Goal: Contribute content: Contribute content

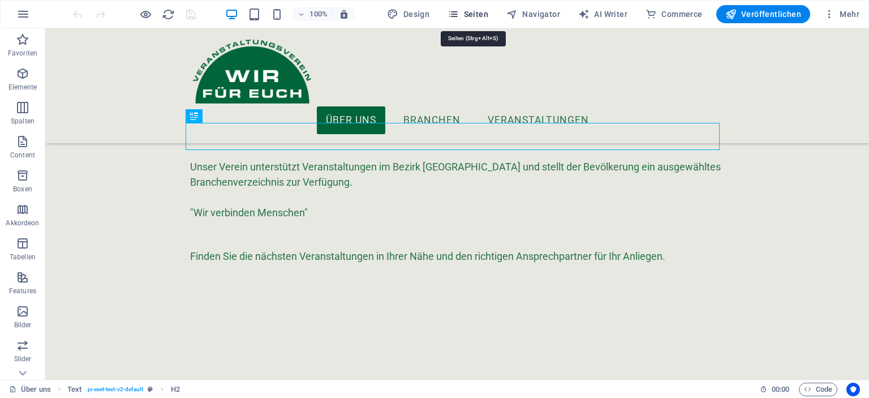
click at [481, 12] on span "Seiten" at bounding box center [467, 13] width 41 height 11
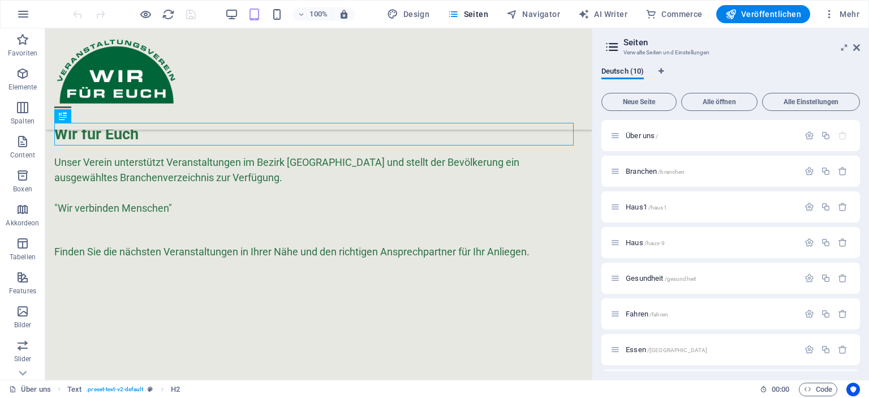
click at [866, 225] on div "Deutsch (10) Neue Seite Alle öffnen Alle Einstellungen Über uns / Branchen /bra…" at bounding box center [730, 219] width 277 height 322
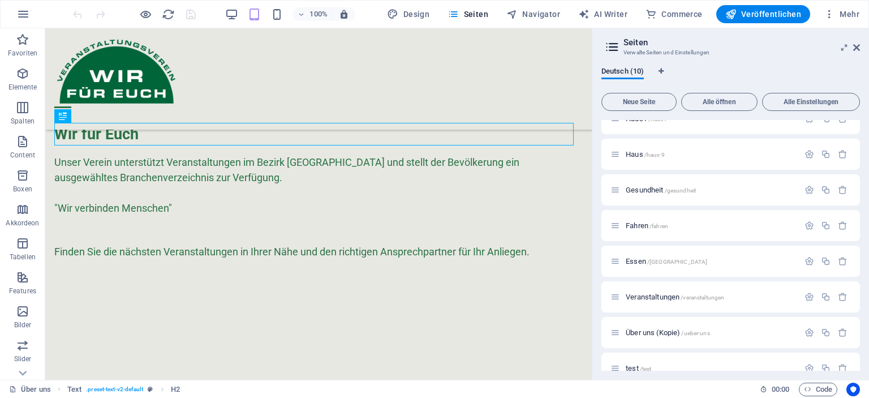
scroll to position [106, 0]
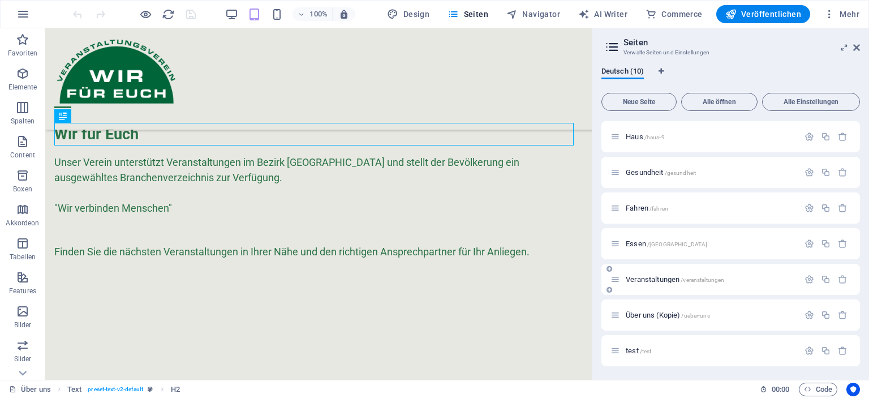
click at [670, 280] on span "Veranstaltungen /veranstaltungen" at bounding box center [674, 279] width 98 height 8
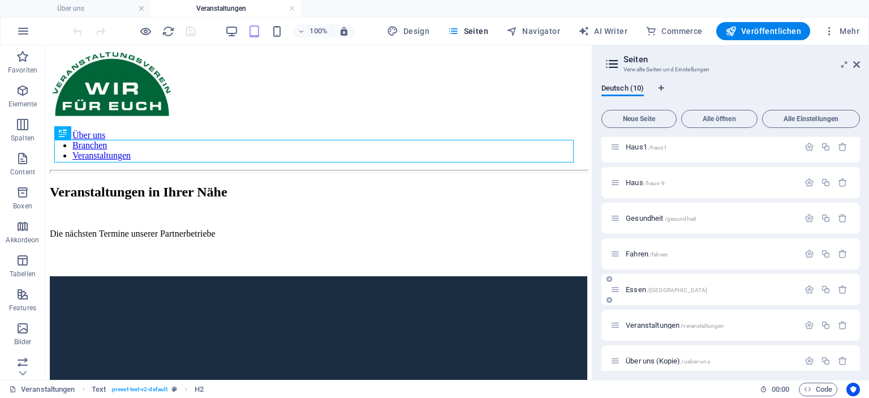
scroll to position [0, 0]
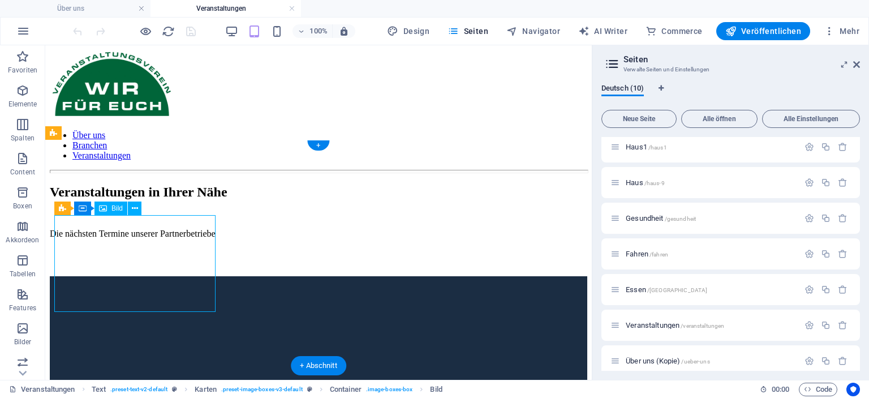
select select "%"
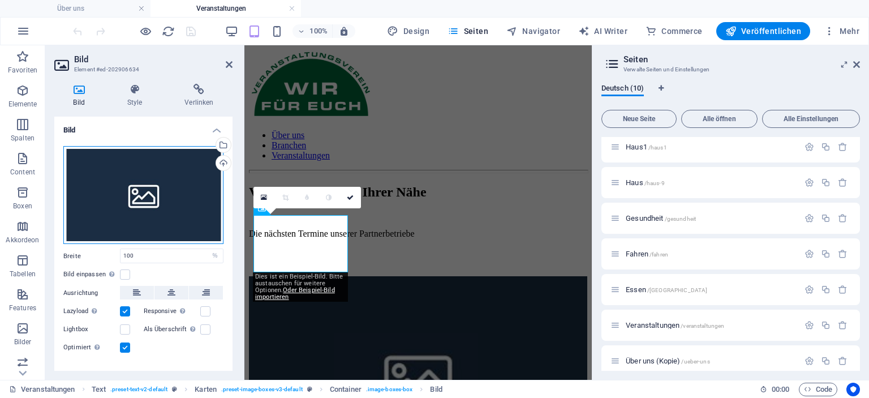
click at [119, 173] on div "Ziehe Dateien zum Hochladen hierher oder klicke hier, um aus Dateien oder koste…" at bounding box center [143, 195] width 160 height 98
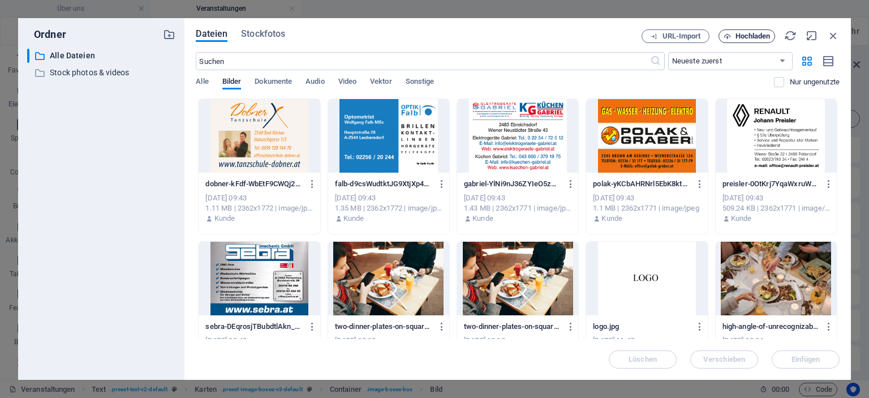
click at [751, 38] on span "Hochladen" at bounding box center [752, 36] width 35 height 7
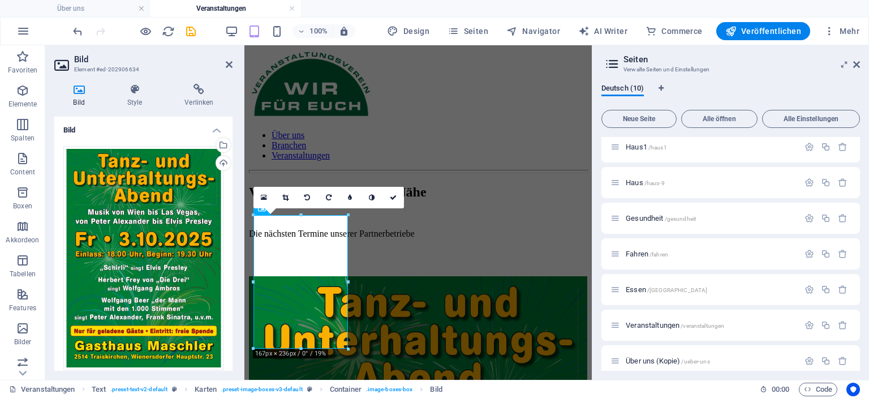
drag, startPoint x: 228, startPoint y: 178, endPoint x: 230, endPoint y: 226, distance: 47.5
click at [230, 226] on div "Ziehe Dateien zum Hochladen hierher oder klicke hier, um aus Dateien oder koste…" at bounding box center [143, 313] width 178 height 352
drag, startPoint x: 230, startPoint y: 228, endPoint x: 235, endPoint y: 273, distance: 44.4
click at [235, 273] on div "Bild Style Verlinken Bild Ziehe Dateien zum Hochladen hierher oder klicke hier,…" at bounding box center [143, 227] width 196 height 305
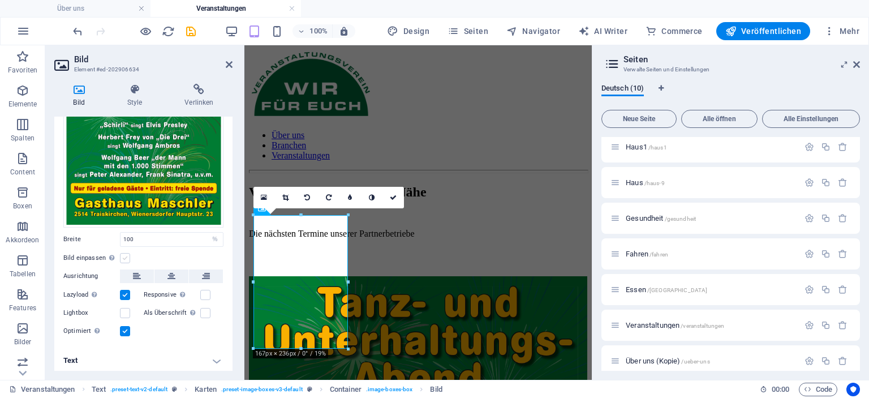
click at [125, 254] on label at bounding box center [125, 258] width 10 height 10
click at [0, 0] on input "Bild einpassen Bild automatisch anhand einer fixen Breite und Höhe einpassen" at bounding box center [0, 0] width 0 height 0
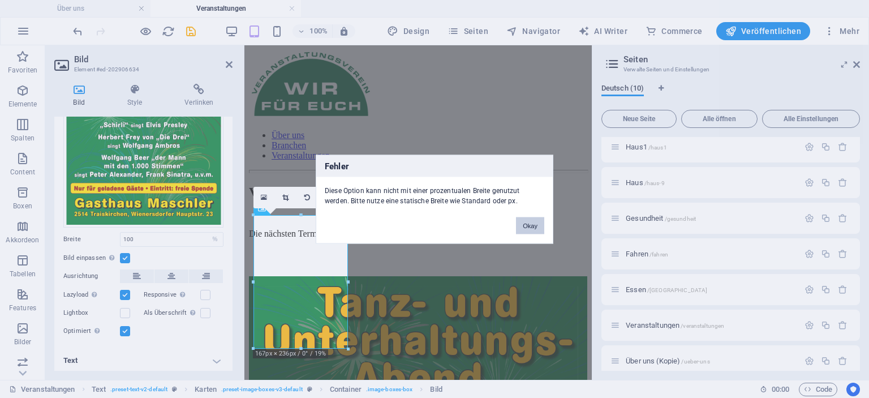
click at [527, 222] on button "Okay" at bounding box center [530, 225] width 28 height 17
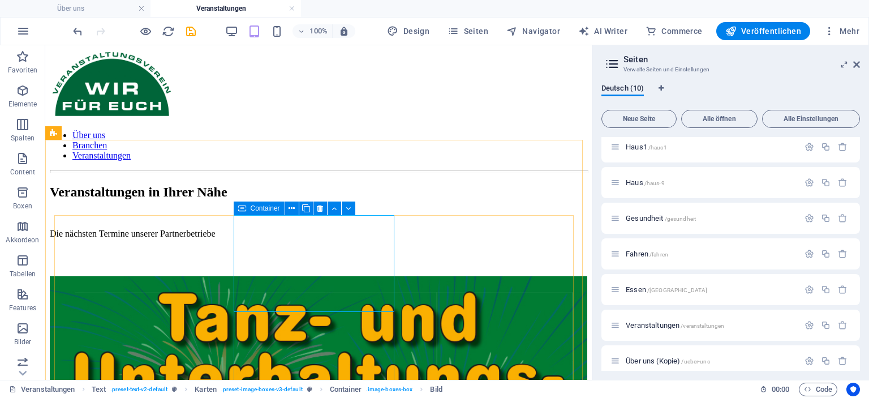
click at [247, 206] on div "Container" at bounding box center [259, 208] width 51 height 14
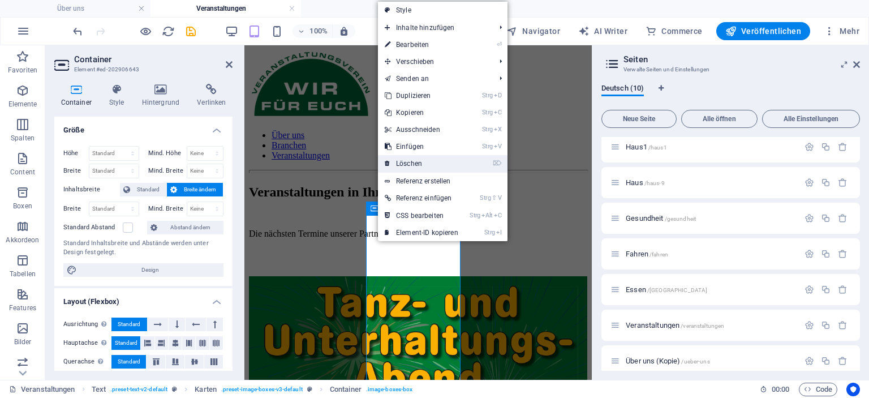
click at [403, 156] on link "⌦ Löschen" at bounding box center [421, 163] width 87 height 17
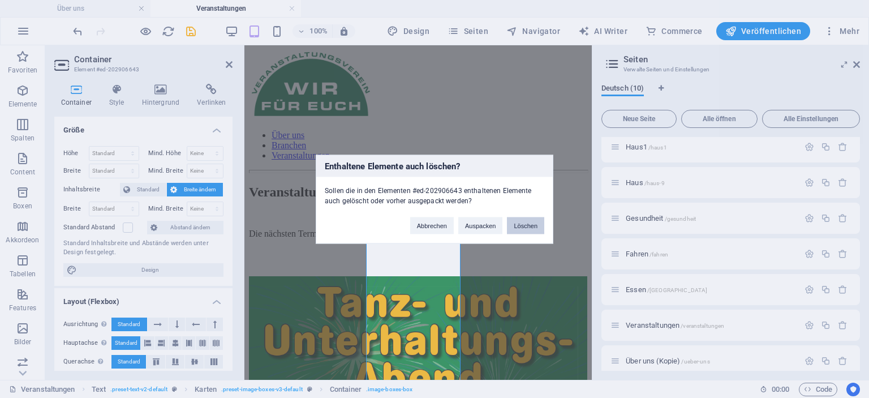
click at [523, 223] on button "Löschen" at bounding box center [525, 225] width 37 height 17
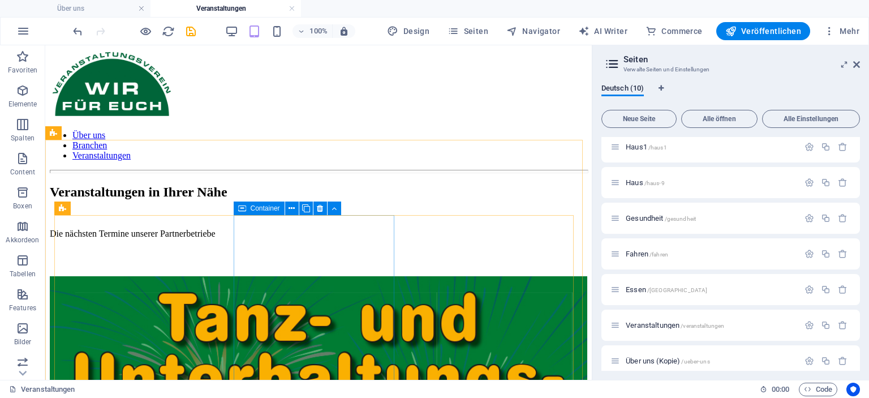
click at [245, 209] on icon at bounding box center [242, 208] width 8 height 14
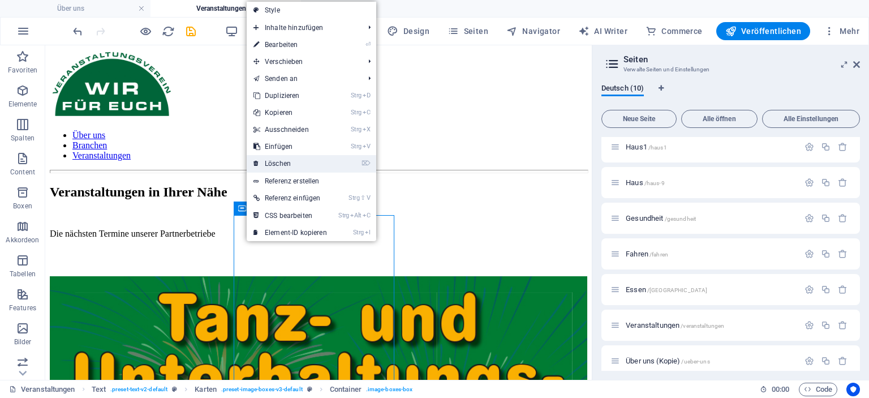
click at [282, 162] on link "⌦ Löschen" at bounding box center [290, 163] width 87 height 17
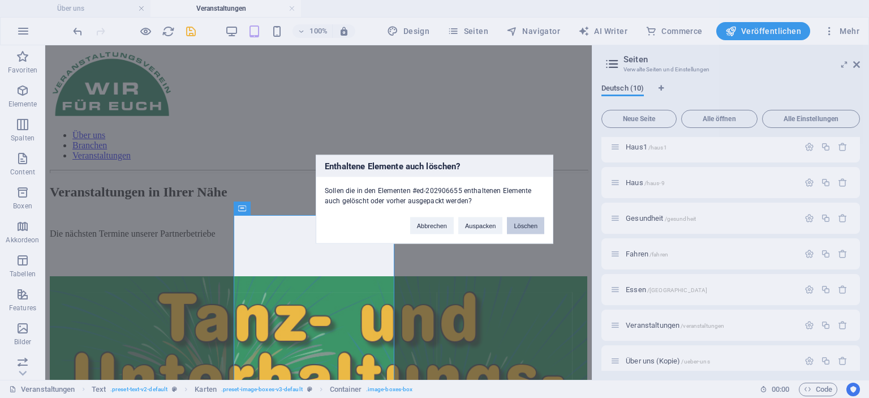
click at [525, 219] on button "Löschen" at bounding box center [525, 225] width 37 height 17
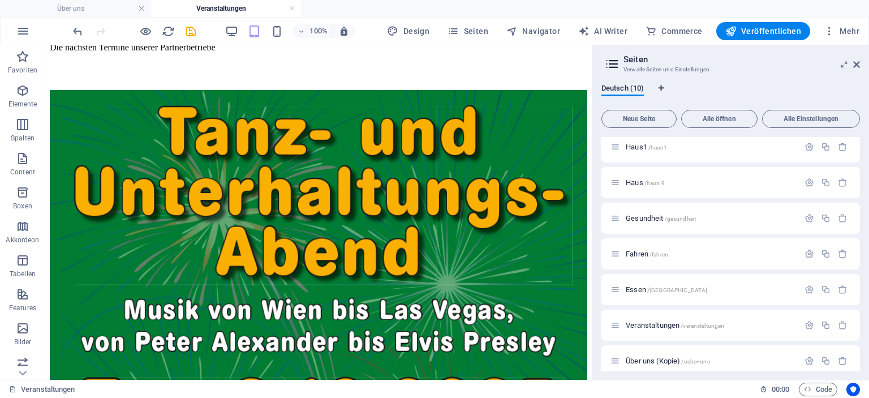
scroll to position [142, 0]
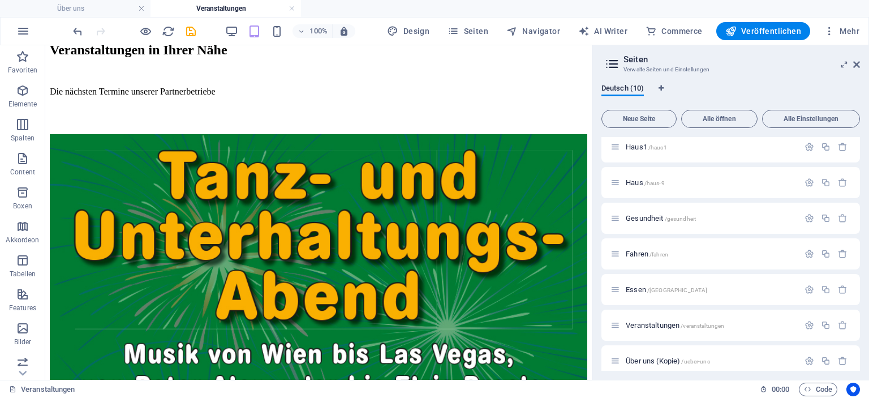
drag, startPoint x: 586, startPoint y: 183, endPoint x: 642, endPoint y: 306, distance: 135.6
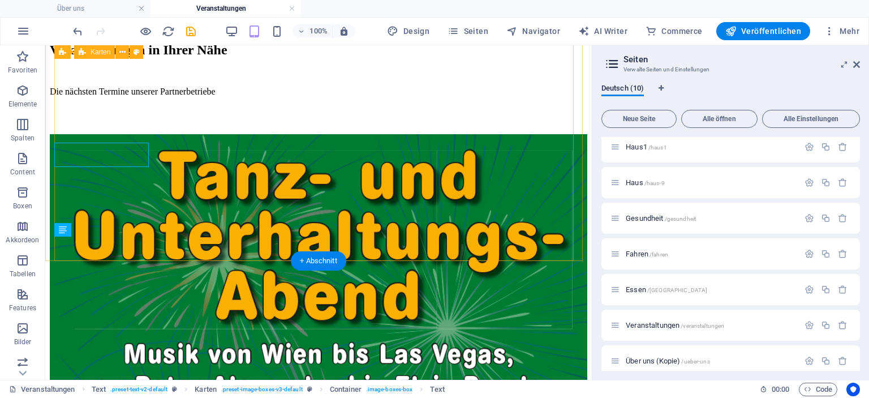
scroll to position [235, 0]
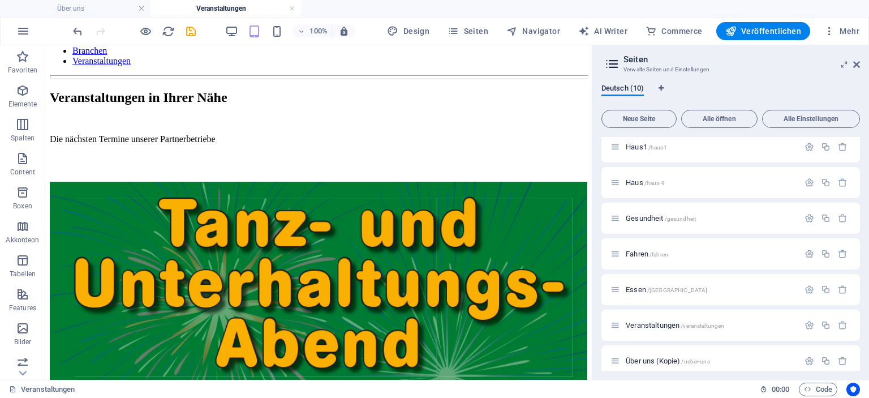
scroll to position [96, 0]
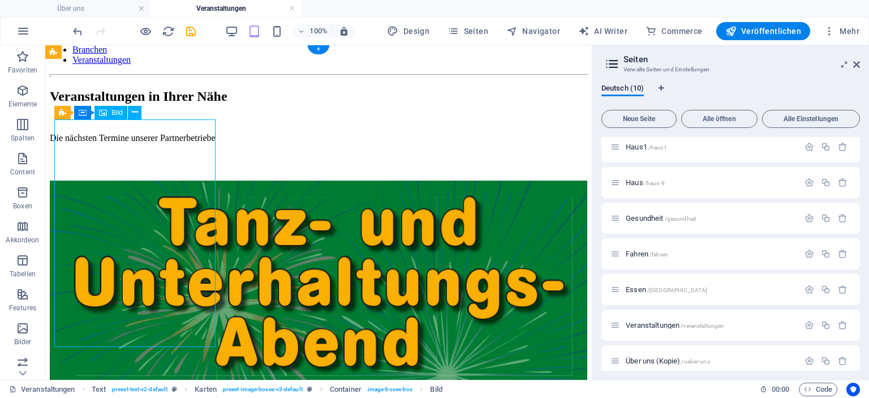
select select "%"
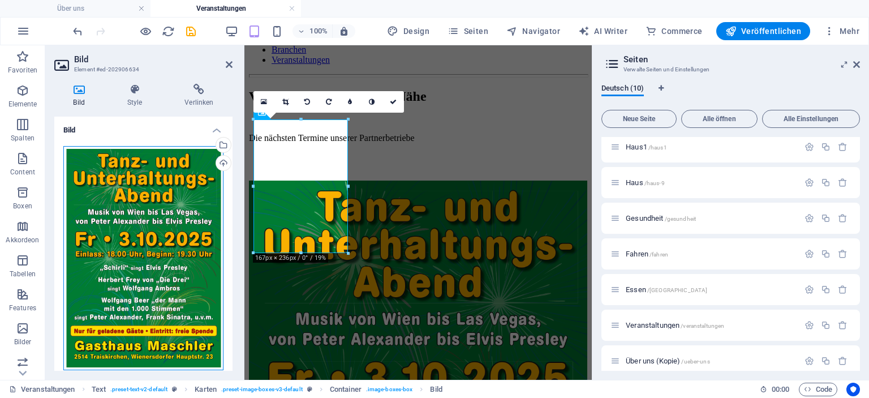
click at [120, 219] on div "Ziehe Dateien zum Hochladen hierher oder klicke hier, um aus Dateien oder koste…" at bounding box center [143, 258] width 160 height 224
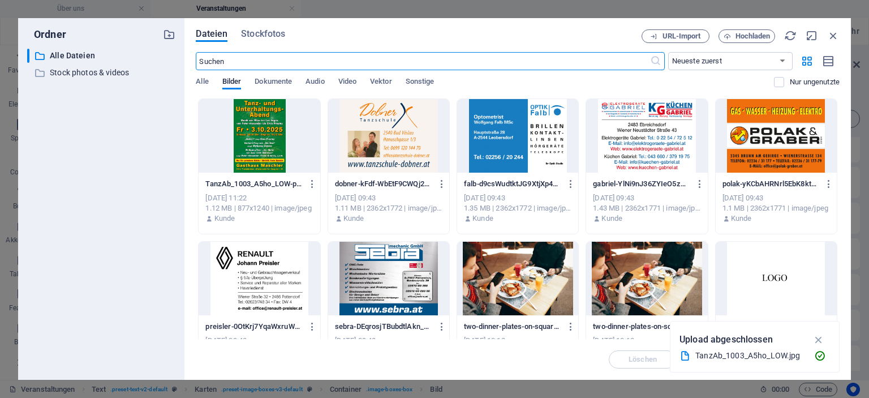
scroll to position [110, 0]
drag, startPoint x: 120, startPoint y: 219, endPoint x: 836, endPoint y: 31, distance: 740.3
click at [836, 31] on icon "button" at bounding box center [833, 35] width 12 height 12
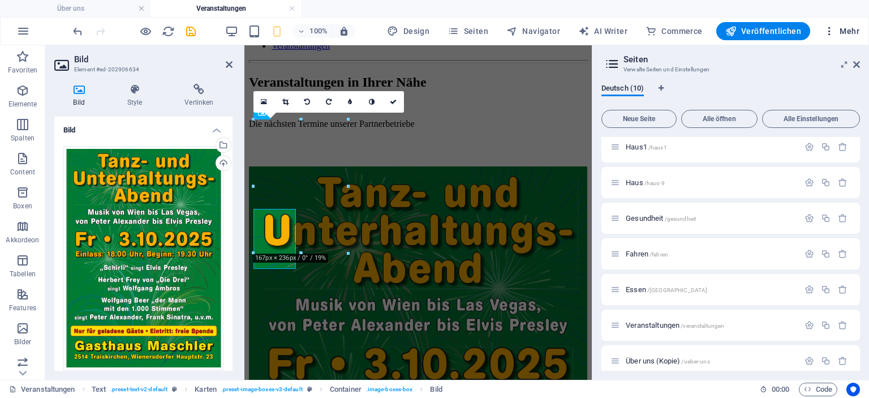
scroll to position [96, 0]
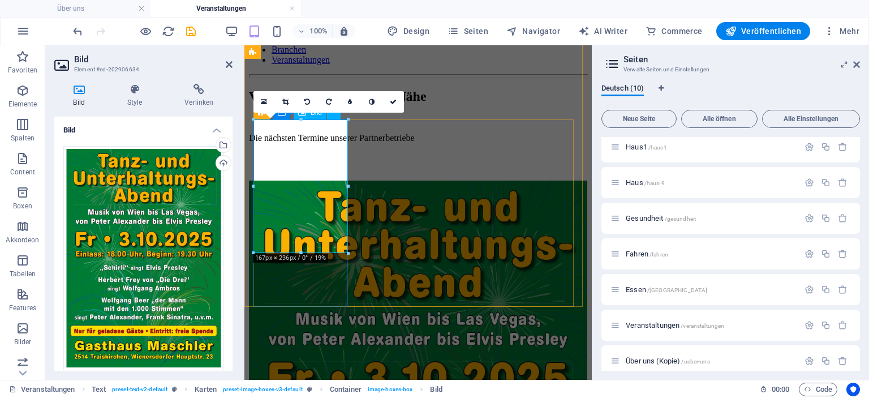
click at [400, 100] on link at bounding box center [392, 101] width 21 height 21
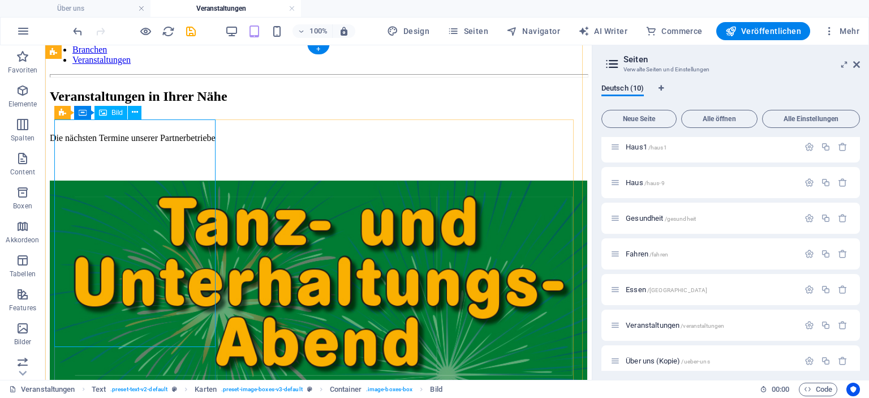
select select "%"
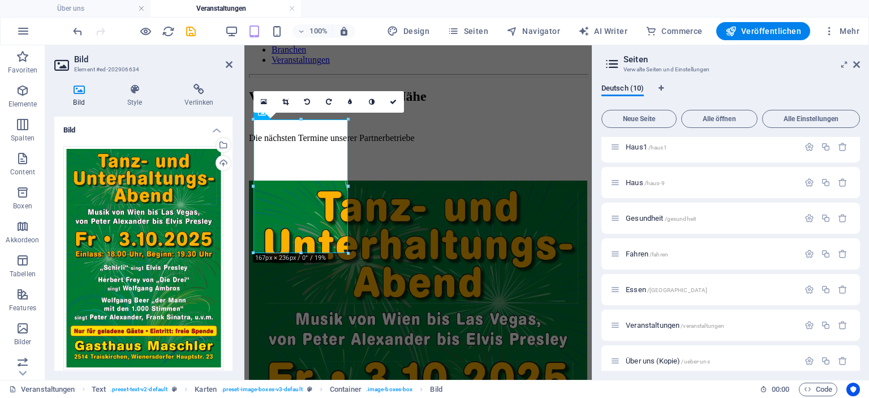
click at [258, 113] on div "16:10 16:9 4:3 1:1 1:2 0" at bounding box center [328, 101] width 150 height 21
click at [534, 32] on span "Navigator" at bounding box center [533, 30] width 54 height 11
select select "4545377-de"
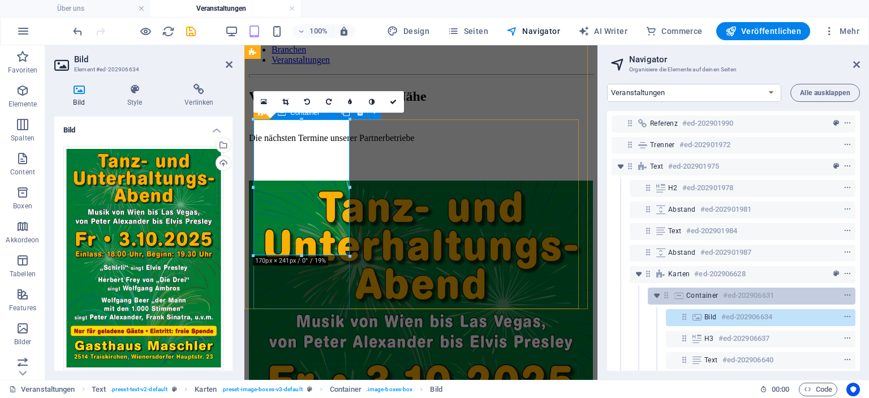
click at [704, 296] on span "Container" at bounding box center [702, 295] width 32 height 9
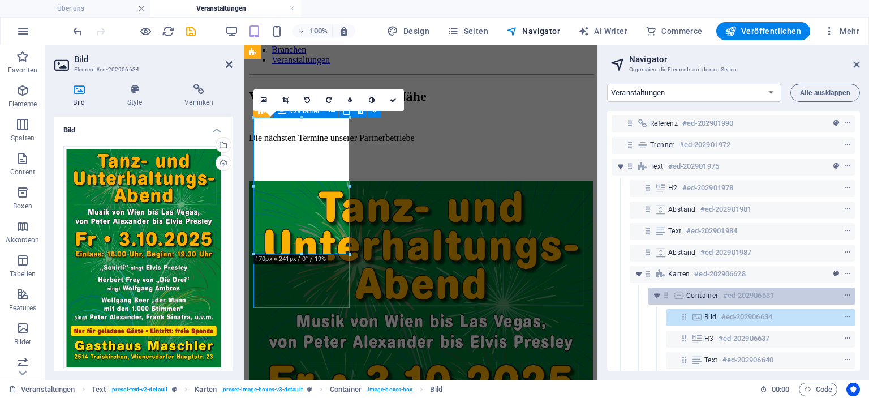
scroll to position [97, 0]
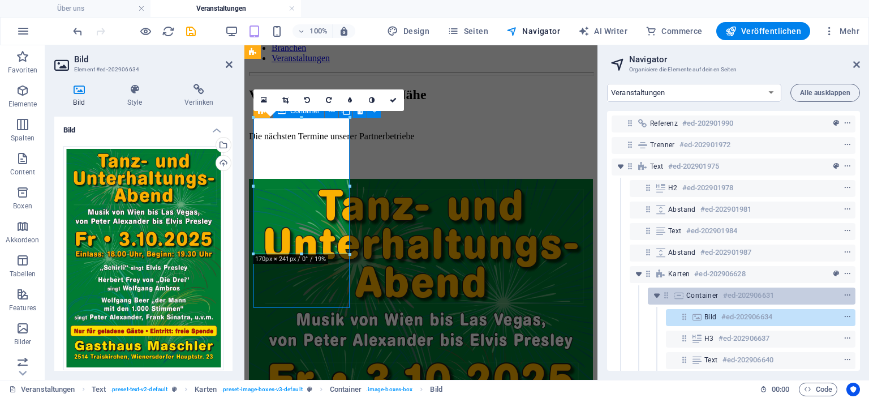
click at [704, 296] on span "Container" at bounding box center [702, 295] width 32 height 9
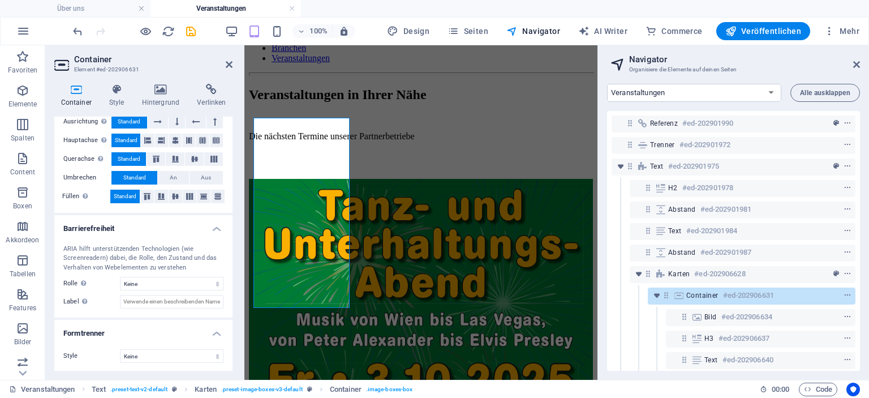
scroll to position [0, 0]
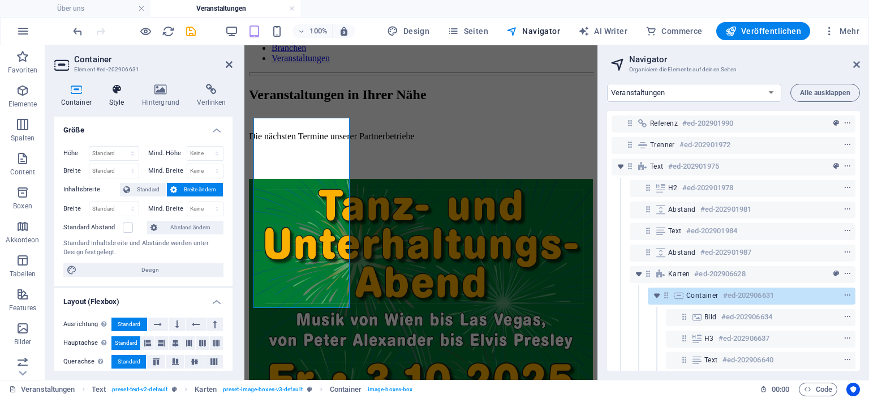
click at [118, 94] on icon at bounding box center [116, 89] width 28 height 11
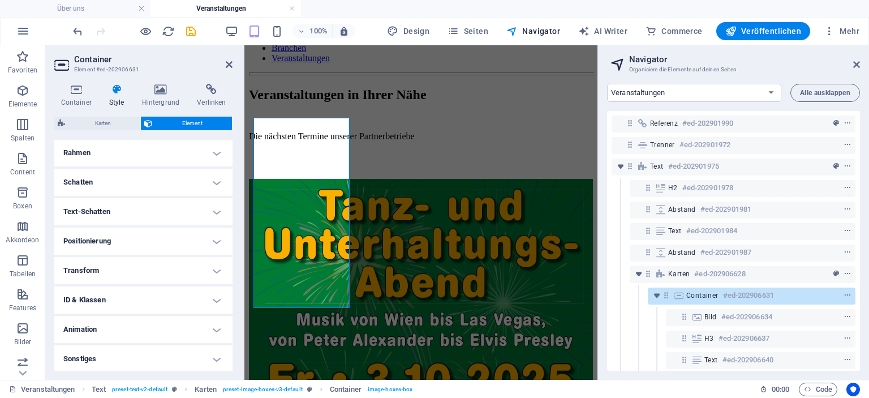
scroll to position [256, 0]
click at [22, 97] on icon "button" at bounding box center [23, 91] width 14 height 14
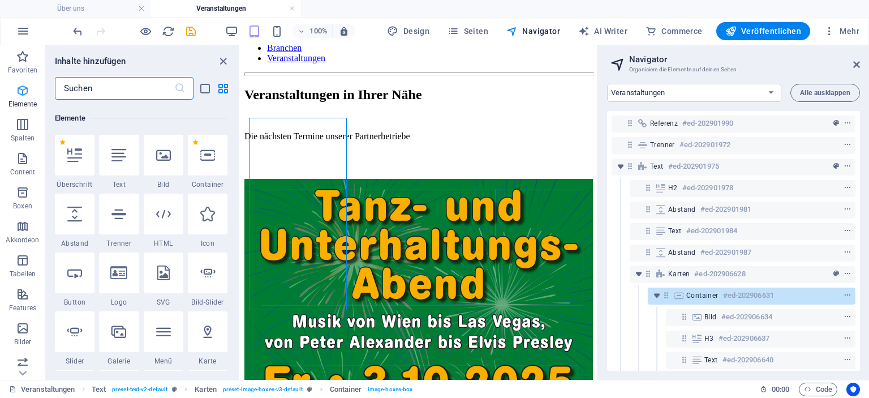
scroll to position [120, 0]
click at [96, 83] on input "text" at bounding box center [114, 88] width 119 height 23
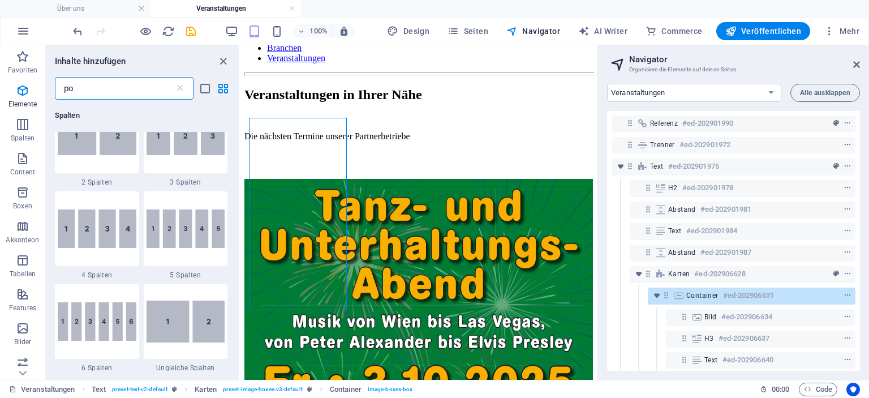
scroll to position [0, 0]
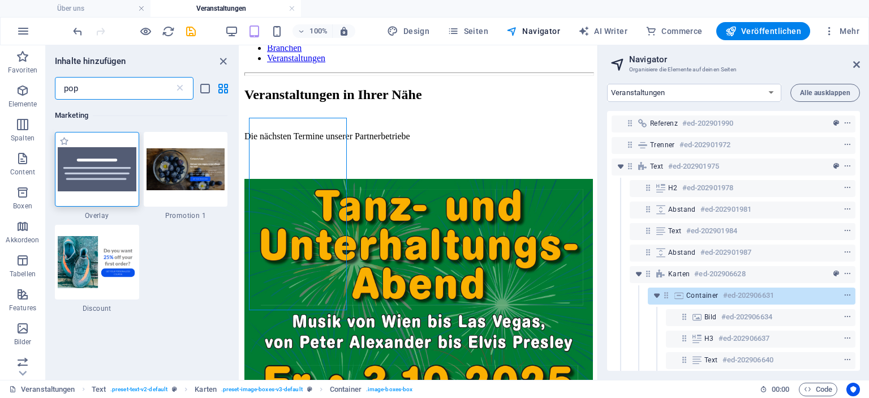
type input "pop"
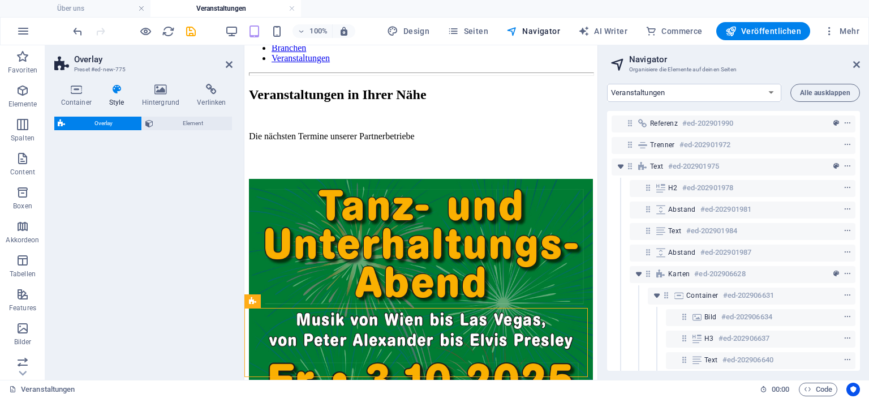
select select "rem"
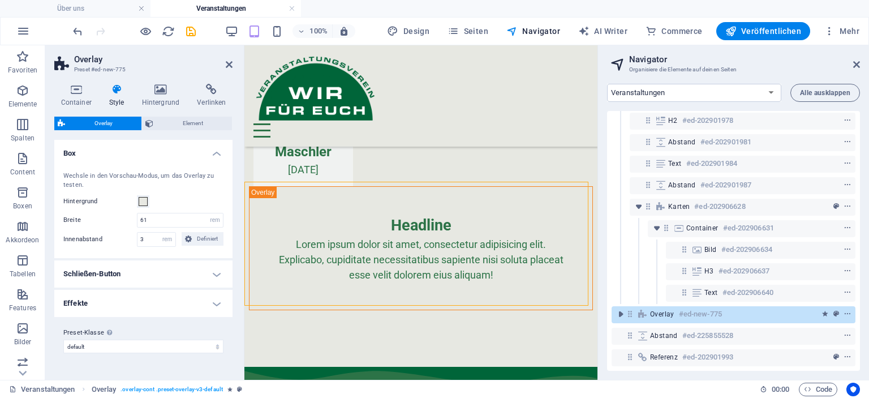
scroll to position [226, 0]
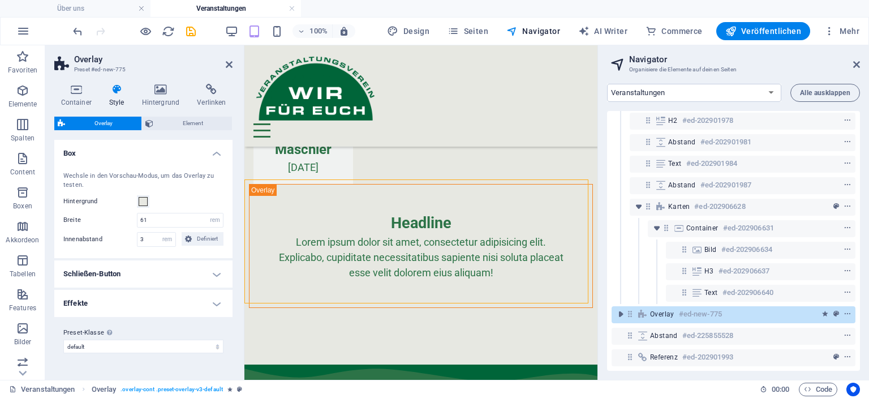
drag, startPoint x: 590, startPoint y: 229, endPoint x: 841, endPoint y: 339, distance: 274.2
click at [392, 212] on div "Headline" at bounding box center [421, 222] width 288 height 23
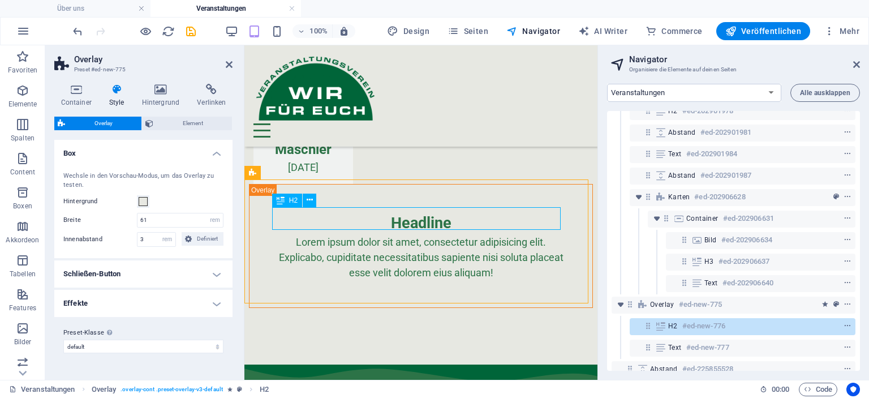
drag, startPoint x: 392, startPoint y: 212, endPoint x: 568, endPoint y: 228, distance: 176.6
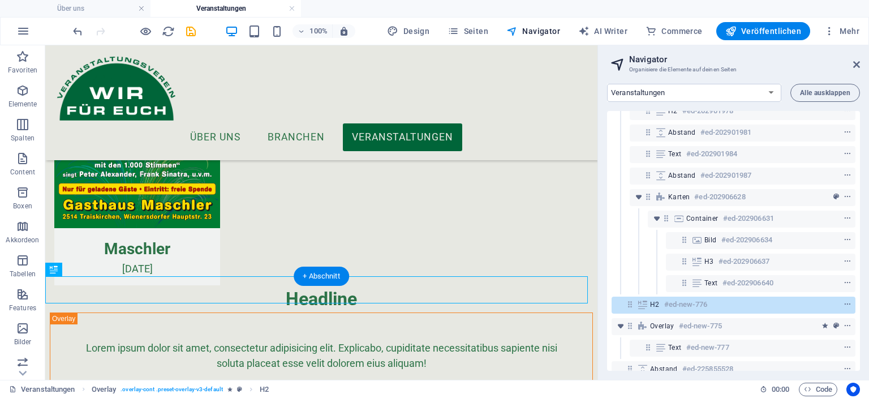
scroll to position [230, 0]
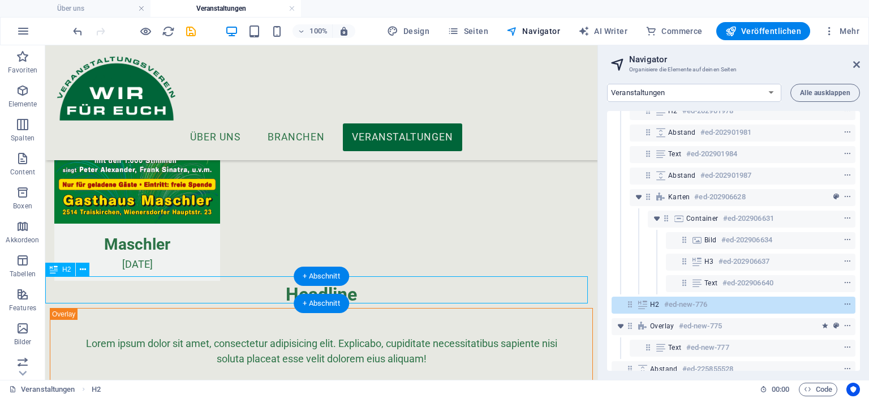
click at [356, 289] on div "Headline" at bounding box center [321, 293] width 552 height 27
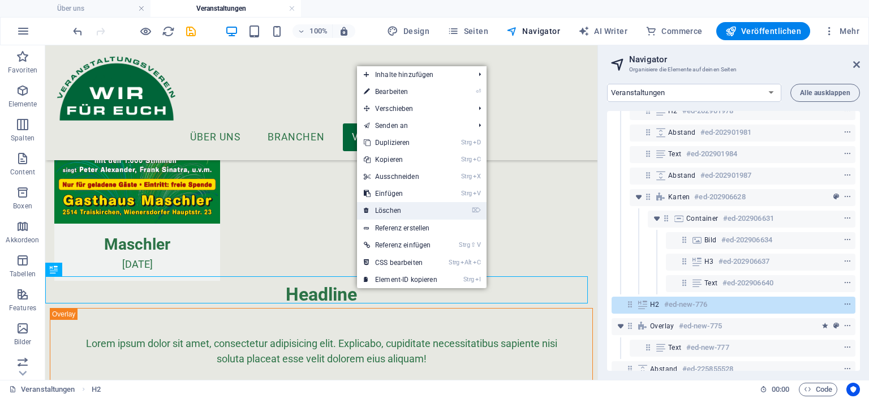
click at [398, 210] on link "⌦ Löschen" at bounding box center [400, 210] width 87 height 17
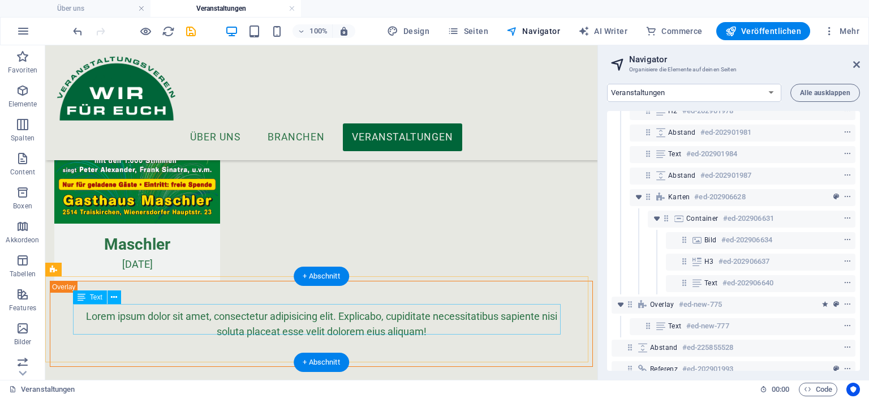
click at [308, 314] on div "Lorem ipsum dolor sit amet, consectetur adipisicing elit. Explicabo, cupiditate…" at bounding box center [320, 323] width 487 height 31
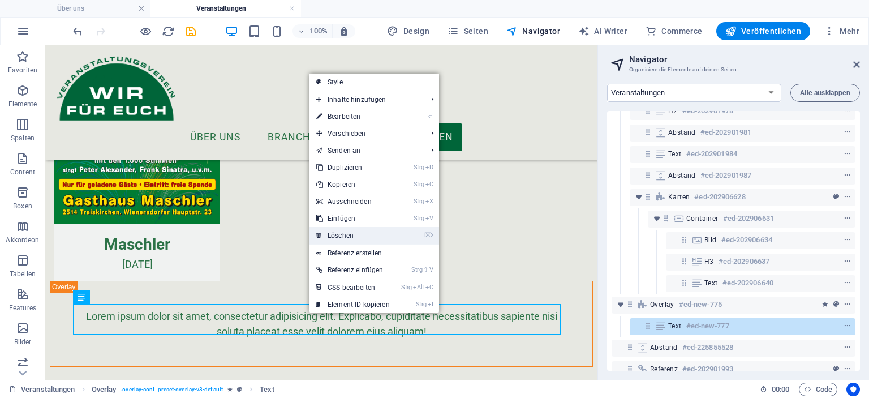
click at [349, 235] on link "⌦ Löschen" at bounding box center [352, 235] width 87 height 17
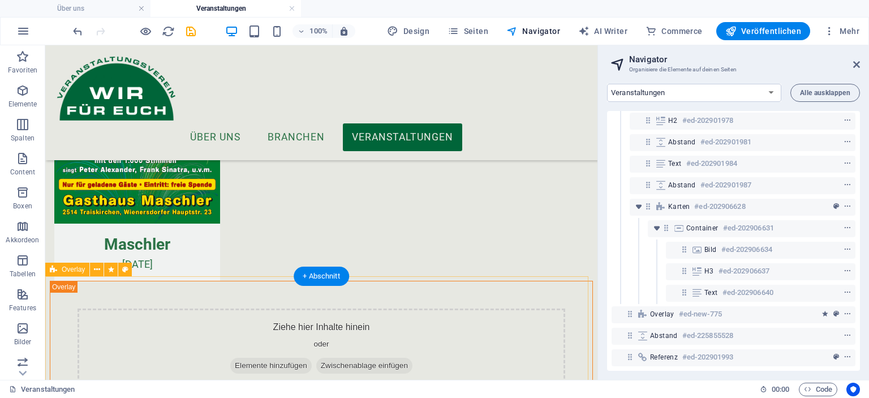
click at [279, 365] on span "Elemente hinzufügen" at bounding box center [270, 365] width 81 height 16
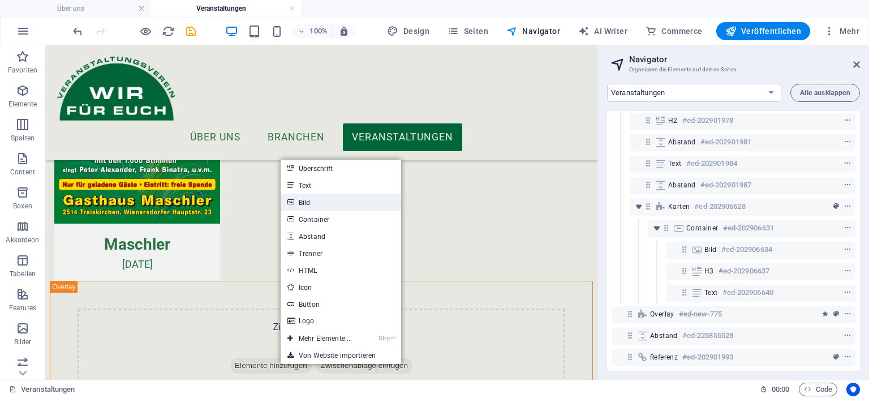
click at [304, 199] on link "Bild" at bounding box center [340, 201] width 120 height 17
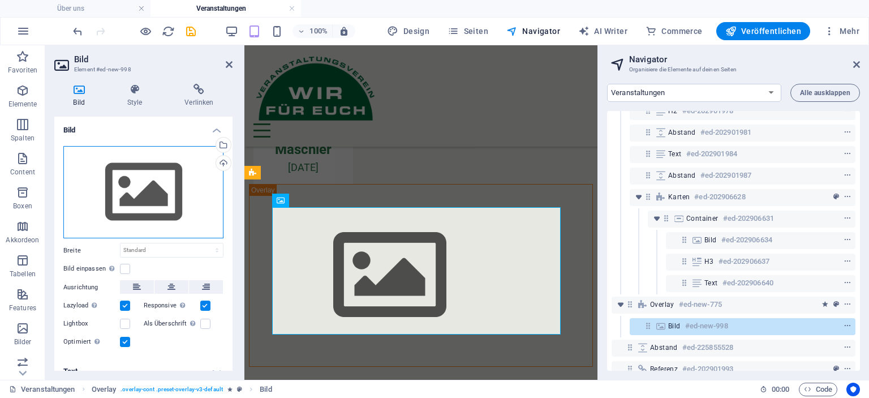
click at [154, 205] on div "Ziehe Dateien zum Hochladen hierher oder klicke hier, um aus Dateien oder koste…" at bounding box center [143, 192] width 160 height 93
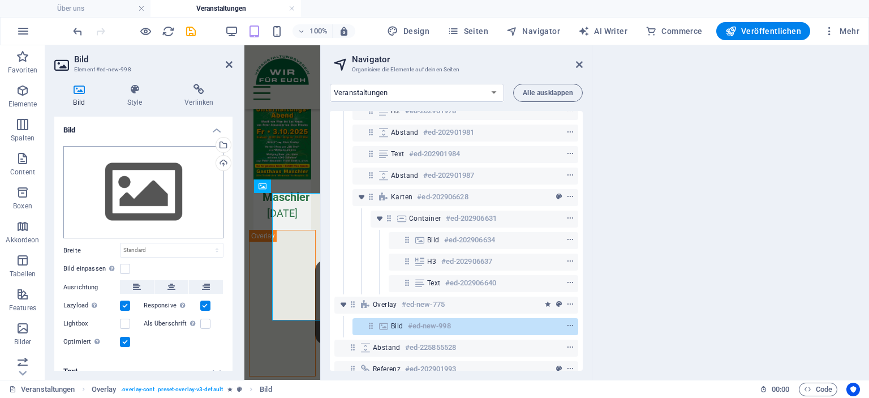
scroll to position [240, 0]
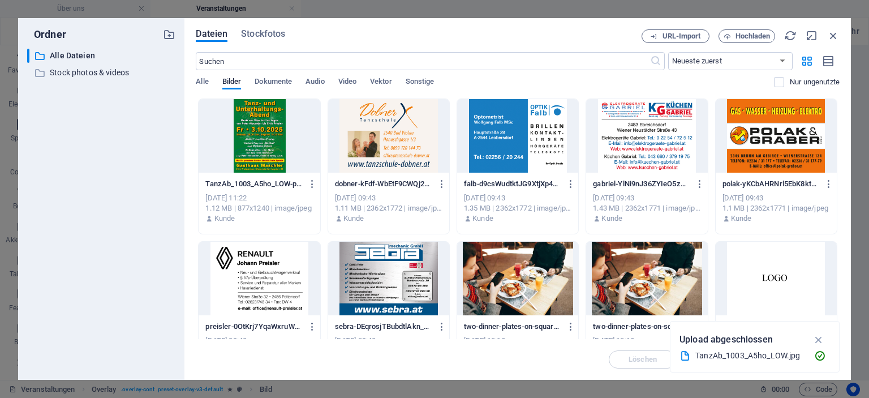
click at [235, 143] on div at bounding box center [258, 136] width 121 height 74
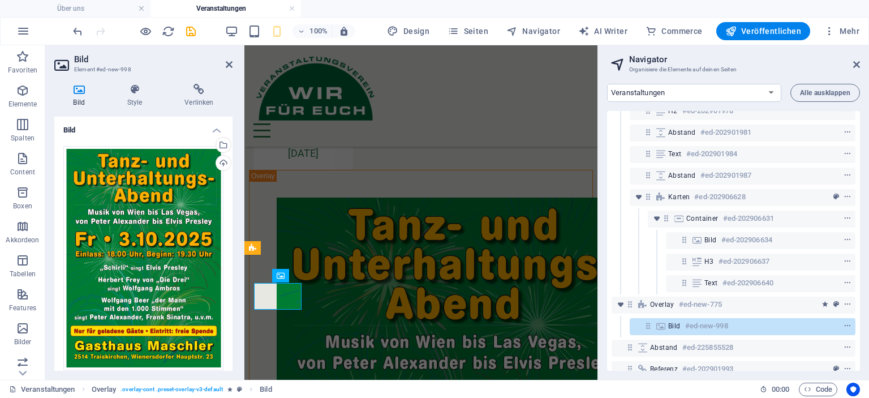
scroll to position [150, 0]
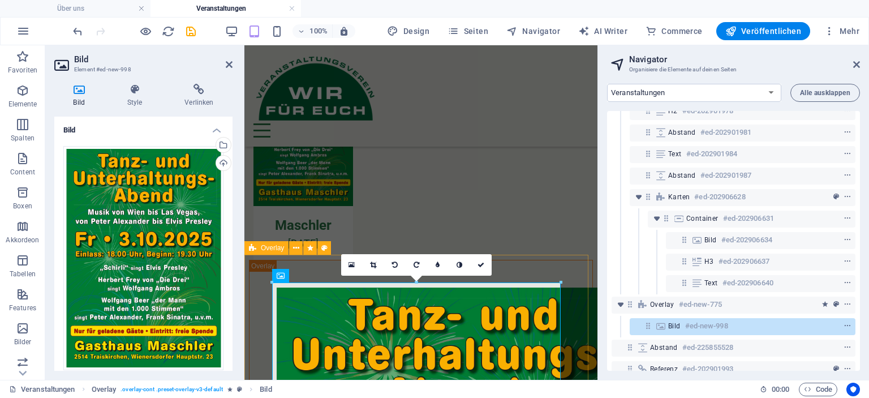
click at [260, 249] on div "Overlay" at bounding box center [266, 248] width 44 height 14
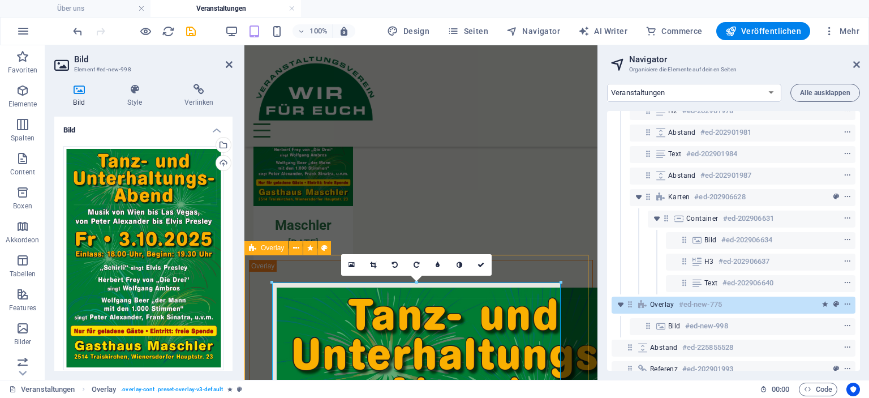
click at [260, 249] on div "Overlay" at bounding box center [266, 248] width 44 height 14
select select "rem"
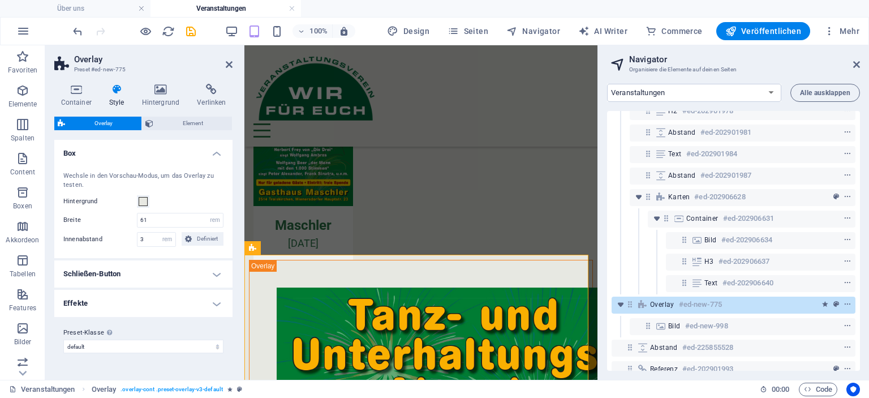
click at [174, 269] on h4 "Schließen-Button" at bounding box center [143, 273] width 178 height 27
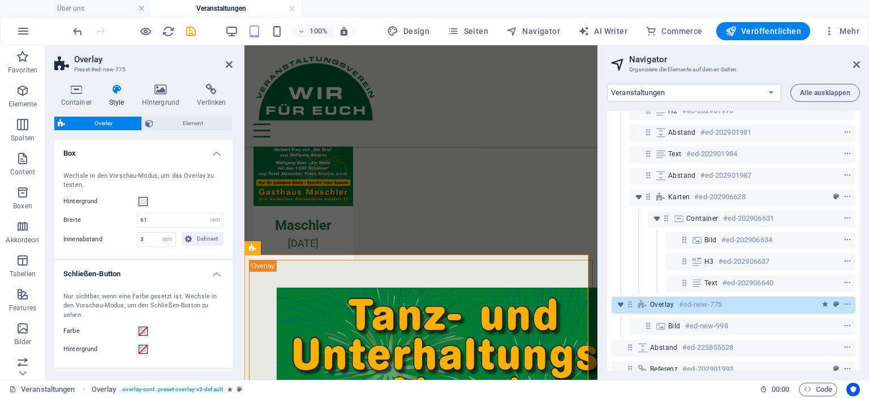
click at [174, 269] on h4 "Schließen-Button" at bounding box center [143, 270] width 178 height 20
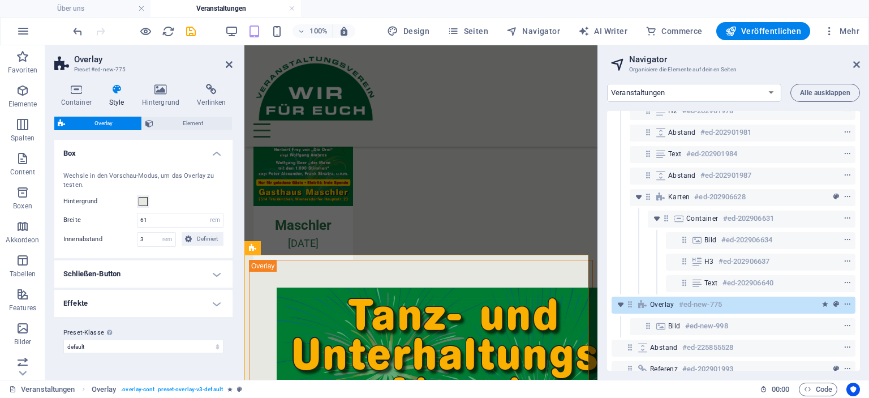
click at [187, 305] on h4 "Effekte" at bounding box center [143, 303] width 178 height 27
click at [200, 272] on h4 "Schließen-Button" at bounding box center [143, 273] width 178 height 27
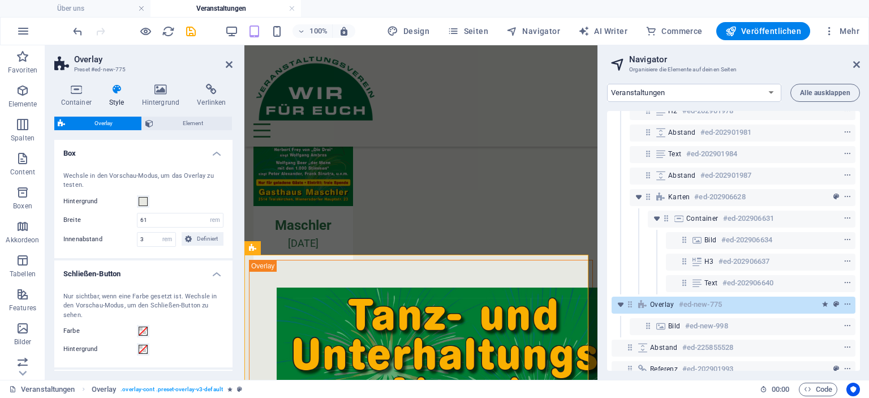
drag, startPoint x: 230, startPoint y: 223, endPoint x: 232, endPoint y: 290, distance: 67.4
click at [232, 290] on div "Container Style Hintergrund Verlinken Größe Höhe Standard px rem % vh vw Mind. …" at bounding box center [143, 227] width 196 height 305
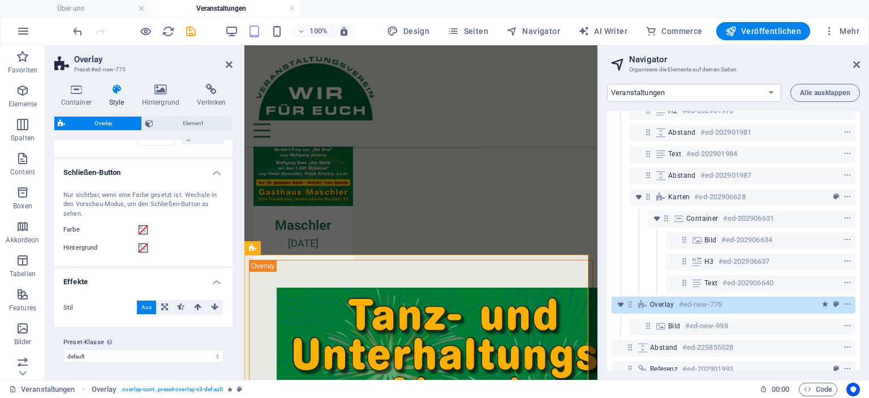
scroll to position [0, 0]
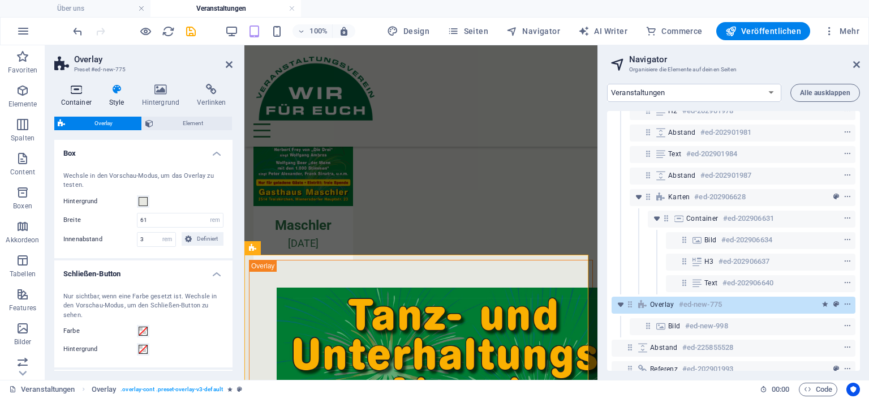
click at [84, 98] on h4 "Container" at bounding box center [78, 96] width 48 height 24
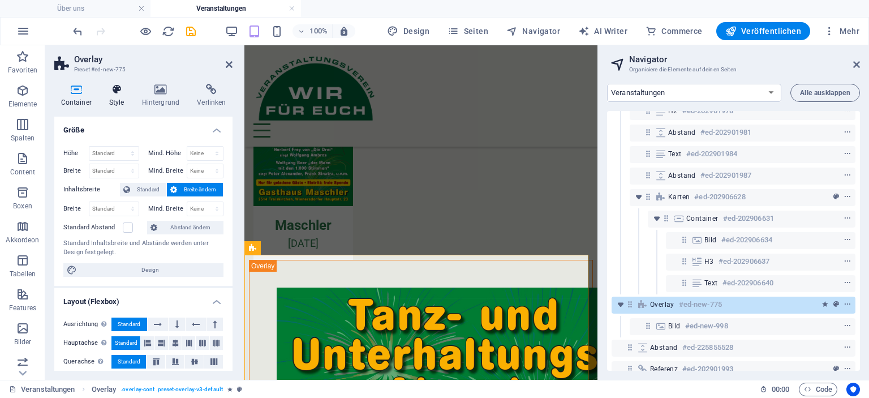
click at [120, 93] on icon at bounding box center [116, 89] width 28 height 11
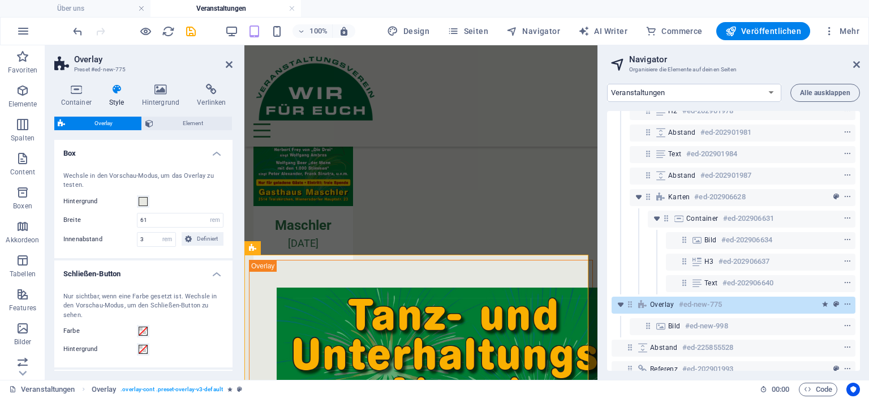
click at [203, 275] on h4 "Schließen-Button" at bounding box center [143, 270] width 178 height 20
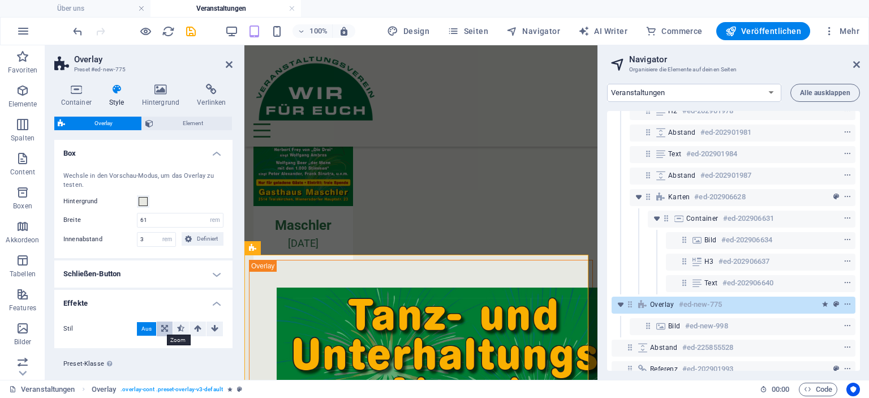
click at [161, 326] on icon at bounding box center [164, 328] width 7 height 14
click at [191, 348] on input "1" at bounding box center [179, 349] width 85 height 14
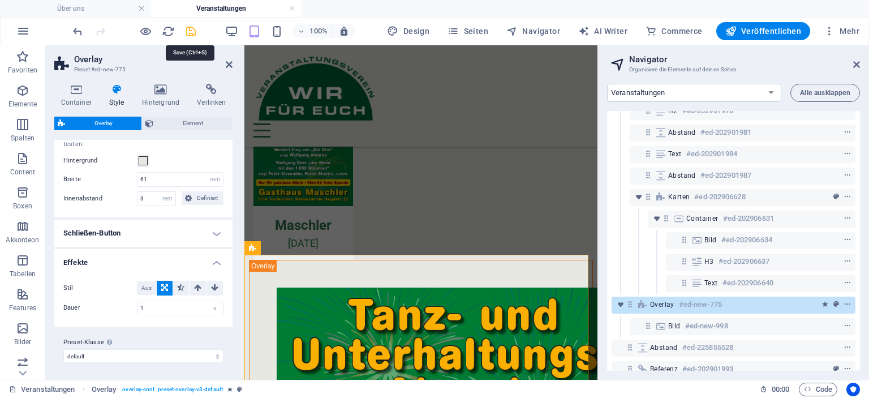
click at [189, 32] on icon "save" at bounding box center [190, 31] width 13 height 13
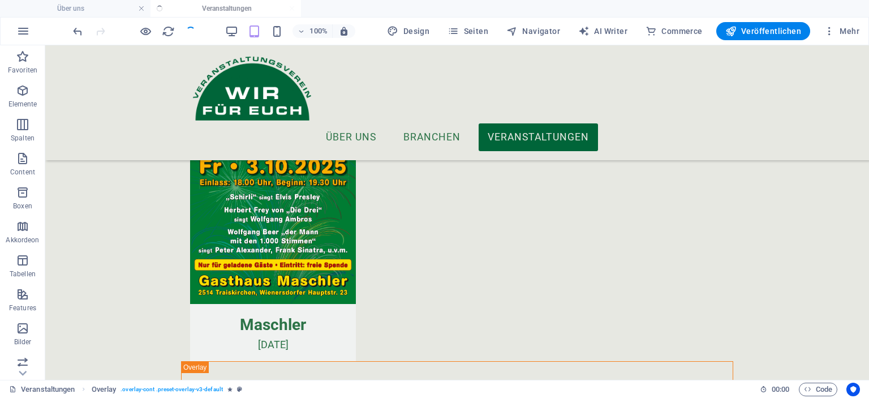
scroll to position [154, 0]
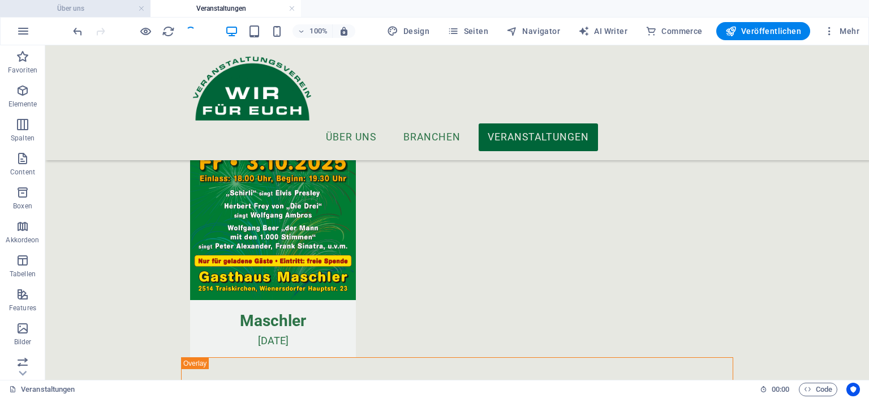
click at [107, 8] on h4 "Über uns" at bounding box center [75, 8] width 150 height 12
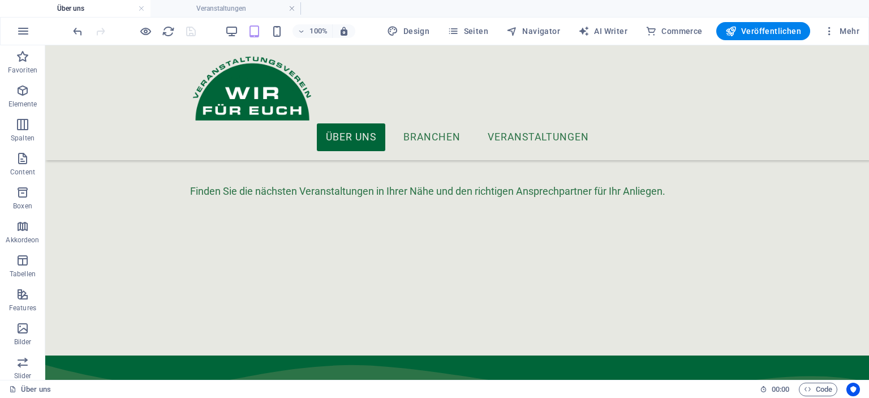
scroll to position [0, 0]
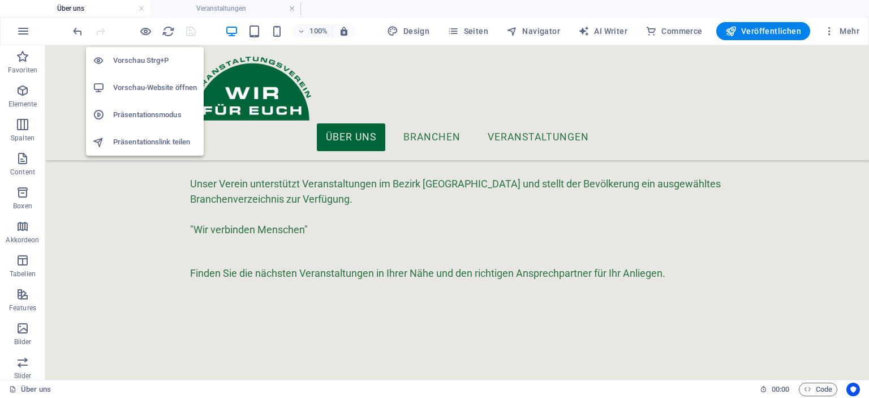
click at [155, 87] on h6 "Vorschau-Website öffnen" at bounding box center [155, 88] width 84 height 14
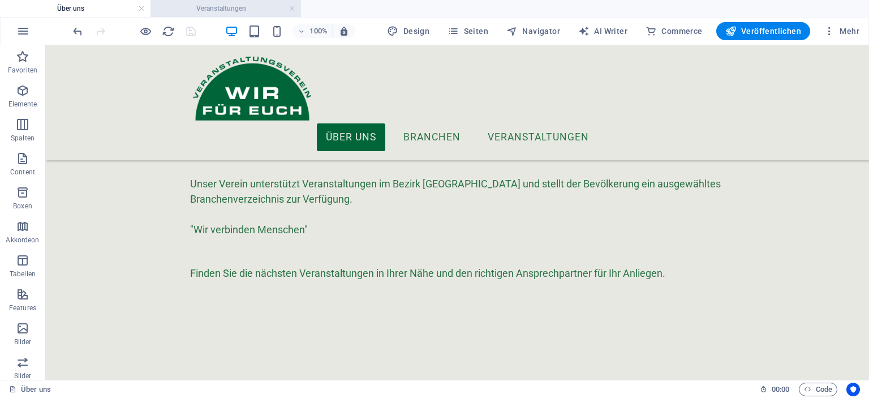
click at [200, 6] on h4 "Veranstaltungen" at bounding box center [225, 8] width 150 height 12
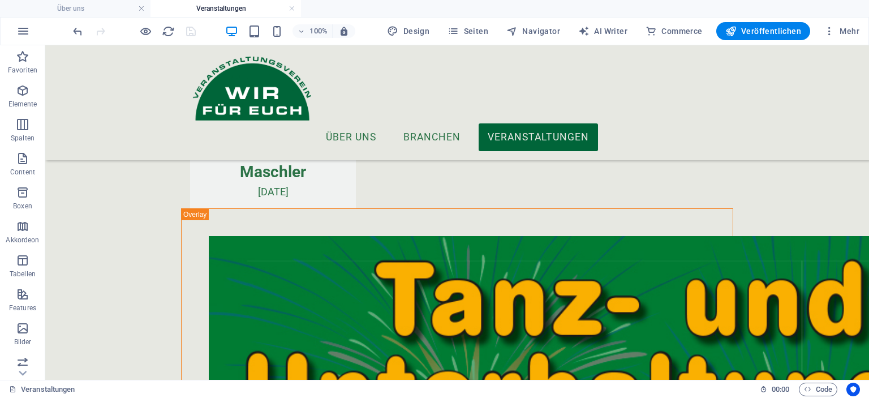
scroll to position [285, 0]
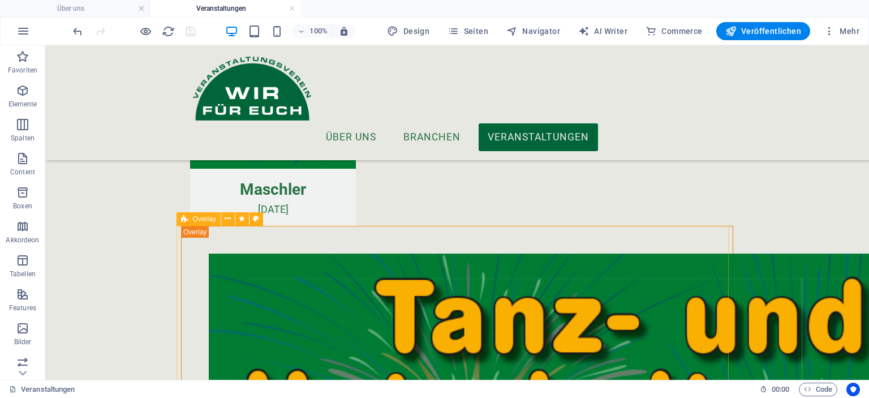
click at [196, 218] on span "Overlay" at bounding box center [204, 218] width 23 height 7
select select "rem"
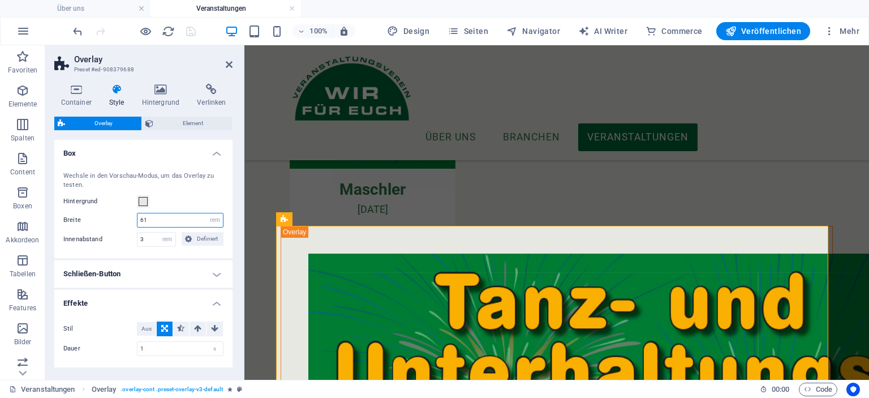
drag, startPoint x: 171, startPoint y: 217, endPoint x: 93, endPoint y: 220, distance: 78.1
click at [93, 220] on div "Breite 61 px rem % vh vw" at bounding box center [143, 220] width 160 height 15
type input "30"
click at [148, 236] on input "3" at bounding box center [156, 239] width 38 height 14
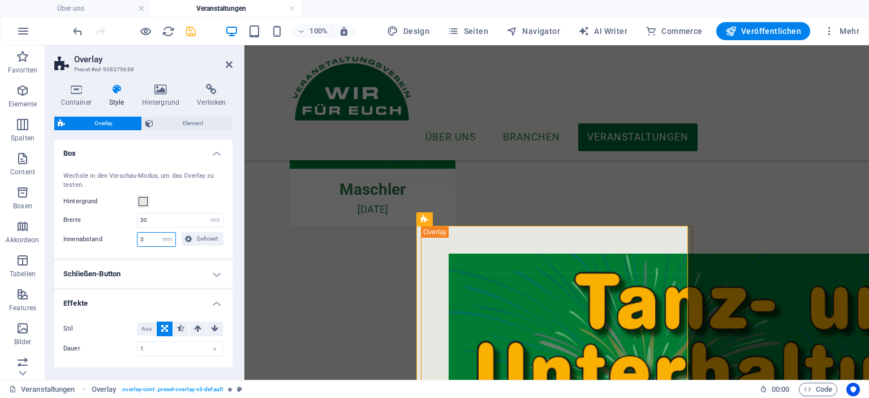
drag, startPoint x: 148, startPoint y: 236, endPoint x: 88, endPoint y: 247, distance: 60.9
click at [88, 247] on div "Wechsle in den Vorschau-Modus, um das Overlay zu testen. Hintergrund Breite 30 …" at bounding box center [143, 209] width 183 height 98
click at [190, 28] on icon "save" at bounding box center [190, 31] width 13 height 13
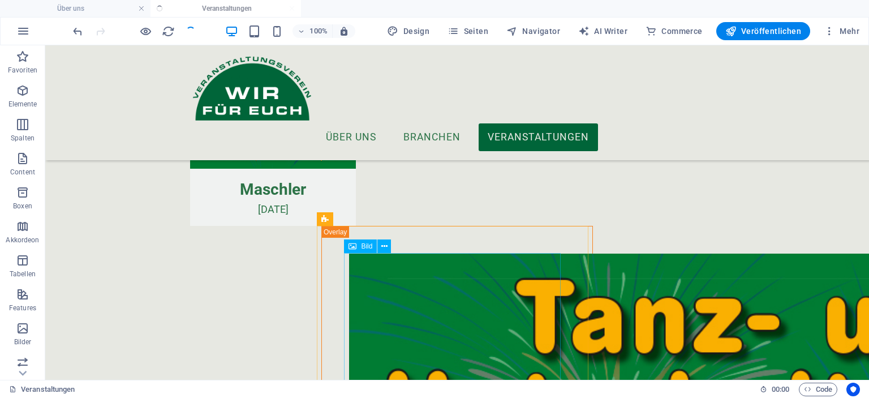
click at [364, 244] on span "Bild" at bounding box center [366, 246] width 11 height 7
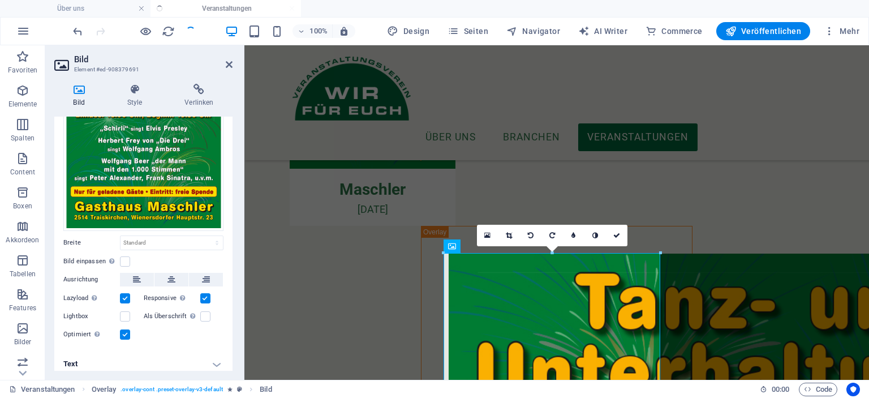
scroll to position [143, 0]
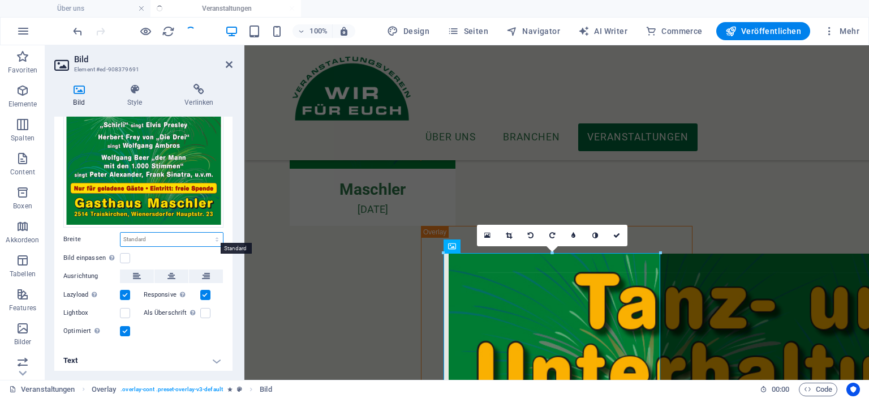
click at [196, 241] on select "Standard auto px rem % em vh vw" at bounding box center [171, 239] width 102 height 14
select select "vh"
click at [205, 232] on select "Standard auto px rem % em vh vw" at bounding box center [171, 239] width 102 height 14
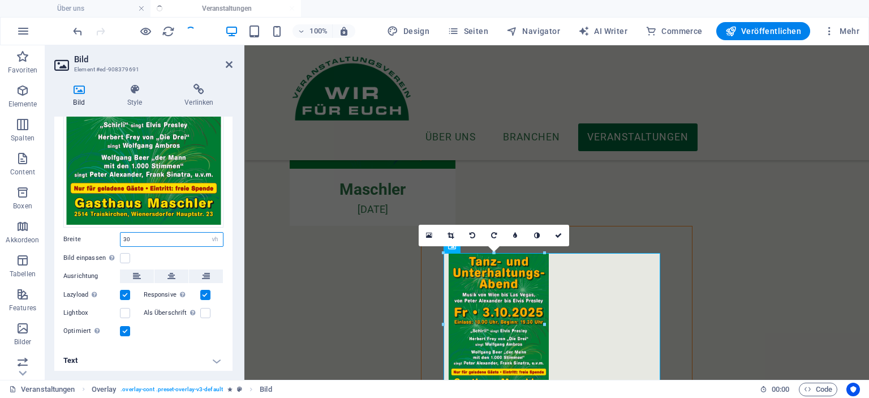
drag, startPoint x: 153, startPoint y: 240, endPoint x: 67, endPoint y: 237, distance: 86.0
click at [67, 237] on div "Breite 30 Standard auto px rem % em vh vw" at bounding box center [143, 239] width 160 height 15
type input "50"
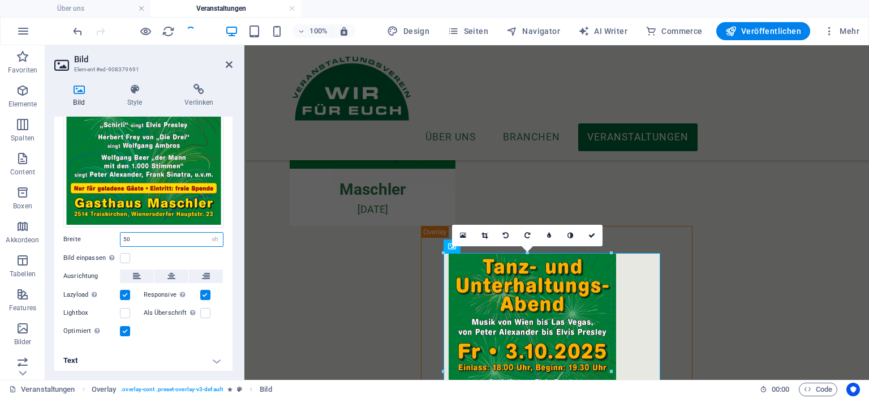
click at [174, 235] on input "50" at bounding box center [171, 239] width 102 height 14
click at [126, 253] on label at bounding box center [125, 258] width 10 height 10
click at [0, 0] on input "Bild einpassen Bild automatisch anhand einer fixen Breite und Höhe einpassen" at bounding box center [0, 0] width 0 height 0
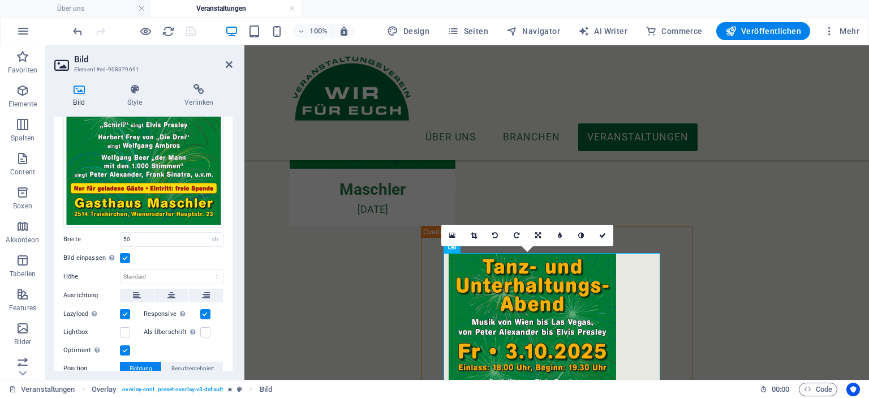
click at [191, 29] on div at bounding box center [134, 31] width 127 height 18
click at [102, 5] on h4 "Über uns" at bounding box center [75, 8] width 150 height 12
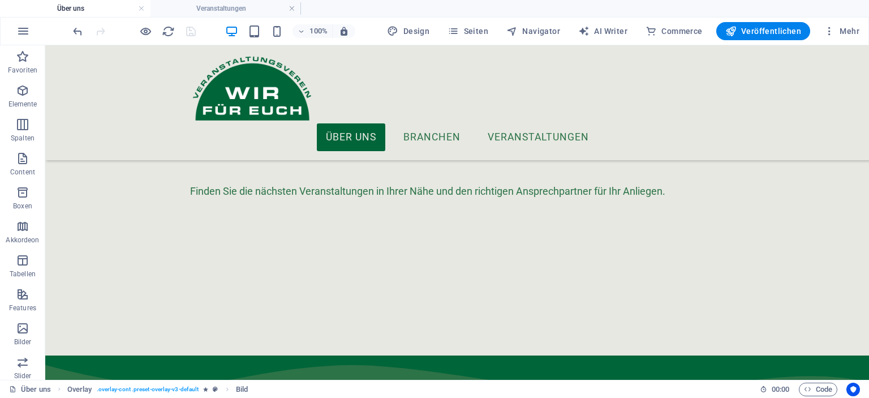
scroll to position [0, 0]
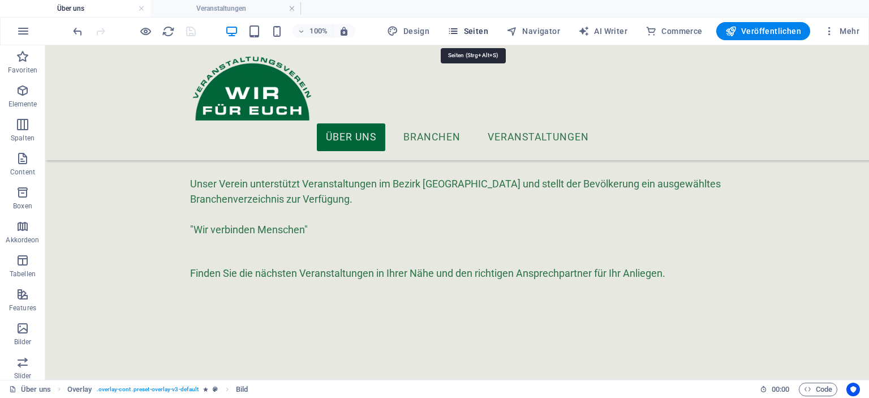
click at [477, 34] on span "Seiten" at bounding box center [467, 30] width 41 height 11
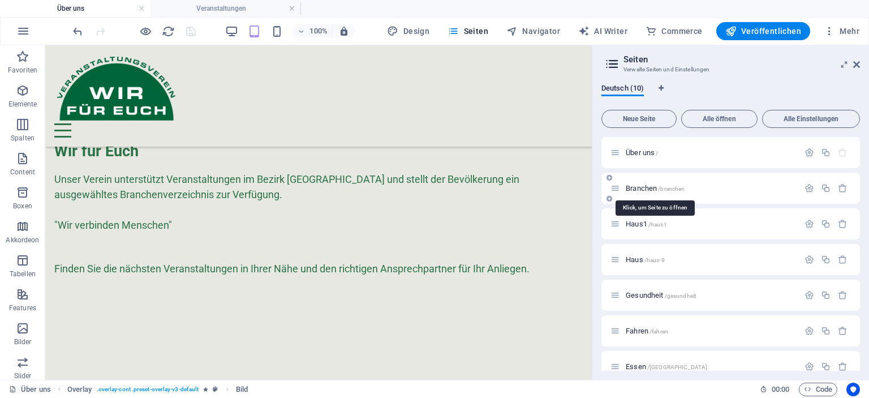
click at [642, 187] on span "Branchen /branchen" at bounding box center [654, 188] width 59 height 8
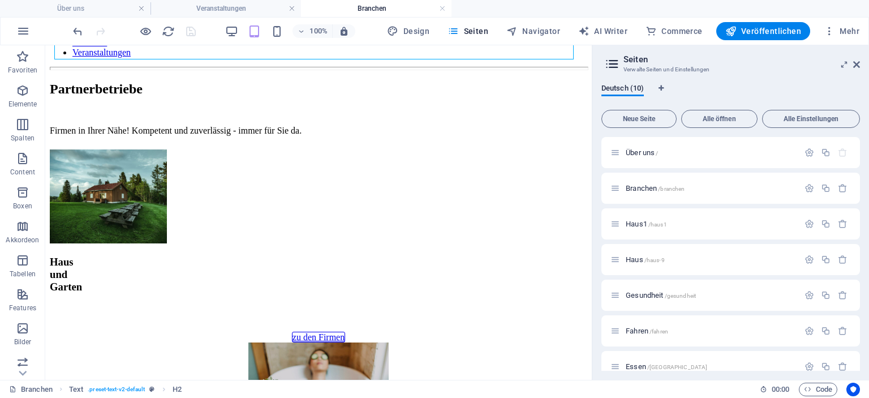
scroll to position [100, 0]
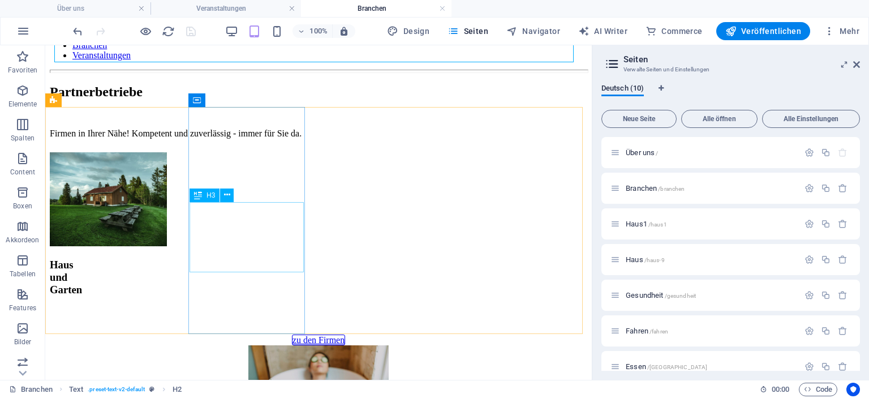
click at [205, 196] on div "H3" at bounding box center [204, 195] width 30 height 14
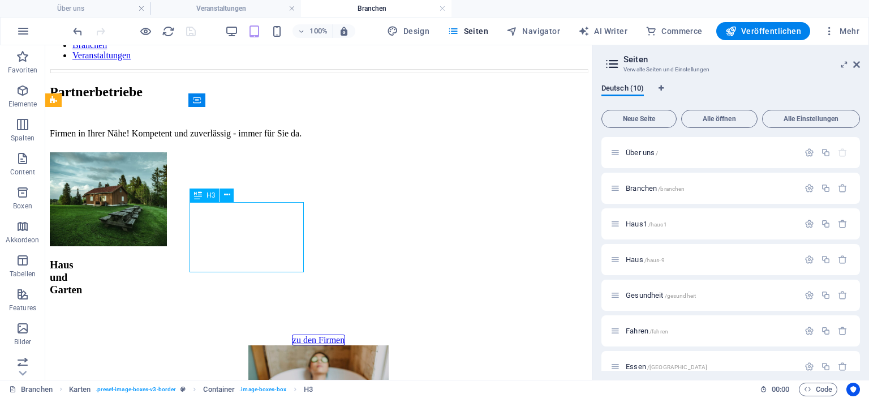
click at [205, 196] on div "H3" at bounding box center [204, 195] width 30 height 14
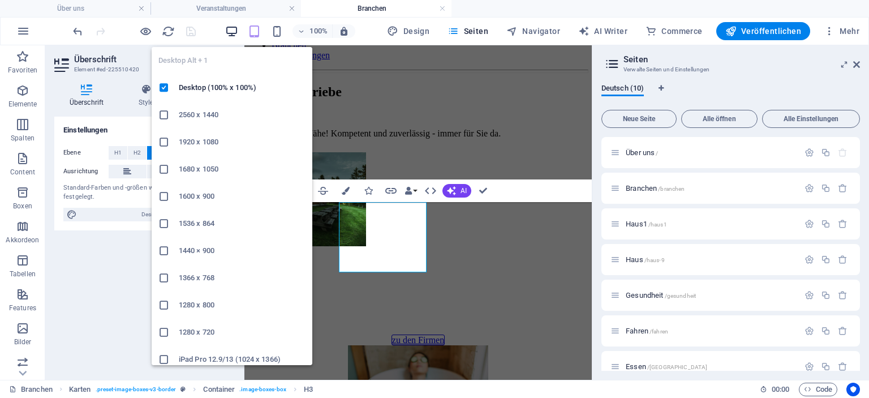
click at [235, 28] on icon "button" at bounding box center [231, 31] width 13 height 13
click at [228, 32] on icon "button" at bounding box center [231, 31] width 13 height 13
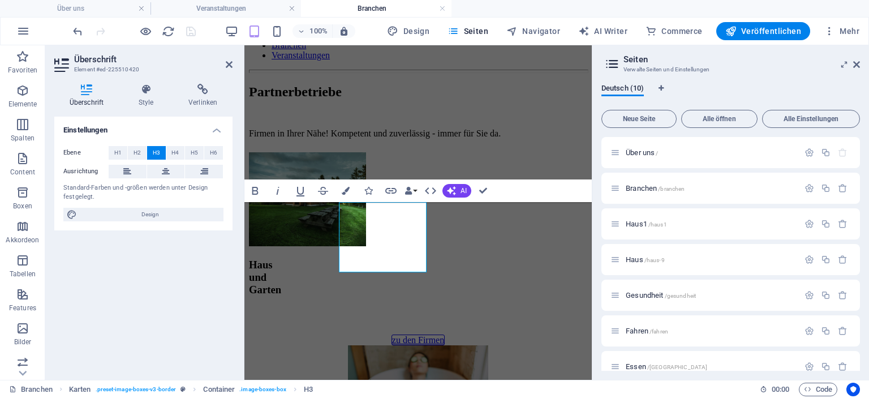
click at [109, 328] on div "Einstellungen Ebene H1 H2 H3 H4 H5 H6 Ausrichtung Standard-Farben und -größen w…" at bounding box center [143, 243] width 178 height 254
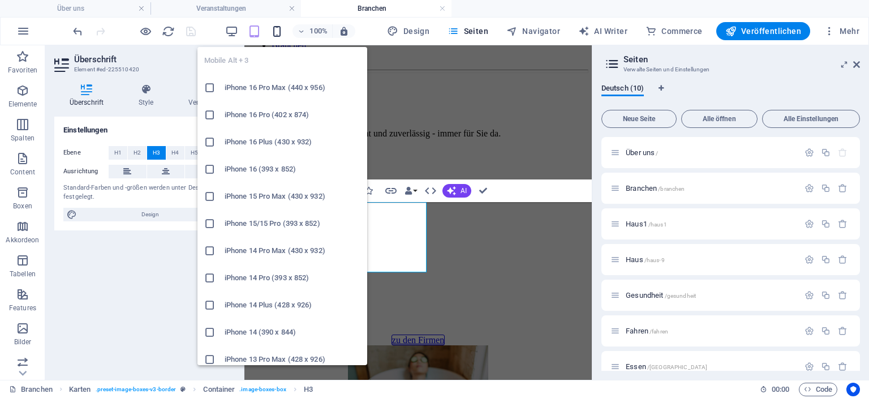
click at [277, 27] on icon "button" at bounding box center [276, 31] width 13 height 13
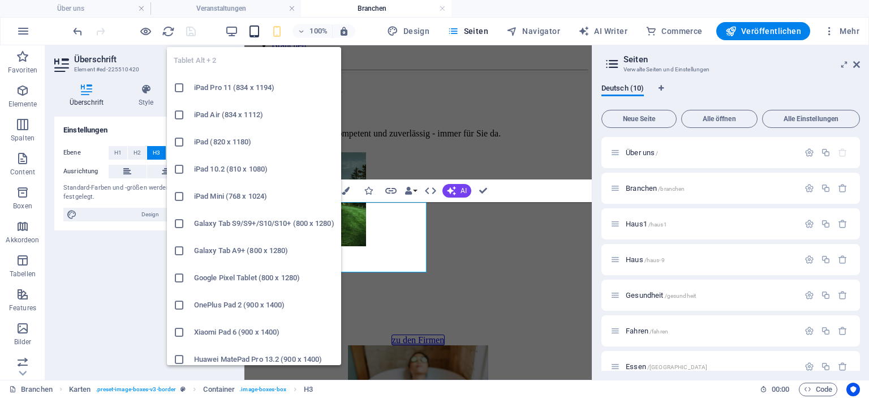
click at [255, 31] on icon "button" at bounding box center [254, 31] width 13 height 13
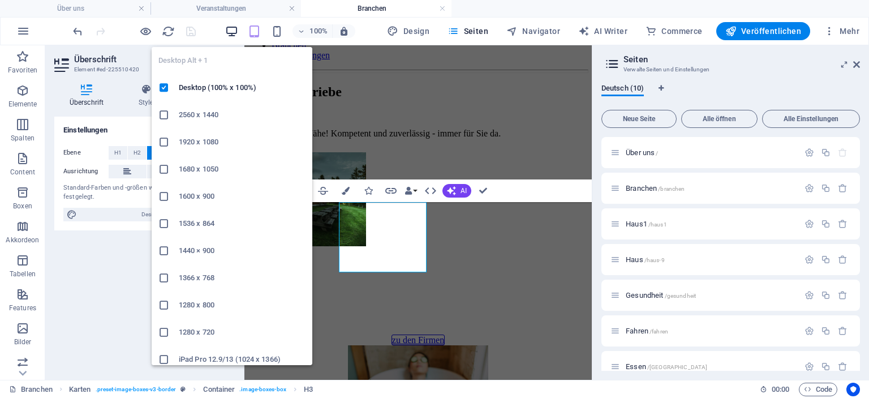
click at [234, 29] on icon "button" at bounding box center [231, 31] width 13 height 13
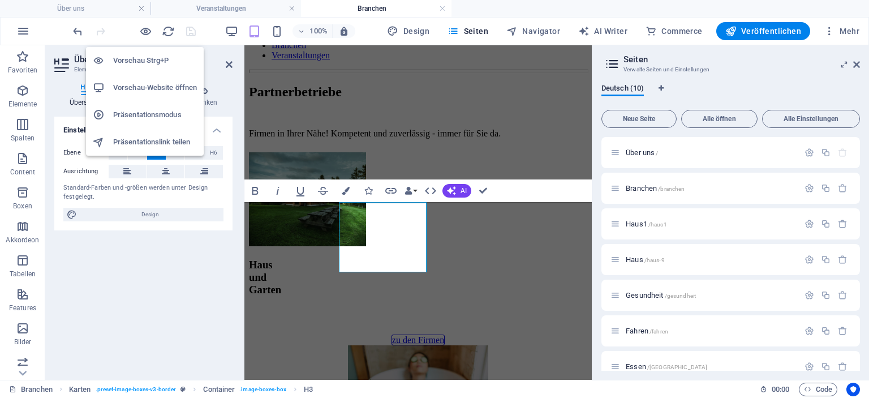
click at [132, 56] on h6 "Vorschau Strg+P" at bounding box center [155, 61] width 84 height 14
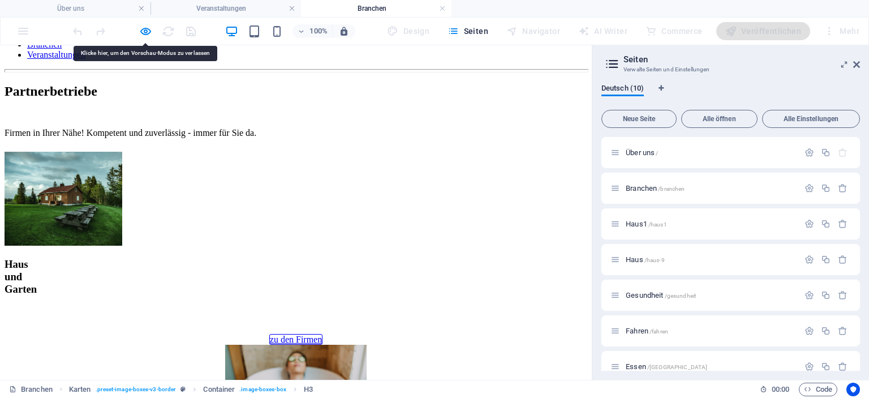
click at [242, 32] on div "100%" at bounding box center [290, 31] width 131 height 18
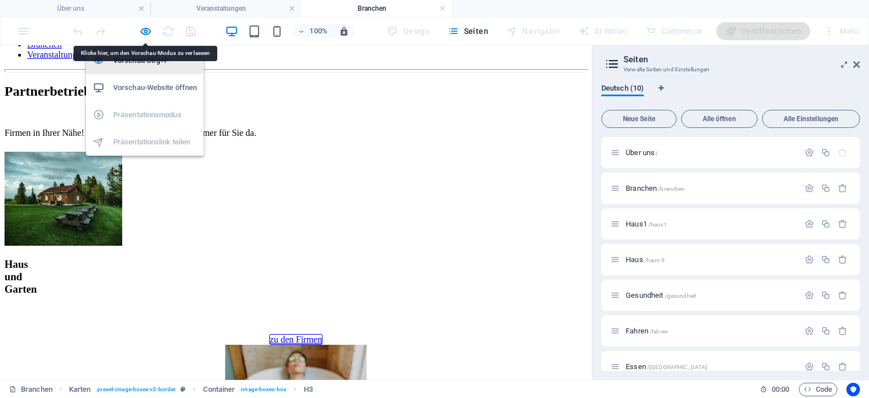
click at [135, 63] on h6 "Vorschau Strg+P" at bounding box center [155, 61] width 84 height 14
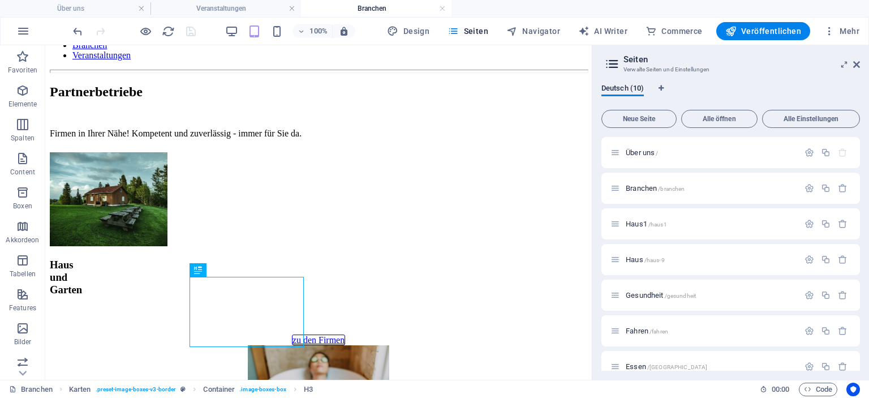
scroll to position [16, 0]
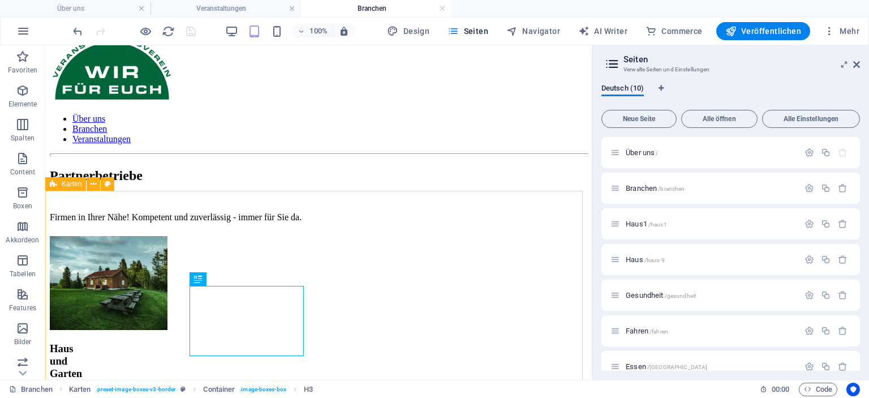
click at [50, 183] on icon at bounding box center [53, 184] width 7 height 14
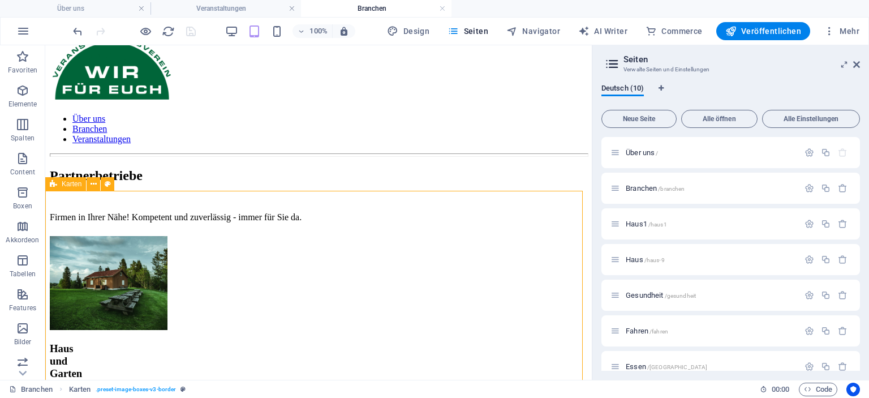
click at [50, 183] on icon at bounding box center [53, 184] width 7 height 14
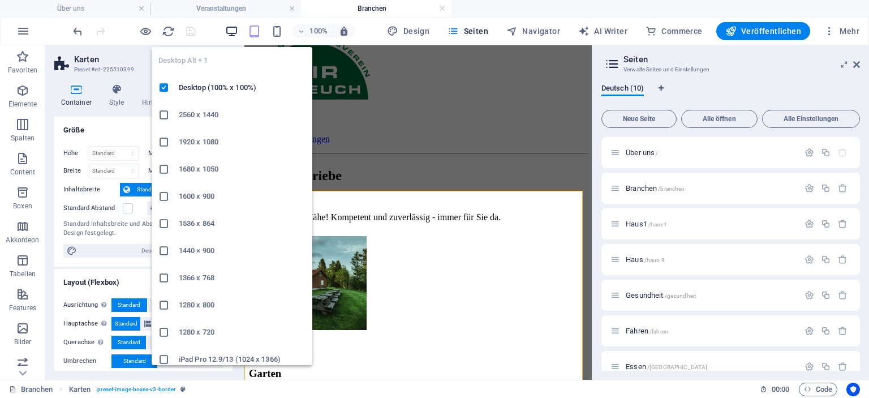
click at [231, 28] on icon "button" at bounding box center [231, 31] width 13 height 13
click at [233, 33] on icon "button" at bounding box center [231, 31] width 13 height 13
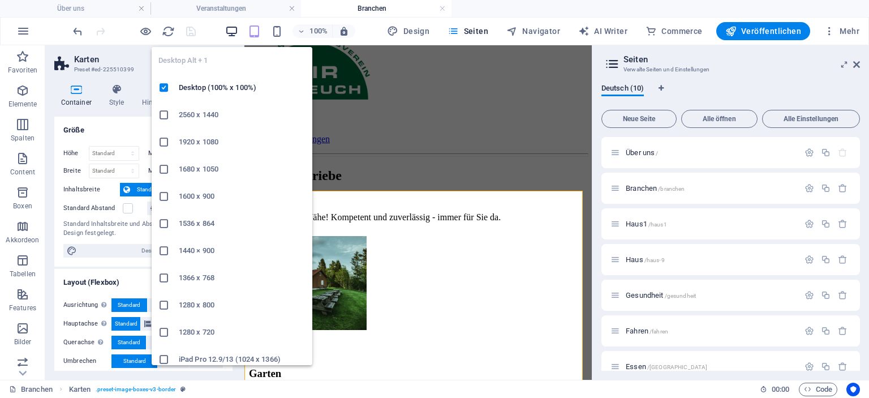
click at [233, 33] on icon "button" at bounding box center [231, 31] width 13 height 13
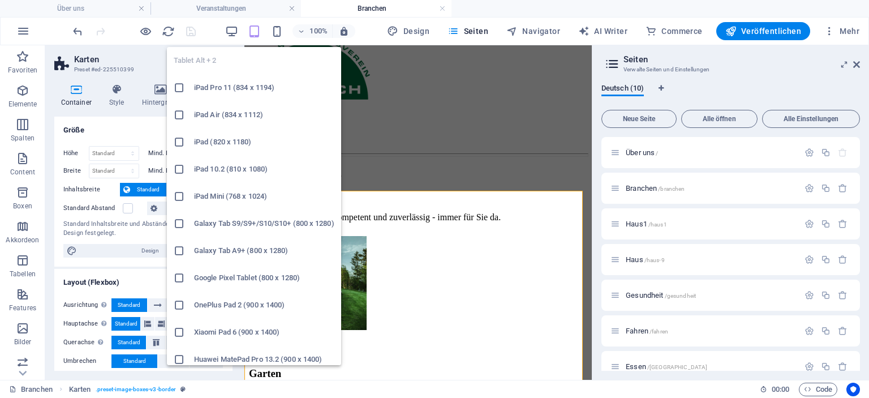
click at [179, 90] on icon at bounding box center [179, 87] width 11 height 11
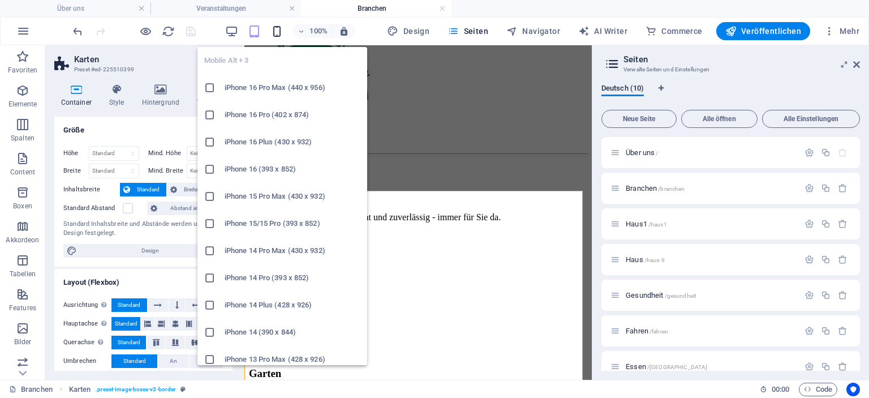
click at [282, 31] on icon "button" at bounding box center [276, 31] width 13 height 13
click at [276, 33] on icon "button" at bounding box center [276, 31] width 13 height 13
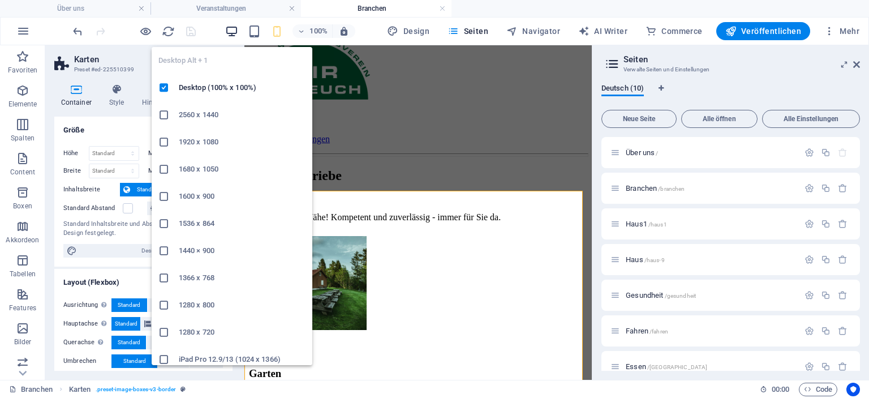
click at [231, 31] on icon "button" at bounding box center [231, 31] width 13 height 13
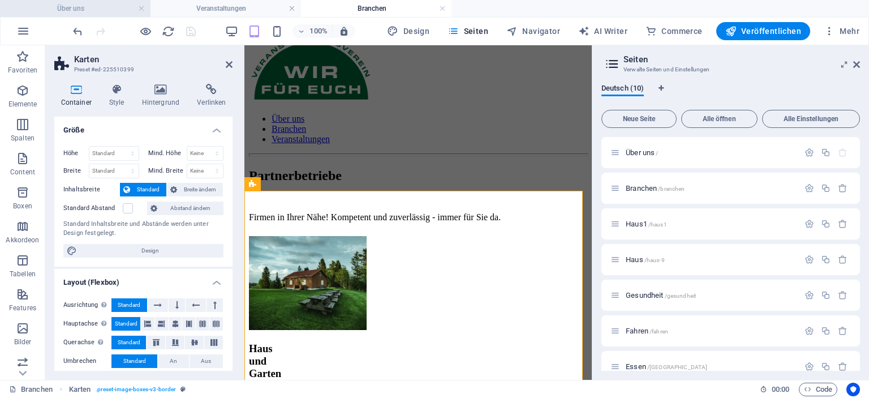
click at [100, 10] on h4 "Über uns" at bounding box center [75, 8] width 150 height 12
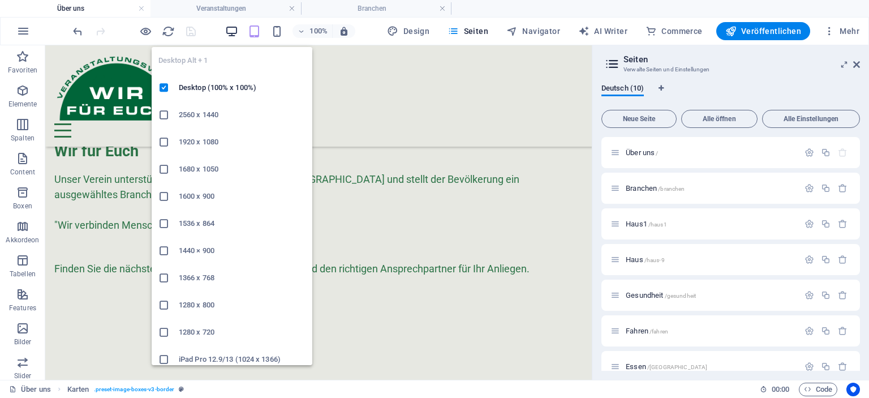
click at [231, 33] on icon "button" at bounding box center [231, 31] width 13 height 13
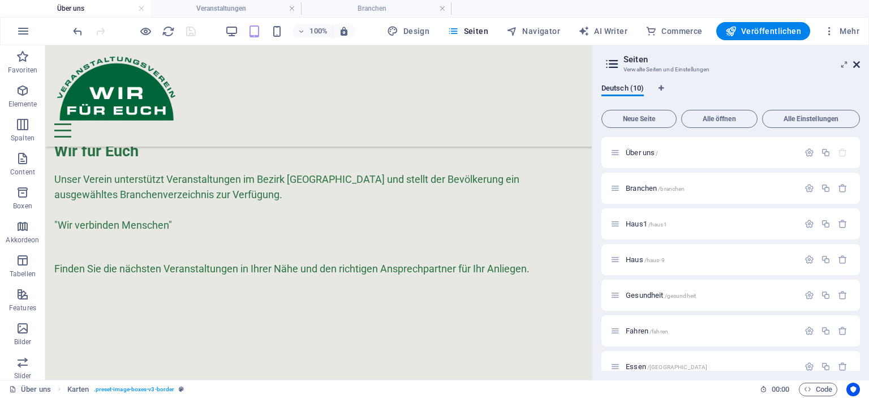
click at [856, 64] on icon at bounding box center [856, 64] width 7 height 9
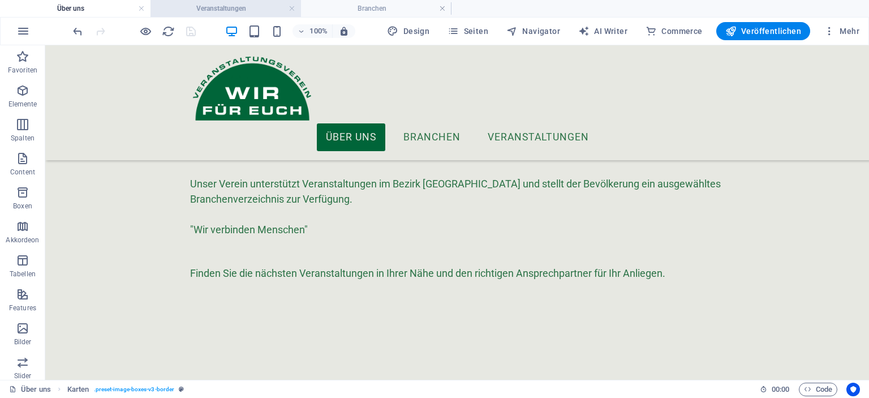
click at [234, 3] on h4 "Veranstaltungen" at bounding box center [225, 8] width 150 height 12
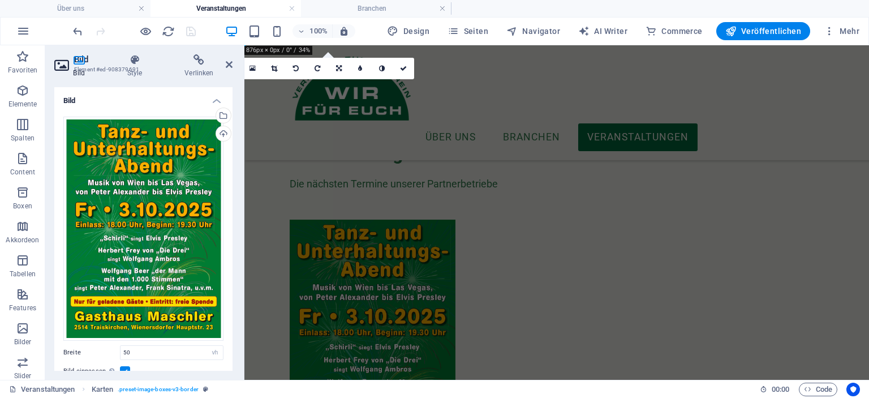
scroll to position [285, 0]
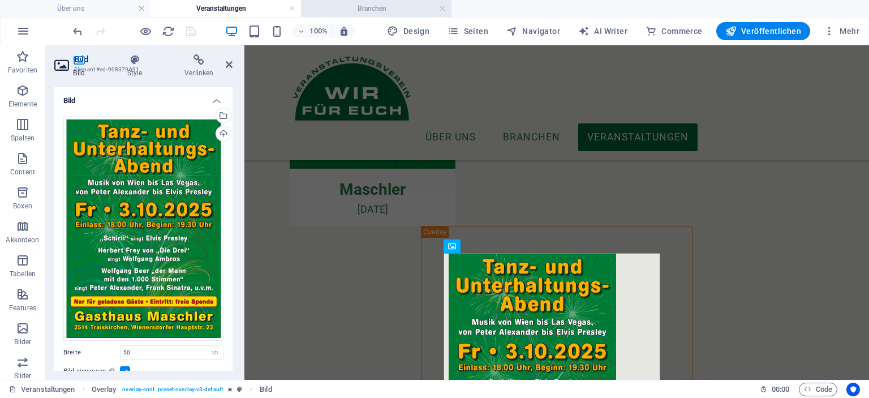
click at [351, 5] on h4 "Branchen" at bounding box center [376, 8] width 150 height 12
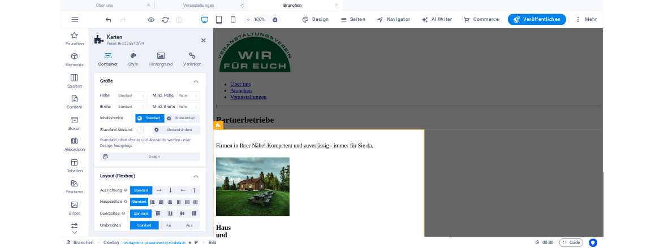
scroll to position [16, 0]
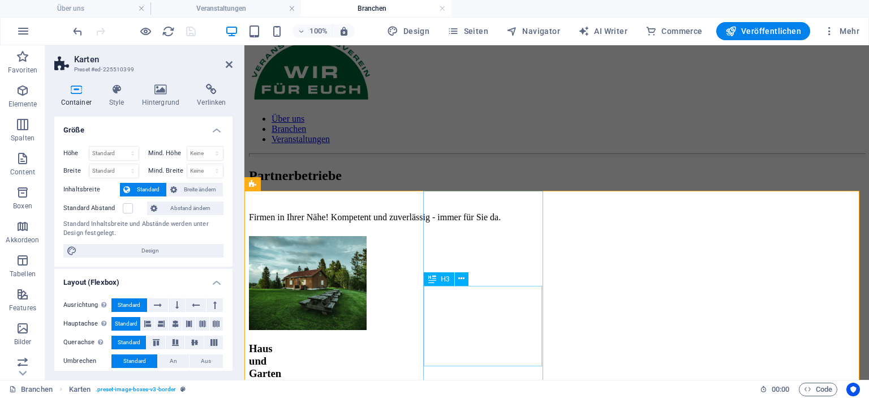
click at [439, 275] on div "H3" at bounding box center [439, 279] width 30 height 14
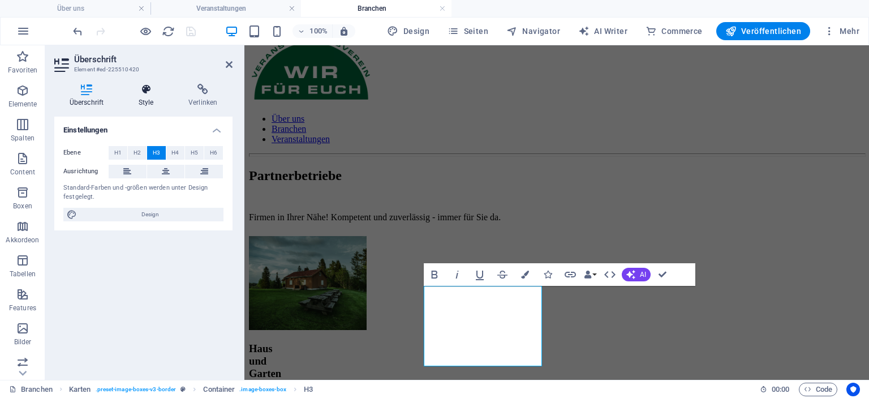
click at [145, 99] on h4 "Style" at bounding box center [148, 96] width 50 height 24
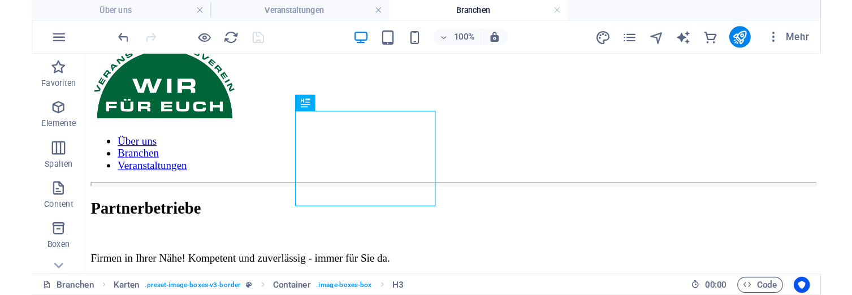
scroll to position [209, 0]
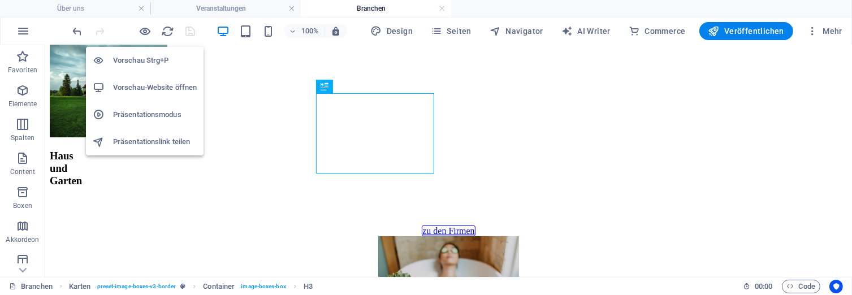
click at [146, 86] on h6 "Vorschau-Website öffnen" at bounding box center [155, 88] width 84 height 14
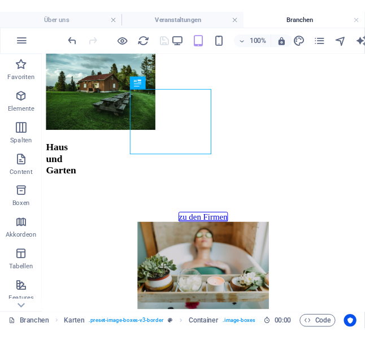
scroll to position [387, 0]
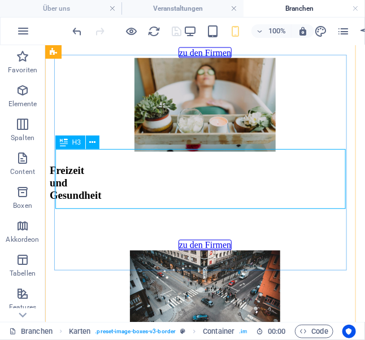
click at [75, 141] on span "H3" at bounding box center [76, 142] width 8 height 7
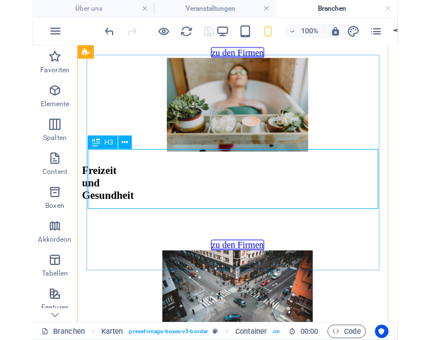
scroll to position [415, 0]
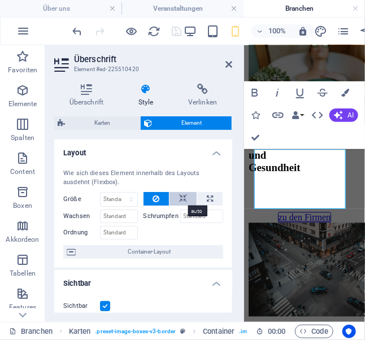
click at [179, 197] on icon at bounding box center [183, 199] width 8 height 14
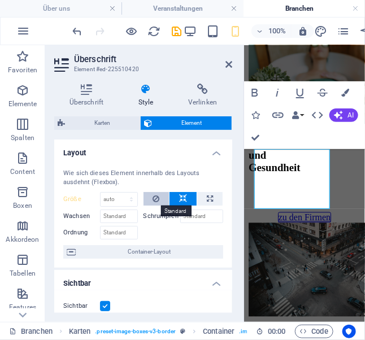
click at [156, 200] on icon at bounding box center [156, 199] width 7 height 14
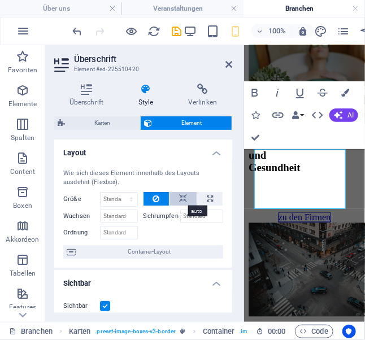
click at [179, 198] on icon at bounding box center [183, 199] width 8 height 14
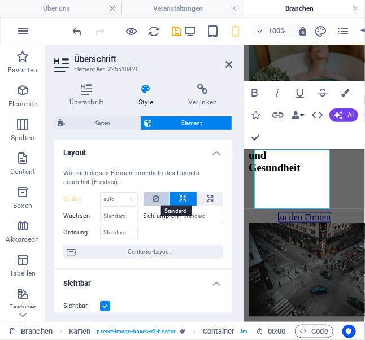
click at [149, 198] on button at bounding box center [157, 199] width 26 height 14
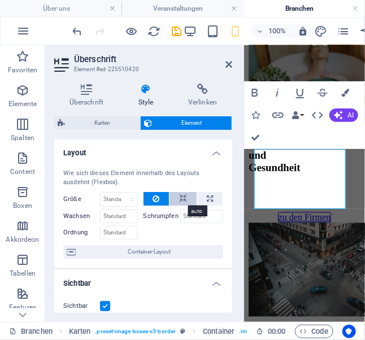
click at [175, 196] on button at bounding box center [183, 199] width 27 height 14
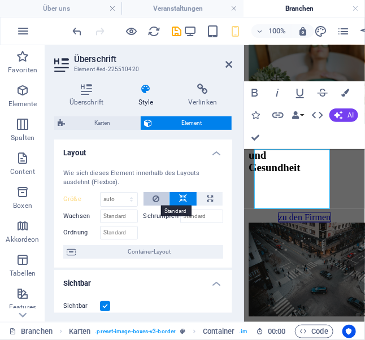
click at [157, 196] on icon at bounding box center [156, 199] width 7 height 14
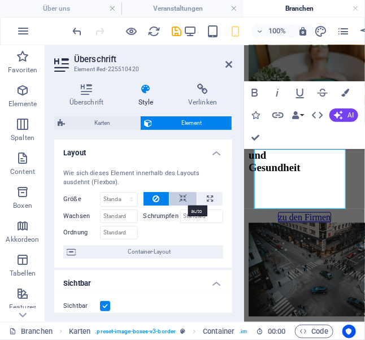
click at [183, 198] on icon at bounding box center [183, 199] width 8 height 14
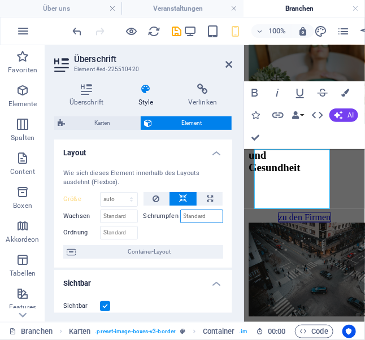
click at [195, 216] on input "Schrumpfen" at bounding box center [202, 217] width 44 height 14
click at [219, 218] on input "Schrumpfen" at bounding box center [202, 217] width 44 height 14
click at [166, 215] on label "Schrumpfen" at bounding box center [162, 217] width 37 height 14
click at [114, 235] on input "Ordnung" at bounding box center [119, 233] width 38 height 14
click at [114, 219] on input "Wachsen" at bounding box center [119, 217] width 38 height 14
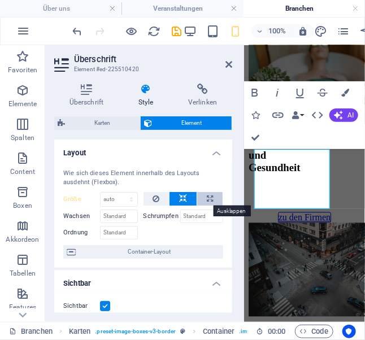
click at [211, 198] on button at bounding box center [209, 199] width 25 height 14
type input "100"
select select "%"
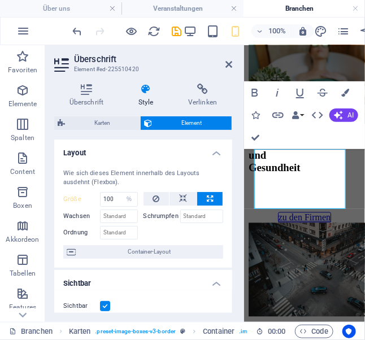
drag, startPoint x: 455, startPoint y: 243, endPoint x: 305, endPoint y: 169, distance: 167.7
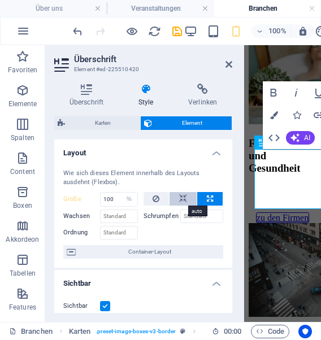
click at [185, 200] on icon at bounding box center [183, 199] width 8 height 14
select select "DISABLED_OPTION_VALUE"
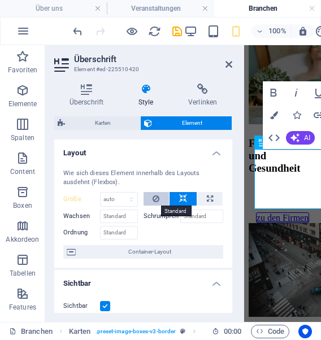
click at [157, 201] on icon at bounding box center [156, 199] width 7 height 14
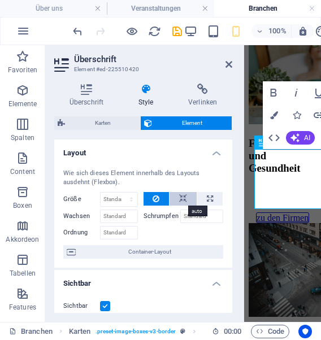
click at [181, 198] on icon at bounding box center [183, 199] width 8 height 14
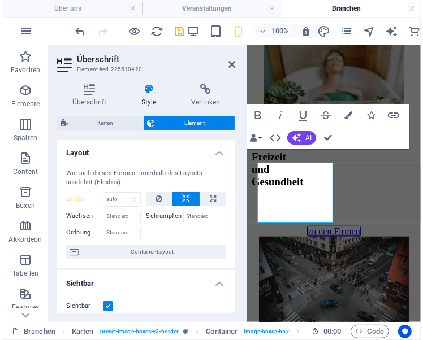
scroll to position [387, 0]
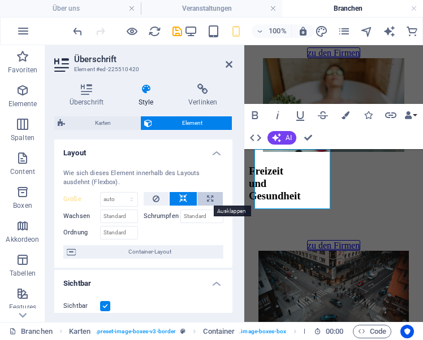
click at [207, 198] on icon at bounding box center [210, 199] width 6 height 14
type input "100"
select select "%"
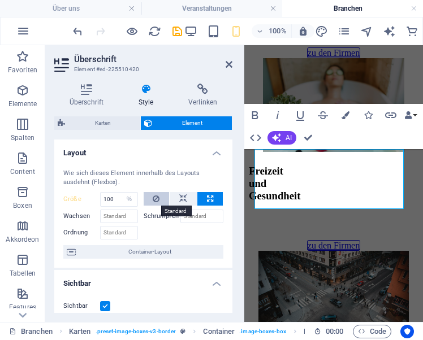
click at [156, 201] on icon at bounding box center [156, 199] width 7 height 14
select select "DISABLED_OPTION_VALUE"
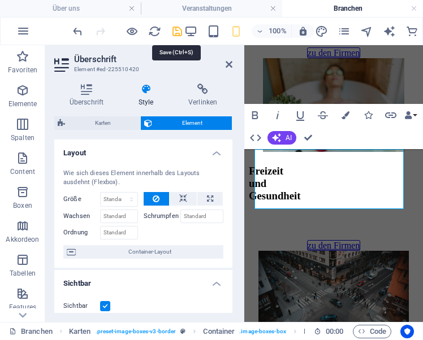
click at [174, 28] on icon "save" at bounding box center [177, 31] width 13 height 13
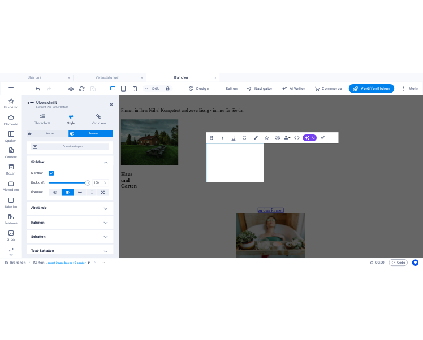
scroll to position [106, 0]
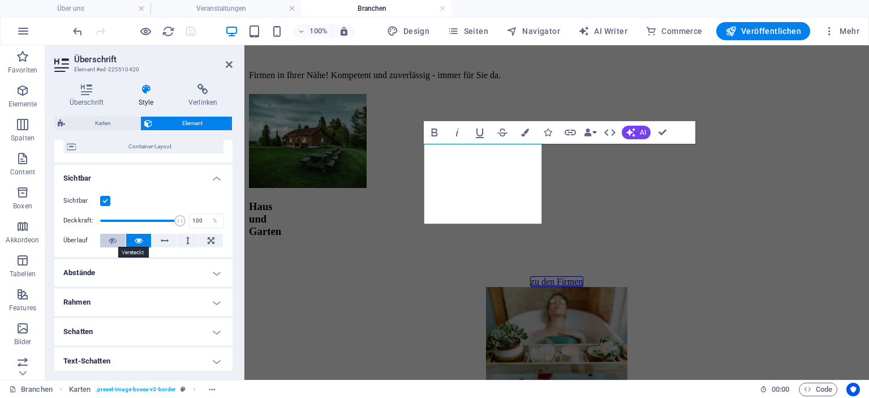
click at [111, 239] on icon at bounding box center [113, 241] width 8 height 14
click at [136, 234] on icon at bounding box center [139, 241] width 8 height 14
click at [163, 241] on icon at bounding box center [165, 241] width 8 height 14
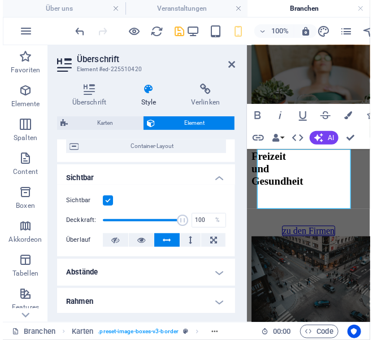
scroll to position [415, 0]
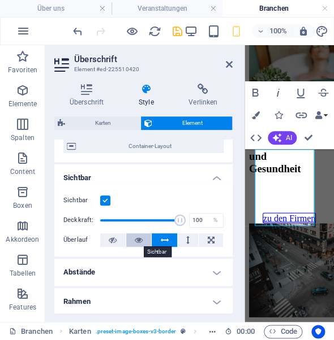
click at [139, 234] on icon at bounding box center [139, 241] width 8 height 14
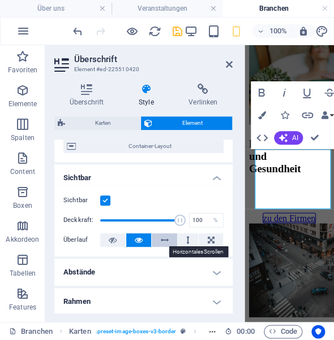
click at [165, 239] on icon at bounding box center [165, 241] width 8 height 14
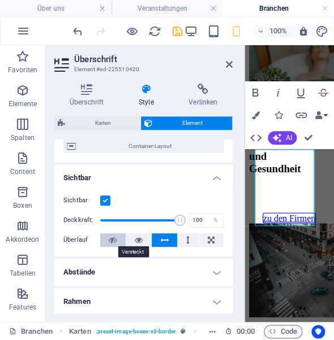
click at [111, 238] on icon at bounding box center [113, 241] width 8 height 14
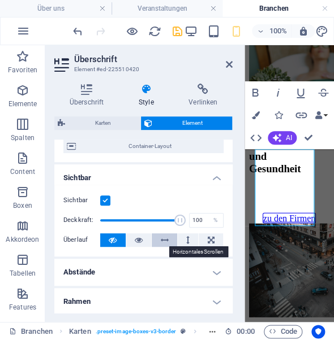
click at [166, 237] on icon at bounding box center [165, 241] width 8 height 14
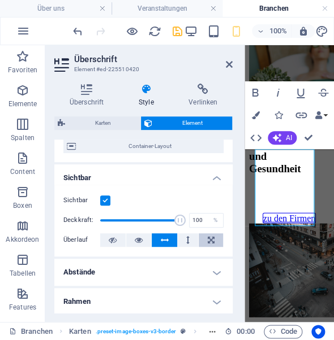
click at [213, 240] on button at bounding box center [210, 241] width 24 height 14
click at [113, 243] on icon at bounding box center [113, 241] width 8 height 14
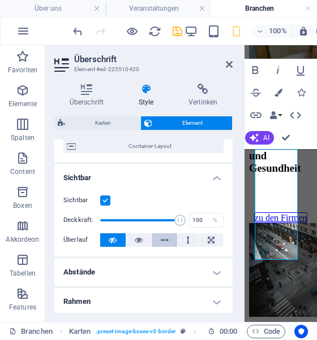
click at [163, 240] on icon at bounding box center [165, 241] width 8 height 14
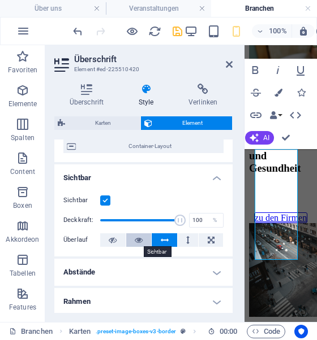
click at [136, 240] on icon at bounding box center [139, 241] width 8 height 14
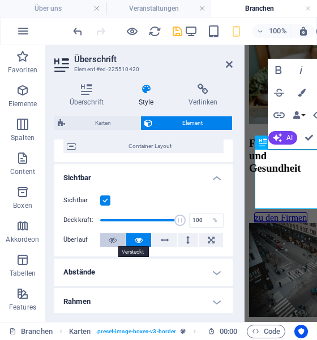
click at [114, 239] on icon at bounding box center [113, 241] width 8 height 14
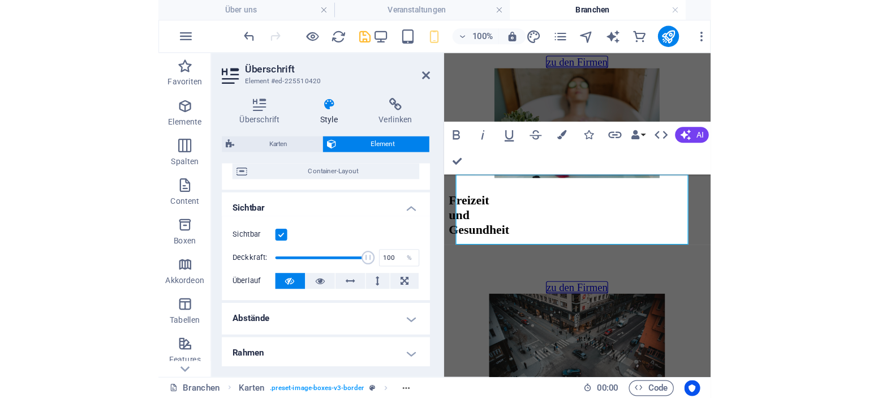
scroll to position [158, 0]
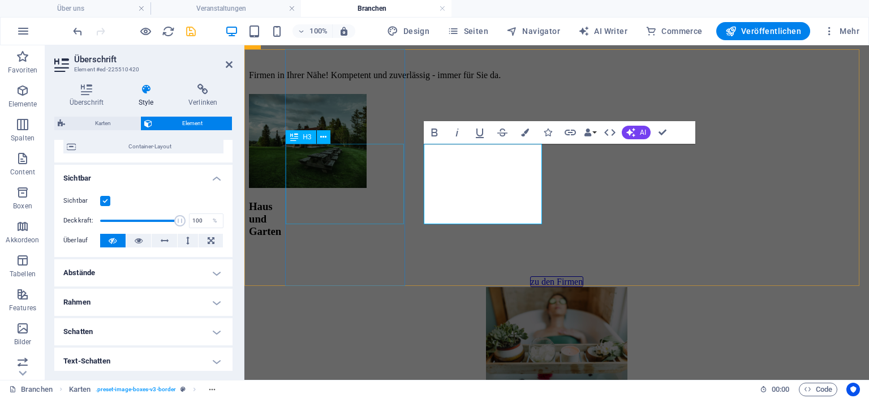
click at [301, 139] on div "H3" at bounding box center [301, 137] width 30 height 14
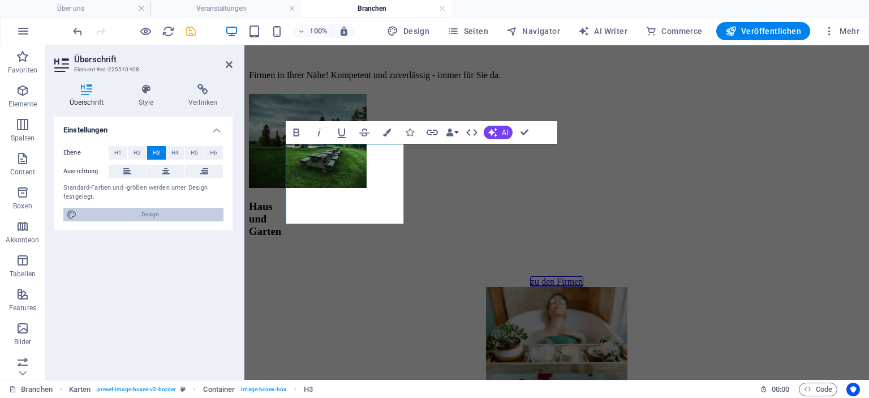
click at [152, 218] on span "Design" at bounding box center [150, 215] width 140 height 14
select select "700"
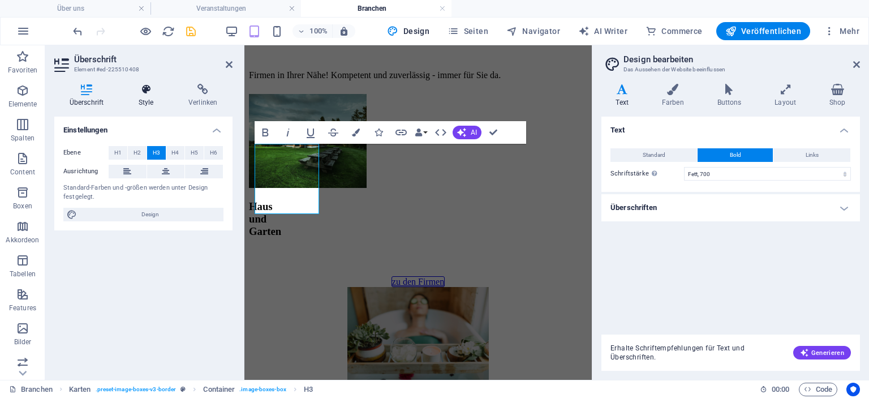
click at [143, 93] on icon at bounding box center [145, 89] width 45 height 11
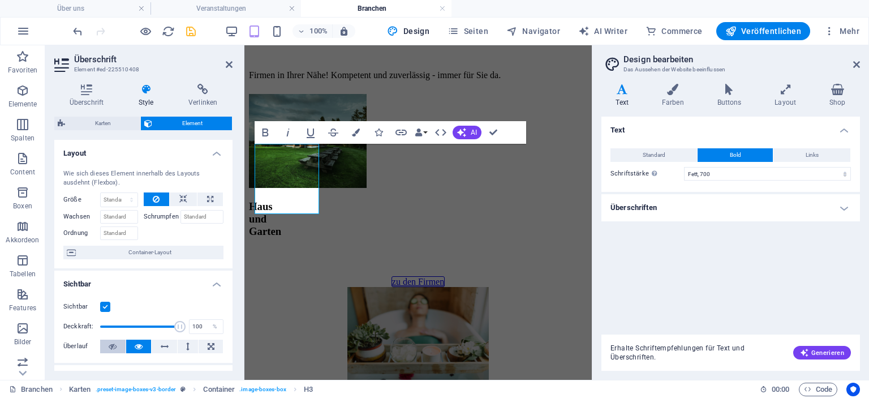
click at [110, 344] on icon at bounding box center [113, 346] width 8 height 14
click at [166, 341] on icon at bounding box center [165, 346] width 8 height 14
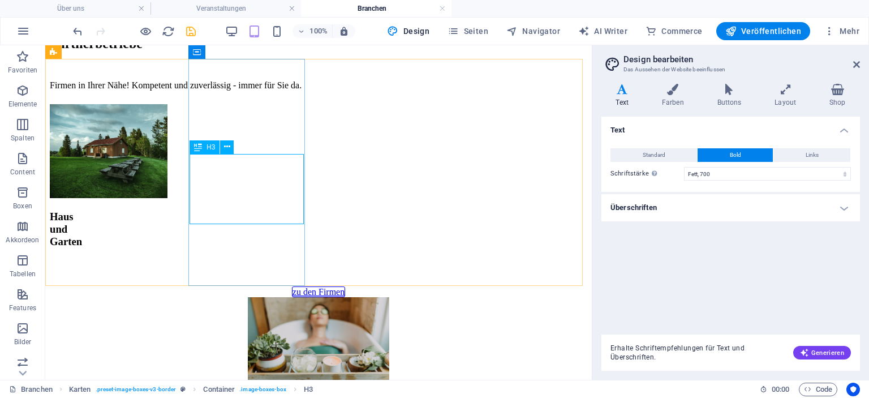
click at [203, 147] on div "H3" at bounding box center [204, 147] width 30 height 14
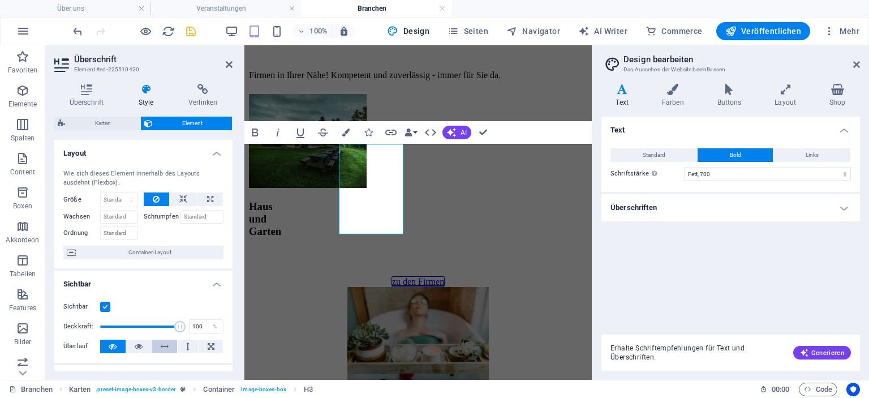
click at [163, 343] on icon at bounding box center [165, 346] width 8 height 14
click at [115, 343] on icon at bounding box center [113, 346] width 8 height 14
click at [163, 347] on icon at bounding box center [165, 346] width 8 height 14
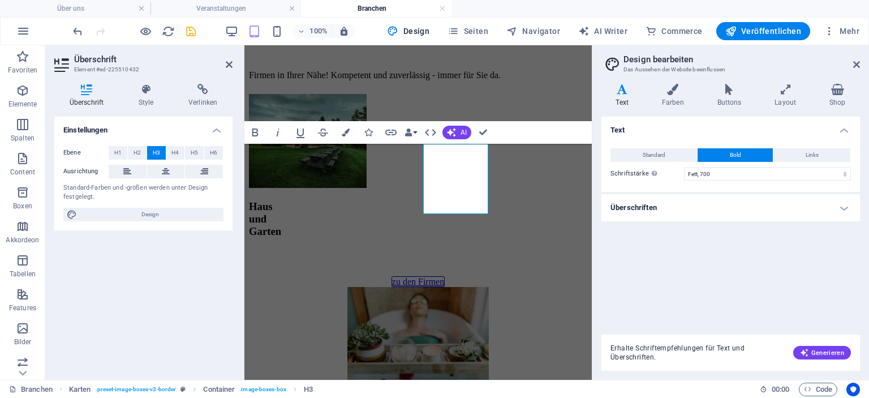
click at [141, 80] on div "Überschrift Style Verlinken Einstellungen Ebene H1 H2 H3 H4 H5 H6 Ausrichtung S…" at bounding box center [143, 227] width 196 height 305
click at [150, 99] on h4 "Style" at bounding box center [148, 96] width 50 height 24
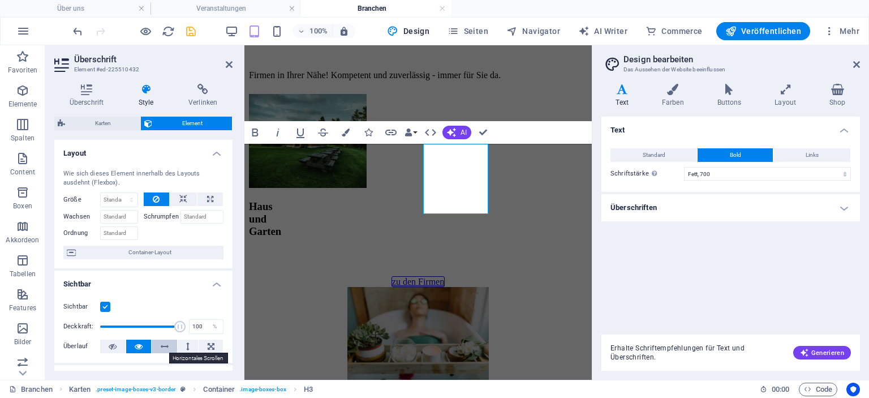
click at [156, 344] on button at bounding box center [164, 346] width 25 height 14
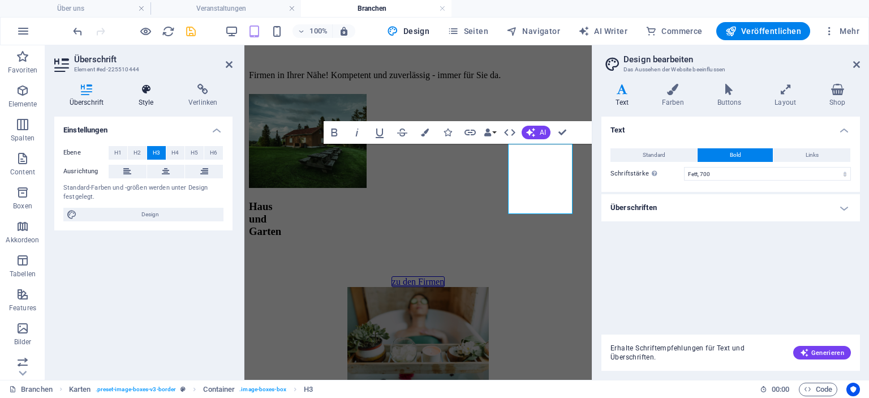
click at [153, 89] on icon at bounding box center [145, 89] width 45 height 11
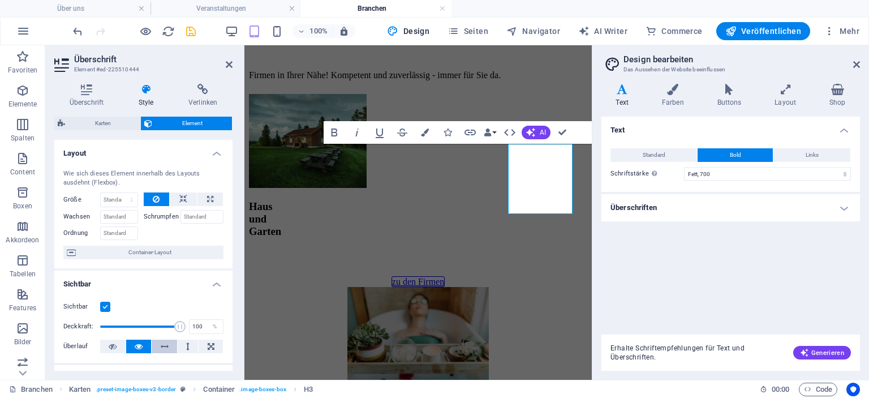
click at [161, 343] on icon at bounding box center [165, 346] width 8 height 14
click at [188, 28] on icon "save" at bounding box center [190, 31] width 13 height 13
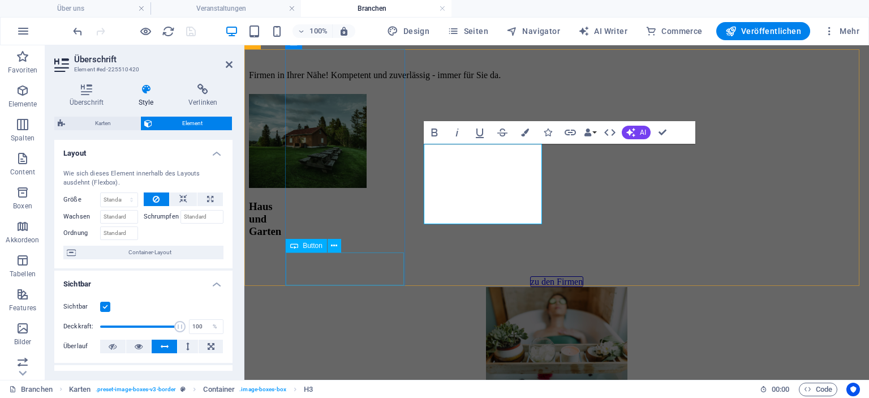
click at [309, 248] on span "Button" at bounding box center [313, 245] width 20 height 7
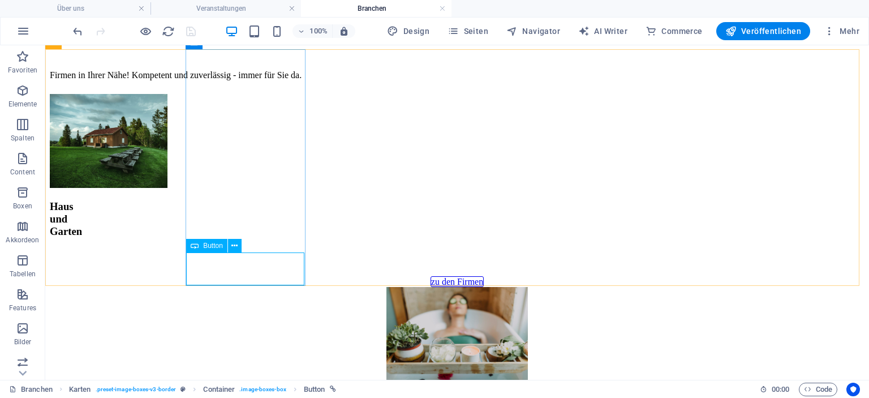
click at [213, 248] on span "Button" at bounding box center [213, 245] width 20 height 7
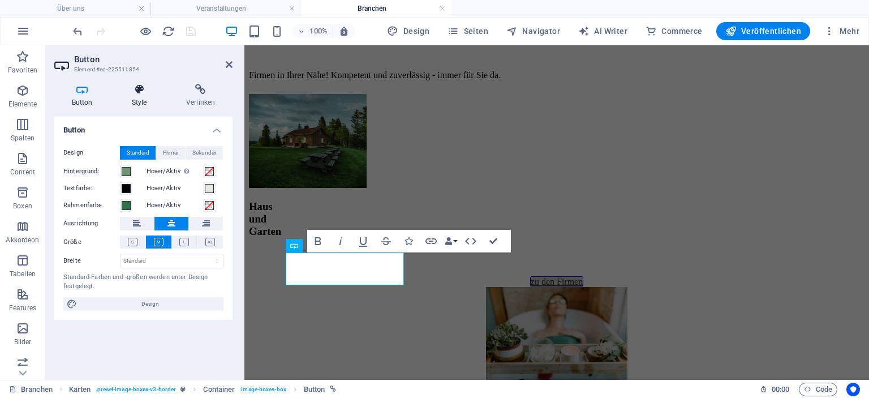
click at [140, 94] on icon at bounding box center [139, 89] width 50 height 11
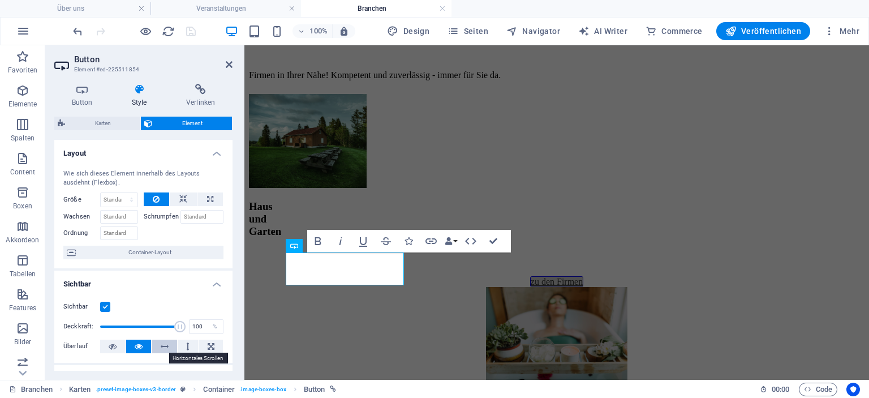
click at [161, 348] on icon at bounding box center [165, 346] width 8 height 14
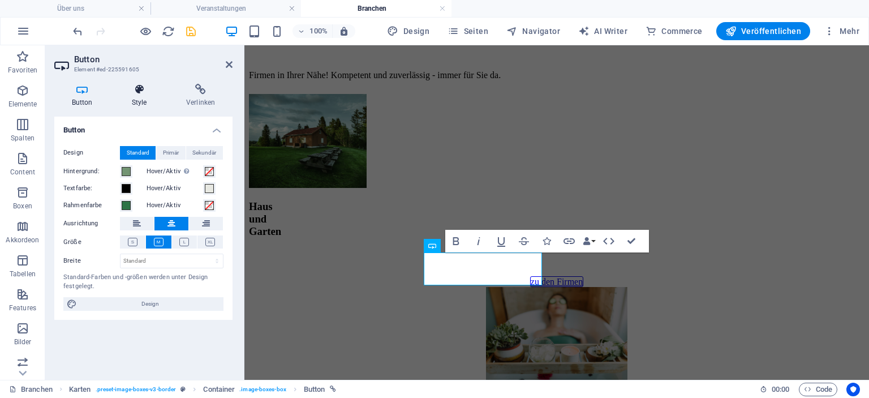
click at [141, 94] on icon at bounding box center [139, 89] width 50 height 11
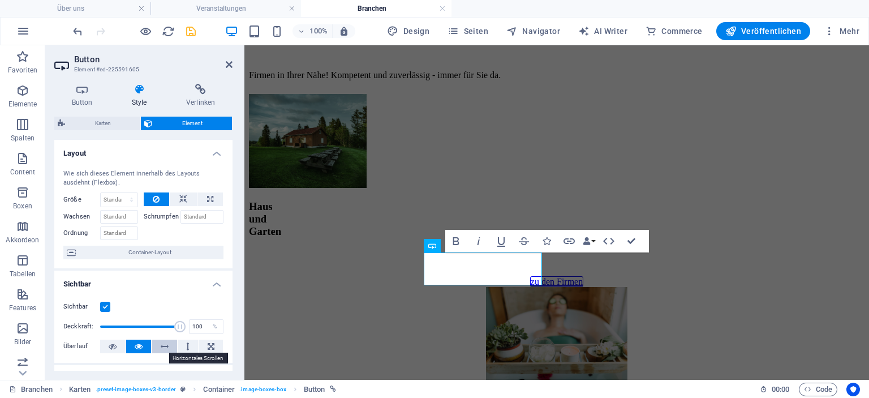
click at [164, 346] on icon at bounding box center [165, 346] width 8 height 14
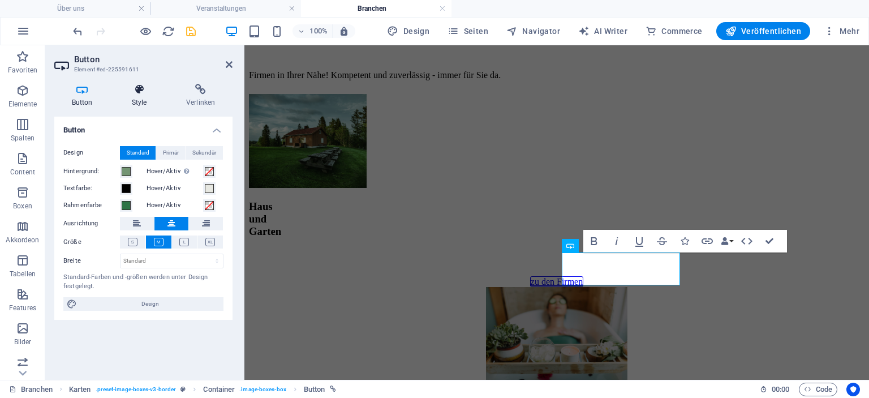
click at [139, 92] on icon at bounding box center [139, 89] width 50 height 11
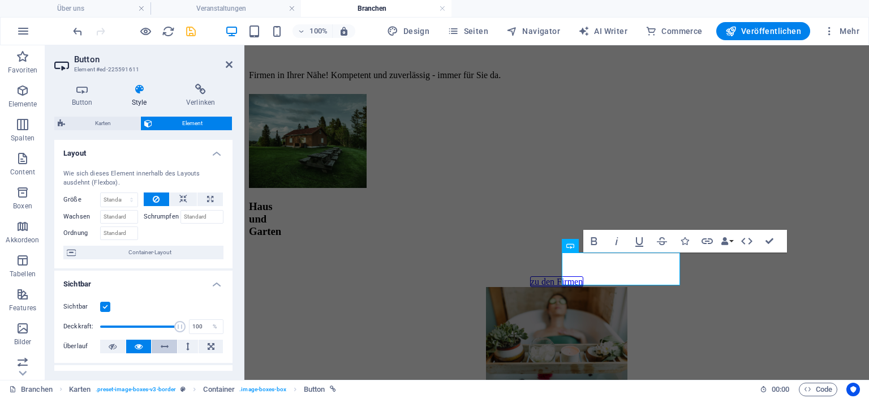
click at [163, 344] on icon at bounding box center [165, 346] width 8 height 14
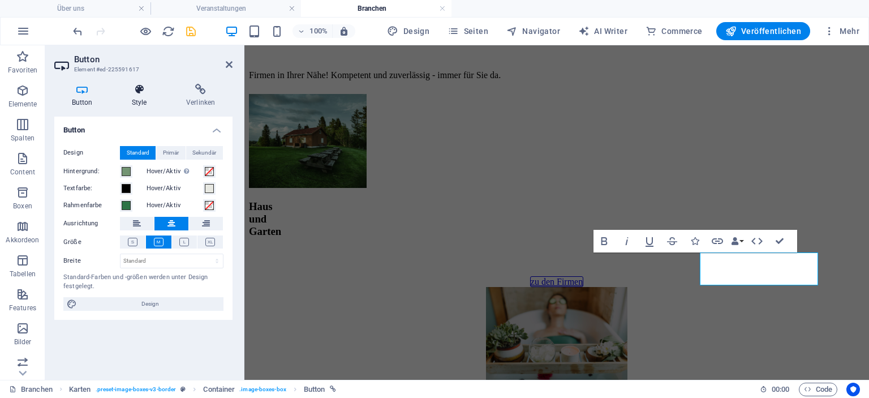
click at [141, 87] on icon at bounding box center [139, 89] width 50 height 11
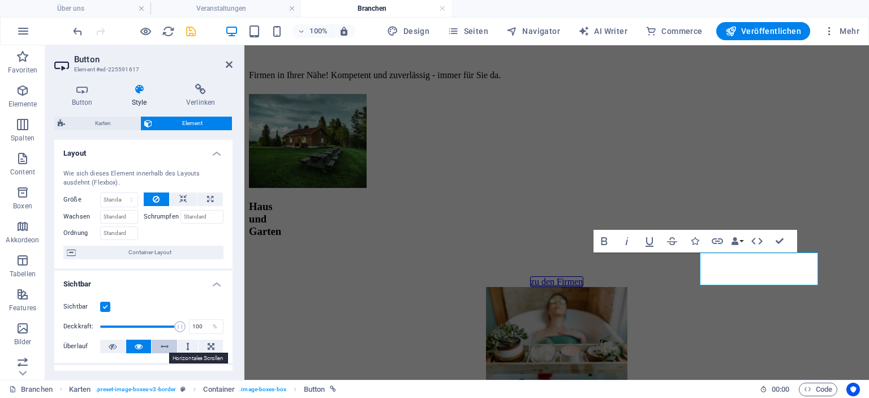
click at [161, 346] on icon at bounding box center [165, 346] width 8 height 14
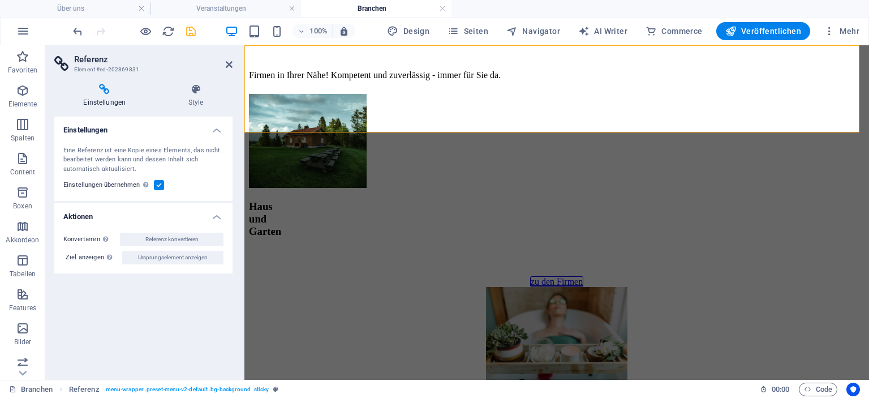
click at [81, 6] on h4 "Über uns" at bounding box center [75, 8] width 150 height 12
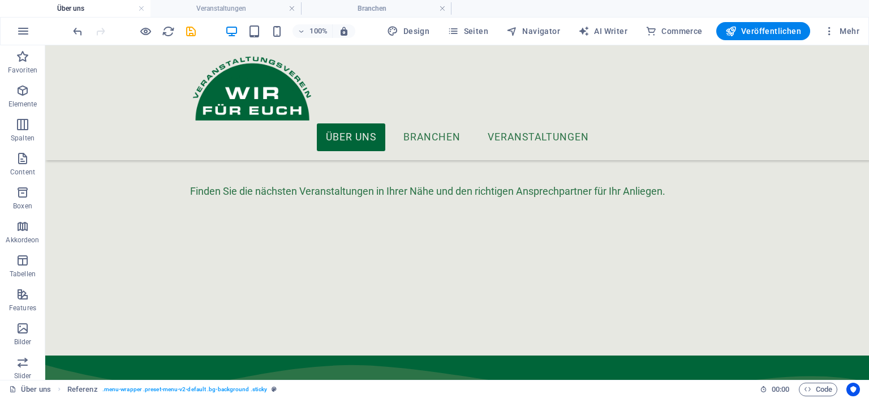
scroll to position [0, 0]
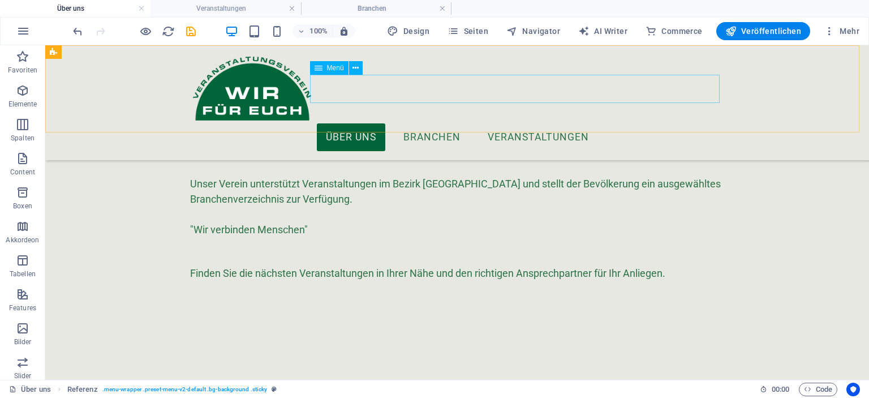
click at [385, 123] on nav "Über uns Branchen Veranstaltungen" at bounding box center [457, 137] width 534 height 28
click at [319, 64] on icon at bounding box center [318, 68] width 8 height 14
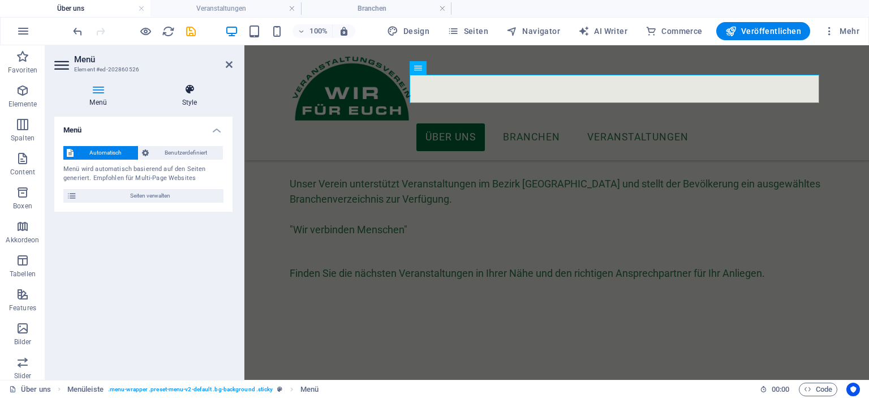
click at [187, 94] on icon at bounding box center [189, 89] width 86 height 11
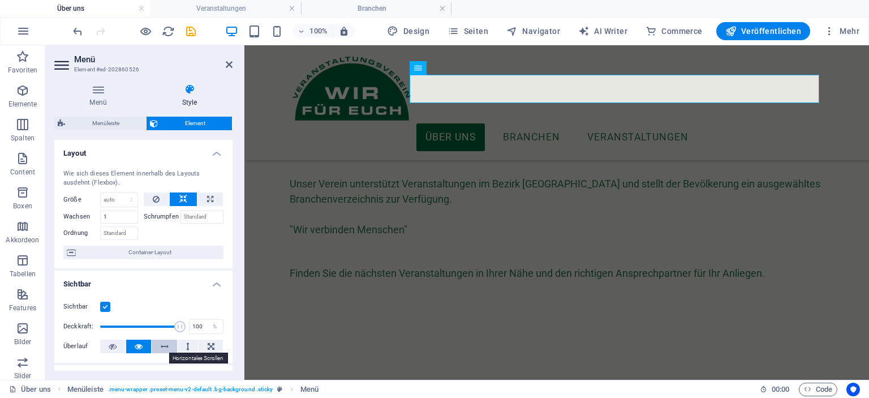
click at [161, 349] on icon at bounding box center [165, 346] width 8 height 14
click at [189, 30] on icon "save" at bounding box center [190, 31] width 13 height 13
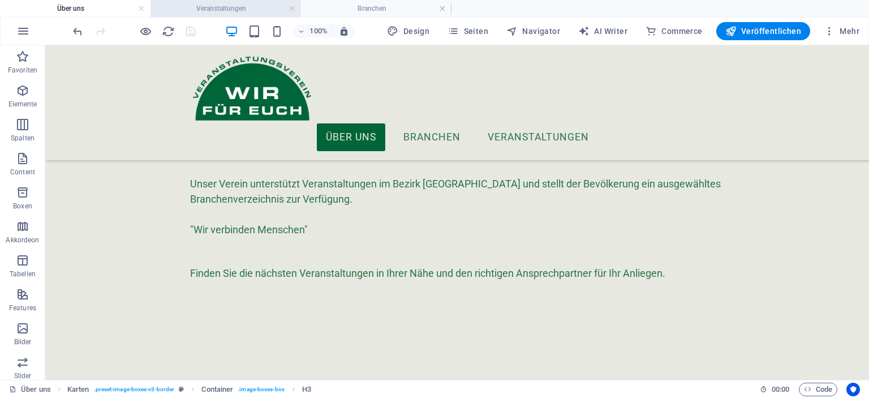
click at [245, 14] on h4 "Veranstaltungen" at bounding box center [225, 8] width 150 height 12
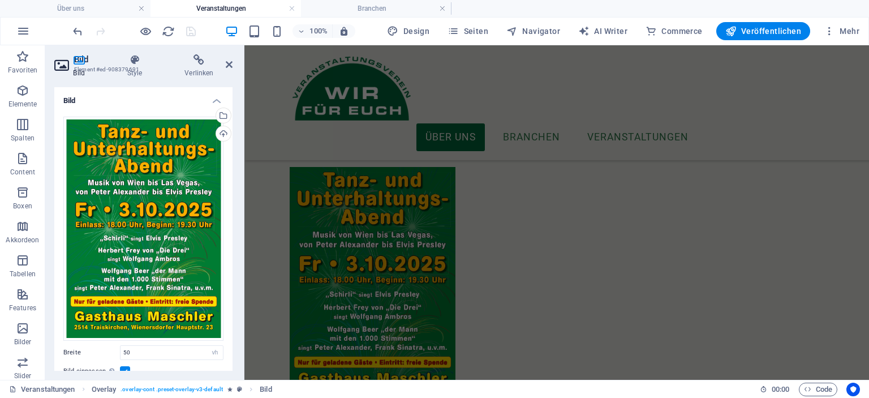
scroll to position [29, 0]
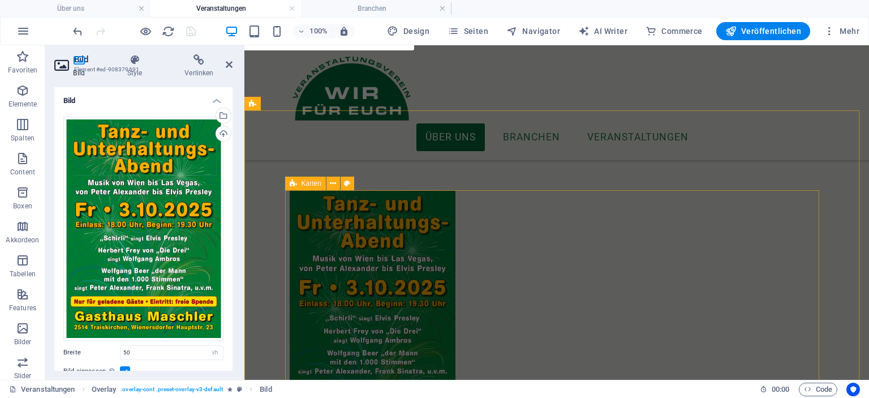
click at [303, 183] on span "Karten" at bounding box center [311, 183] width 20 height 7
select select "rem"
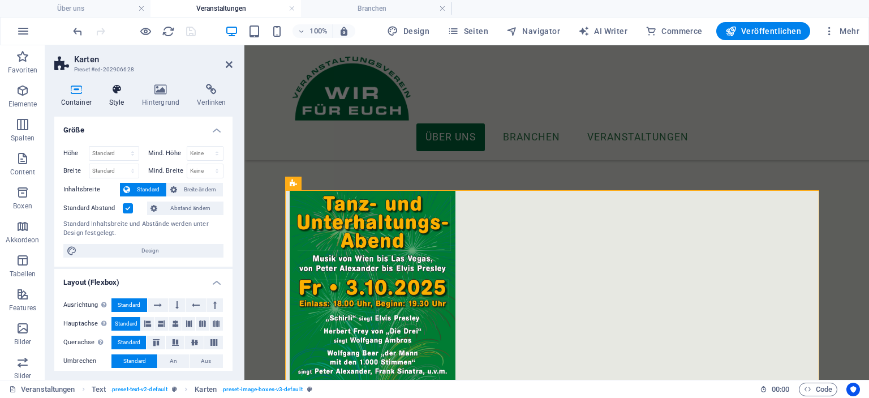
click at [109, 89] on icon at bounding box center [116, 89] width 28 height 11
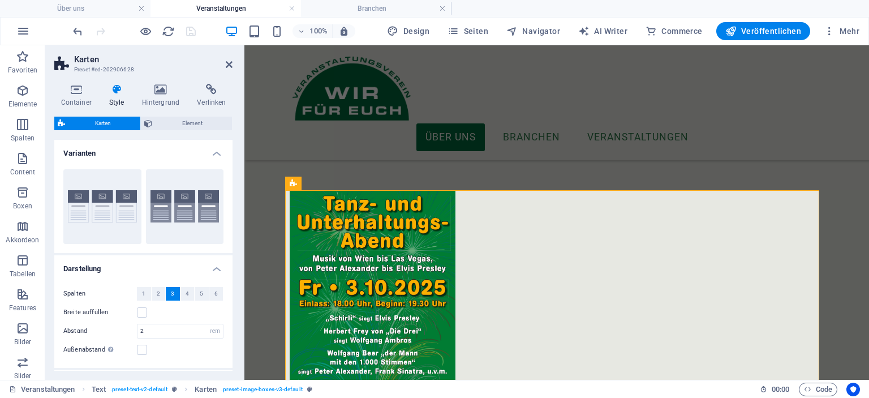
drag, startPoint x: 228, startPoint y: 257, endPoint x: 235, endPoint y: 317, distance: 60.3
click at [235, 317] on div "Container Style Hintergrund Verlinken Größe Höhe Standard px rem % vh vw Mind. …" at bounding box center [143, 227] width 196 height 305
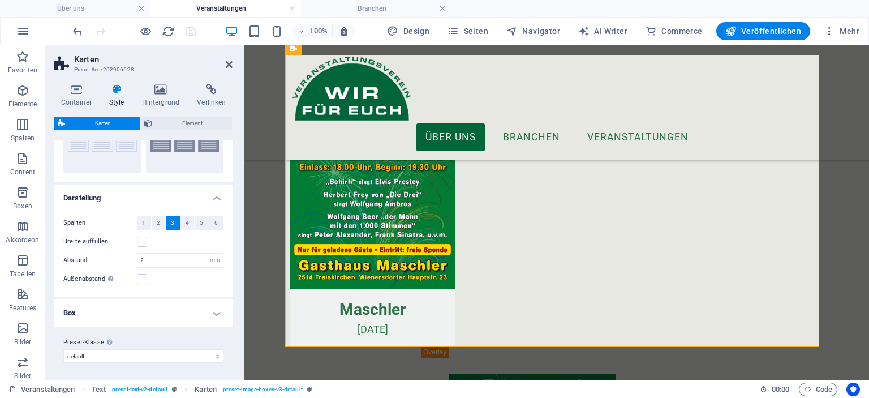
scroll to position [165, 0]
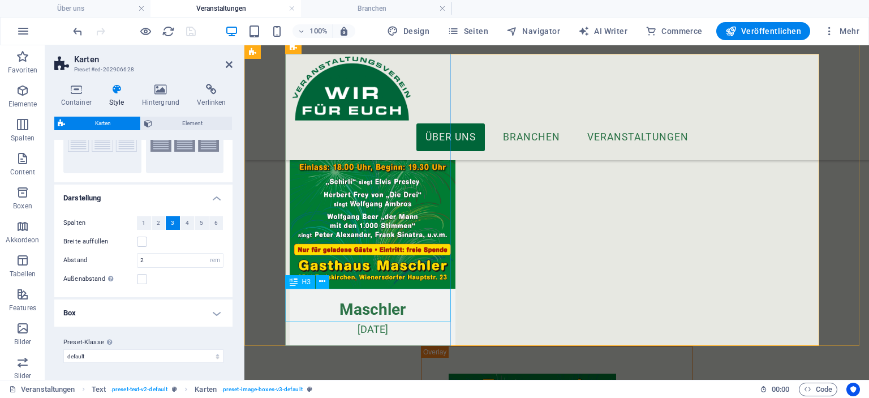
click at [304, 278] on span "H3" at bounding box center [306, 281] width 8 height 7
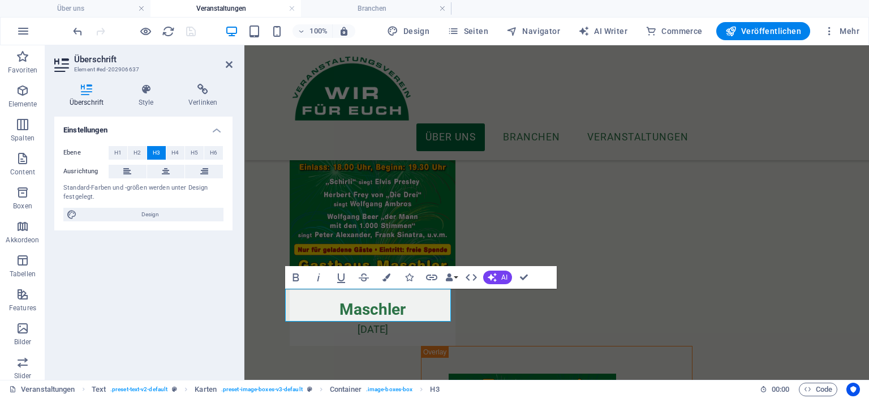
click at [139, 108] on div "Überschrift Style Verlinken Einstellungen Ebene H1 H2 H3 H4 H5 H6 Ausrichtung S…" at bounding box center [143, 227] width 178 height 287
click at [140, 101] on h4 "Style" at bounding box center [148, 96] width 50 height 24
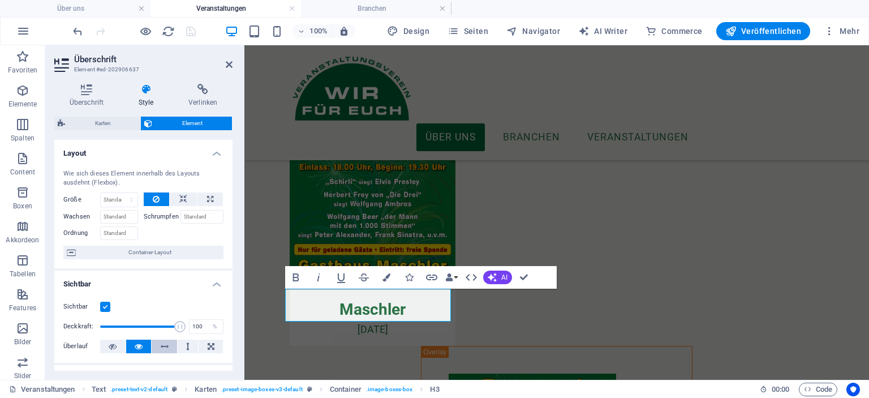
click at [163, 343] on icon at bounding box center [165, 346] width 8 height 14
click at [191, 31] on icon "save" at bounding box center [190, 31] width 13 height 13
select select "vh"
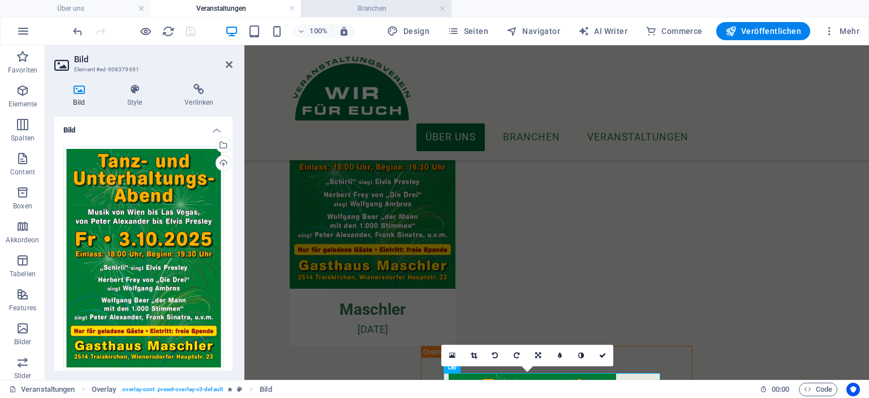
click at [365, 8] on h4 "Branchen" at bounding box center [376, 8] width 150 height 12
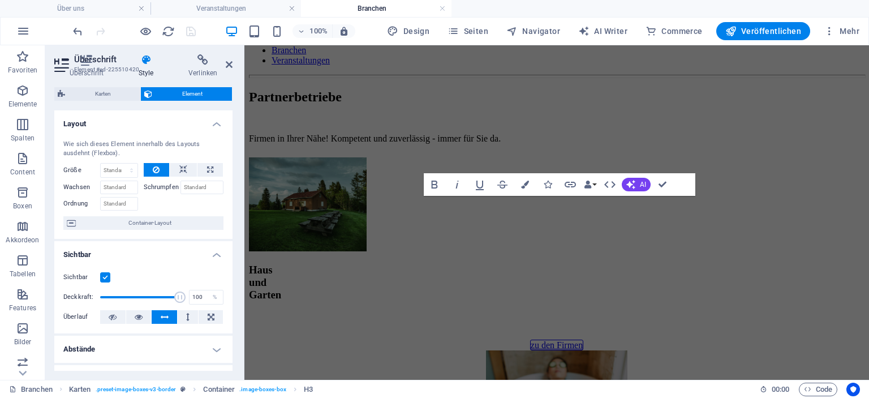
scroll to position [113, 0]
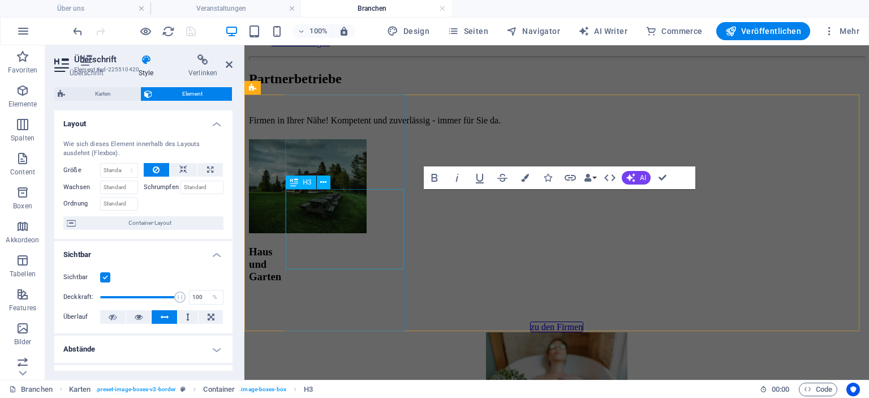
click at [305, 182] on span "H3" at bounding box center [307, 182] width 8 height 7
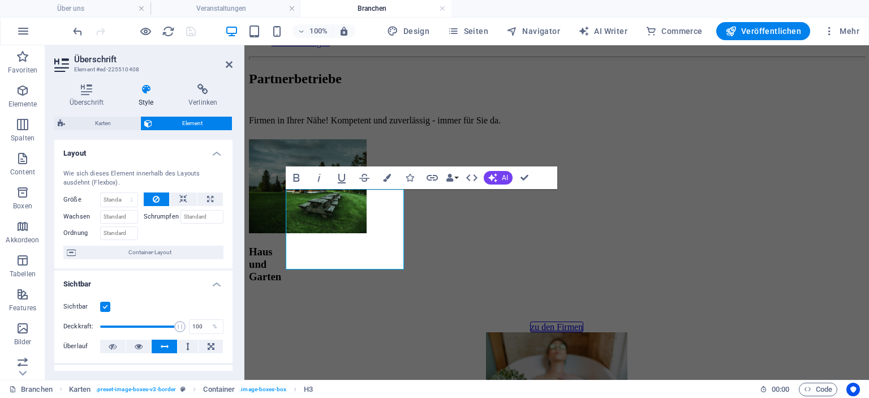
click at [146, 88] on icon at bounding box center [145, 89] width 45 height 11
click at [138, 93] on icon at bounding box center [145, 89] width 45 height 11
click at [230, 11] on h4 "Veranstaltungen" at bounding box center [225, 8] width 150 height 12
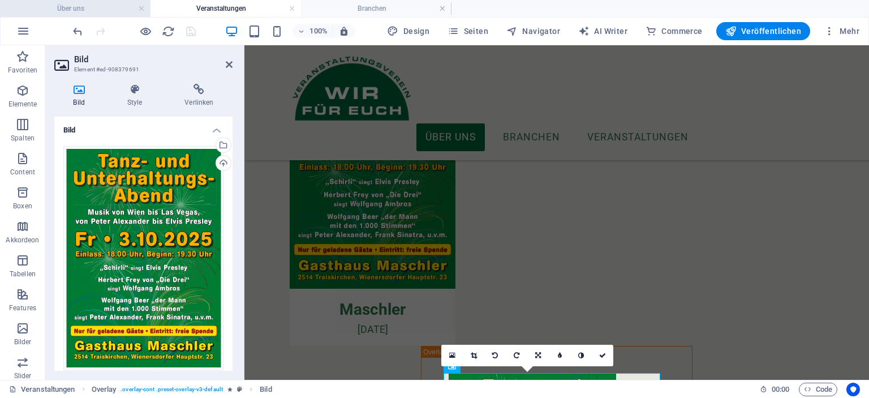
click at [85, 11] on h4 "Über uns" at bounding box center [75, 8] width 150 height 12
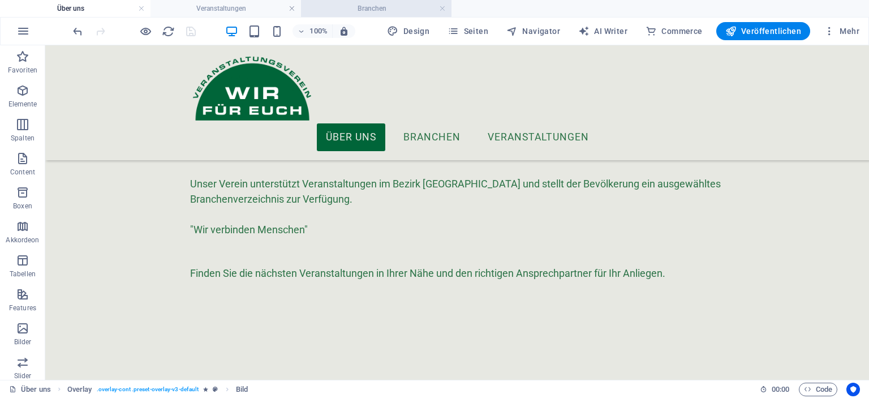
click at [373, 8] on h4 "Branchen" at bounding box center [376, 8] width 150 height 12
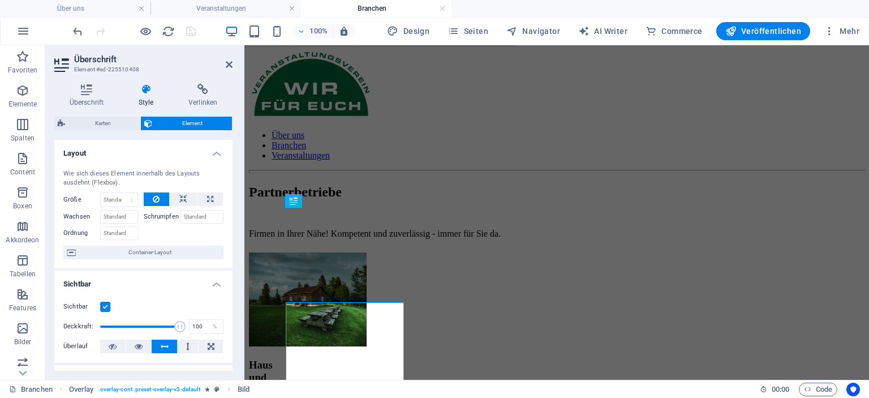
scroll to position [113, 0]
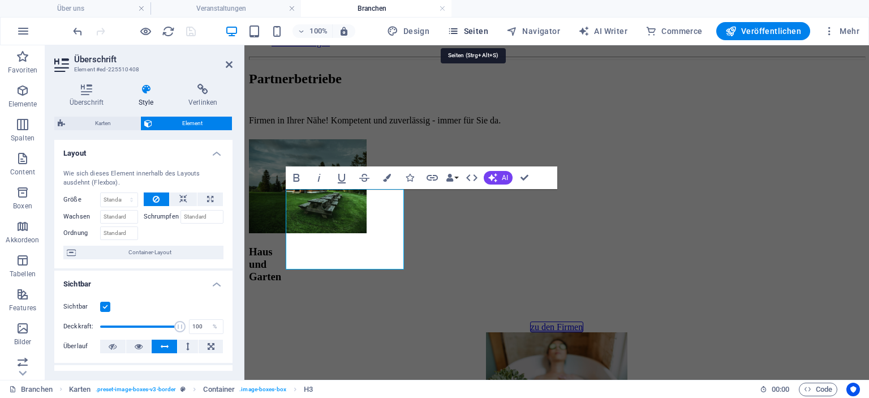
click at [479, 26] on span "Seiten" at bounding box center [467, 30] width 41 height 11
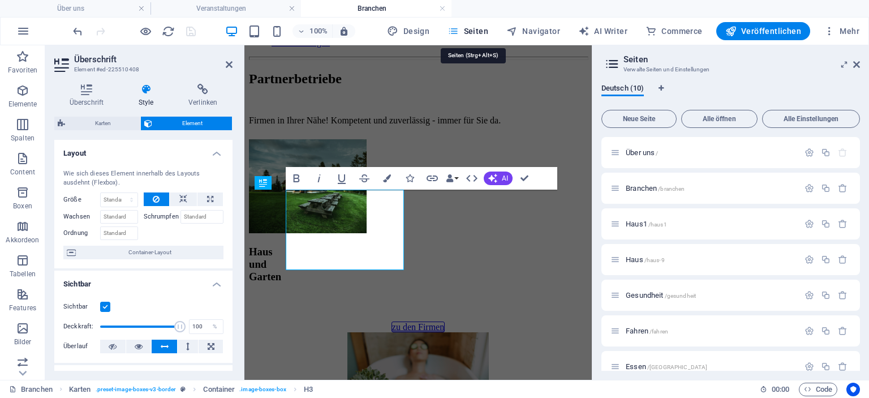
scroll to position [113, 0]
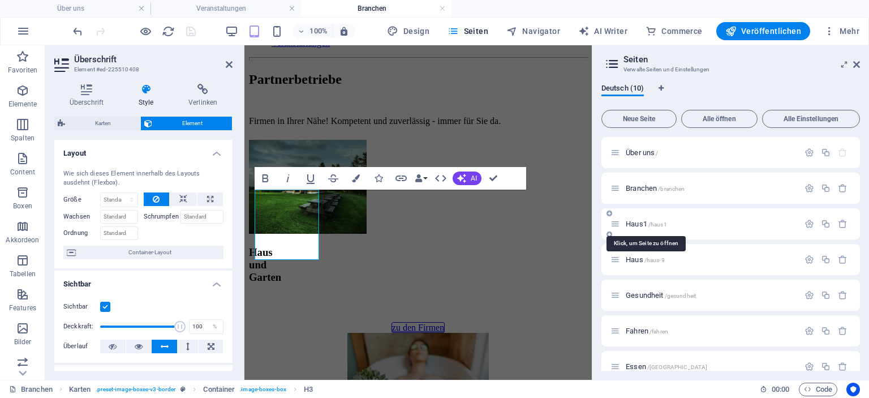
click at [640, 221] on span "Haus1 /haus1" at bounding box center [645, 223] width 41 height 8
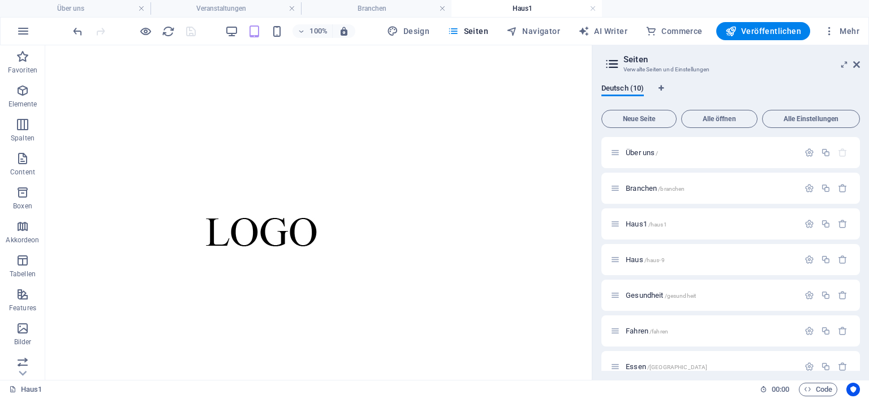
scroll to position [886, 0]
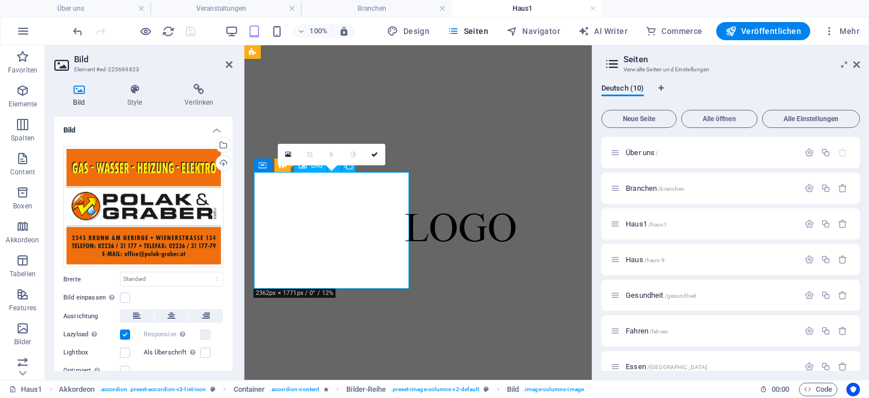
scroll to position [987, 0]
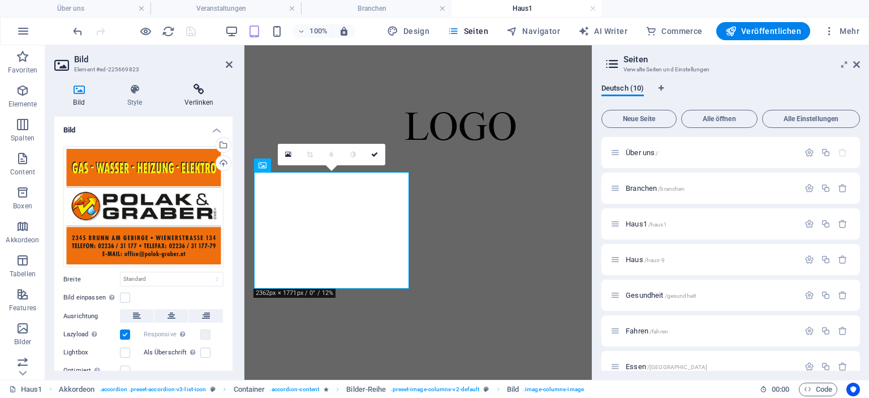
click at [192, 93] on icon at bounding box center [199, 89] width 67 height 11
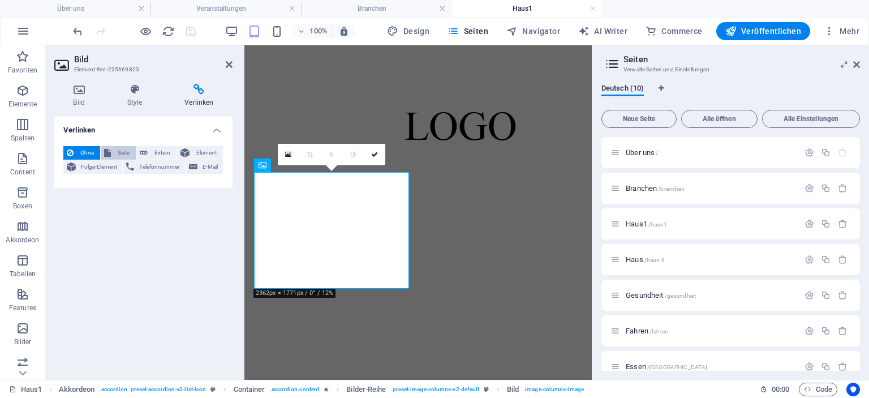
click at [118, 149] on span "Seite" at bounding box center [123, 153] width 18 height 14
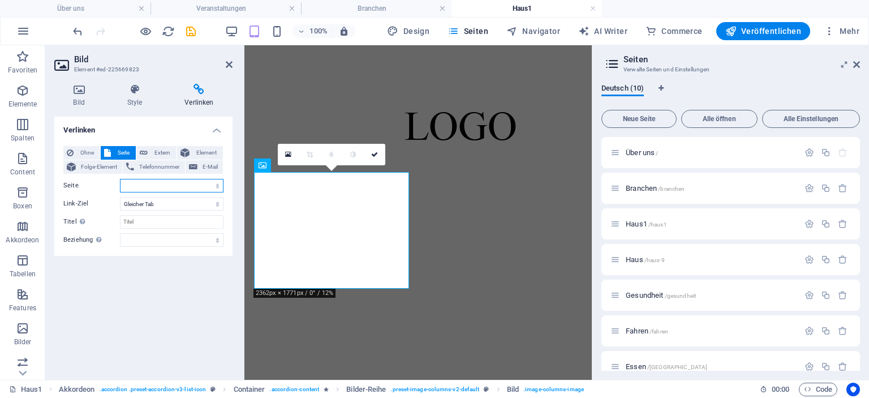
select select
click at [153, 185] on select "Über uns Branchen Haus1 Haus Gesundheit Fahren Essen Veranstaltungen Über uns (…" at bounding box center [171, 186] width 103 height 14
click at [153, 184] on select "Über uns Branchen Haus1 Haus Gesundheit Fahren Essen Veranstaltungen Über uns (…" at bounding box center [171, 186] width 103 height 14
click at [159, 153] on span "Extern" at bounding box center [162, 153] width 22 height 14
select select "blank"
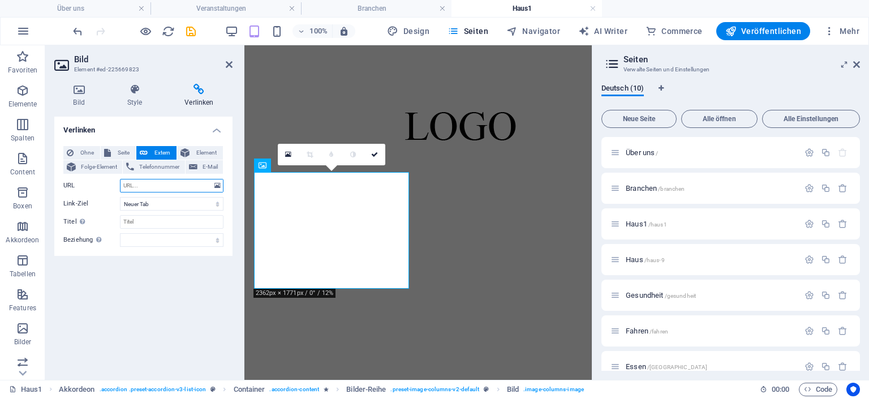
click at [153, 183] on input "URL" at bounding box center [171, 186] width 103 height 14
click at [163, 186] on input "URL" at bounding box center [171, 186] width 103 height 14
paste input "[URL][DOMAIN_NAME]"
type input "[URL][DOMAIN_NAME]"
click at [159, 205] on select "Neuer Tab Gleicher Tab Overlay" at bounding box center [171, 204] width 103 height 14
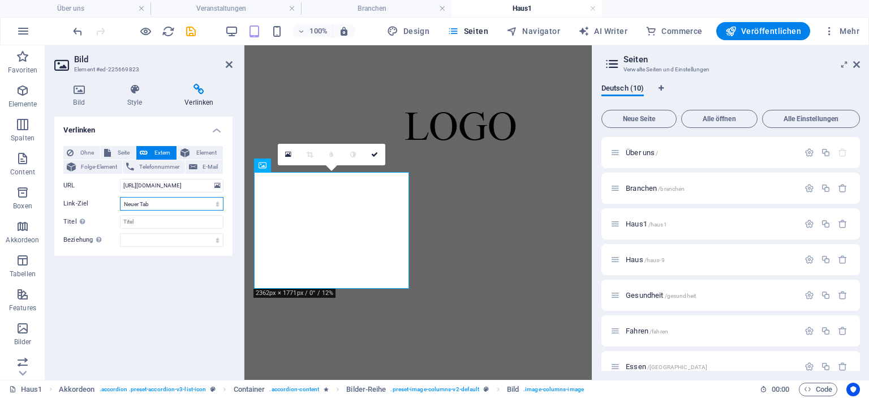
click at [120, 197] on select "Neuer Tab Gleicher Tab Overlay" at bounding box center [171, 204] width 103 height 14
click at [190, 31] on icon "save" at bounding box center [190, 31] width 13 height 13
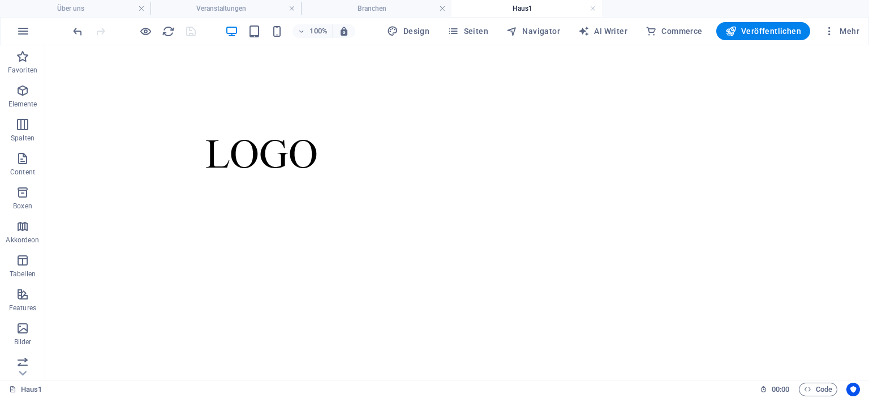
scroll to position [965, 0]
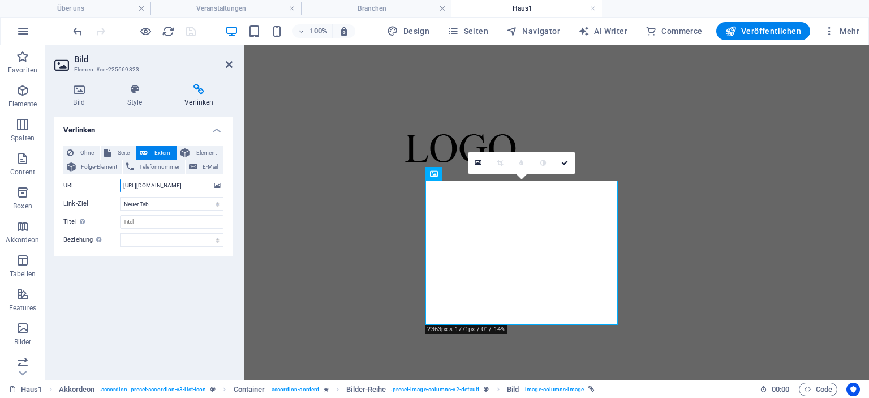
click at [204, 183] on input "[URL][DOMAIN_NAME]" at bounding box center [171, 186] width 103 height 14
type input "[URL][DOMAIN_NAME]"
click at [191, 29] on icon "save" at bounding box center [190, 31] width 13 height 13
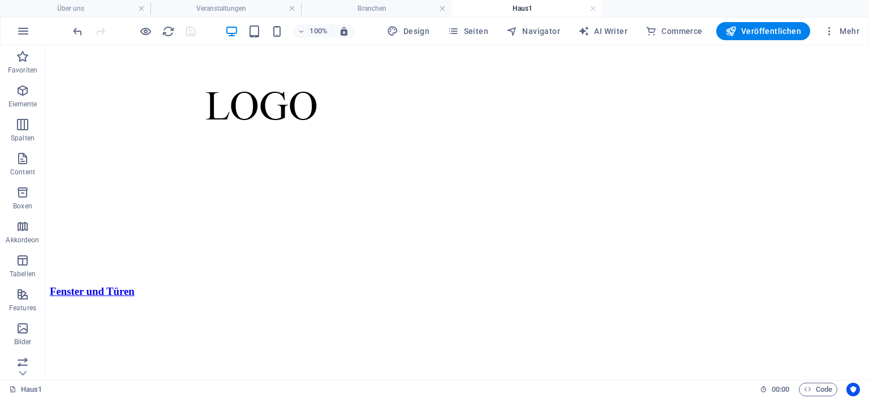
scroll to position [1345, 0]
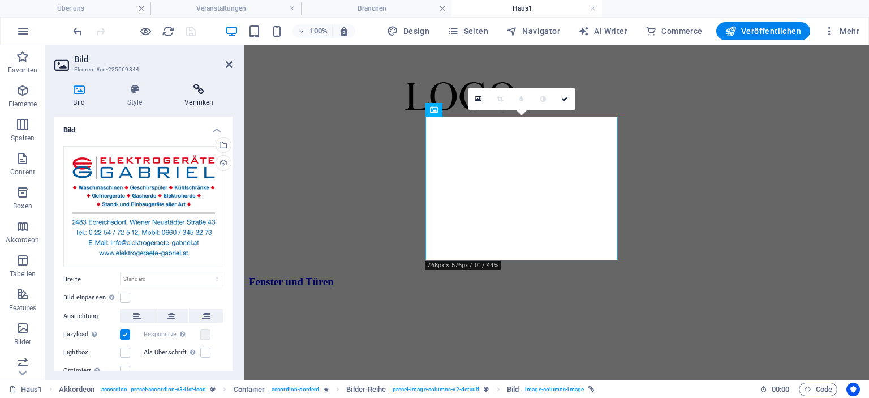
click at [197, 90] on icon at bounding box center [199, 89] width 67 height 11
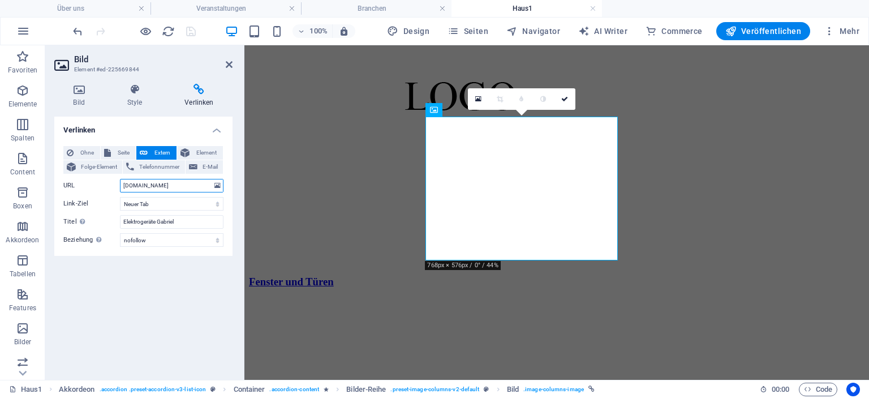
drag, startPoint x: 204, startPoint y: 184, endPoint x: 71, endPoint y: 187, distance: 132.9
click at [71, 187] on div "URL [DOMAIN_NAME]" at bounding box center [143, 186] width 160 height 14
click at [127, 183] on input "[DOMAIN_NAME]" at bounding box center [171, 186] width 103 height 14
click at [123, 183] on input "[DOMAIN_NAME]" at bounding box center [171, 186] width 103 height 14
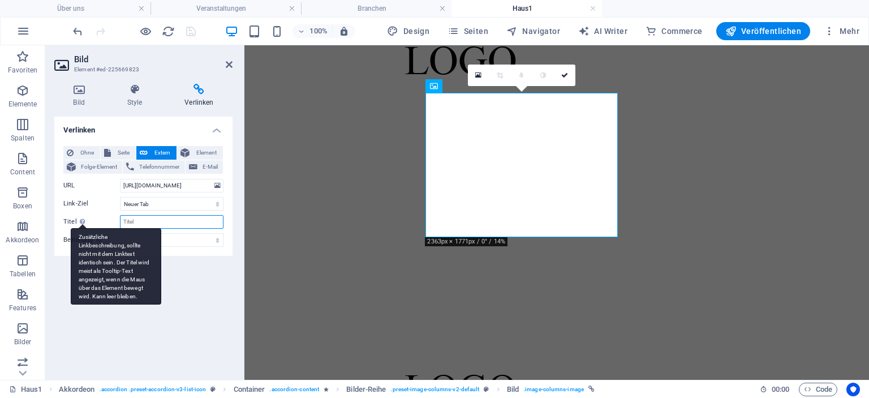
drag, startPoint x: 162, startPoint y: 221, endPoint x: 85, endPoint y: 224, distance: 76.4
click at [85, 224] on div "Titel Zusätzliche Linkbeschreibung, sollte nicht mit dem Linktext identisch sei…" at bounding box center [143, 222] width 160 height 14
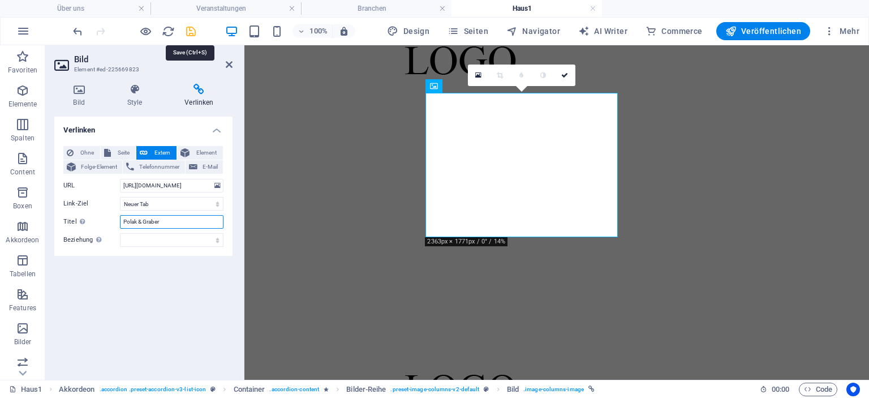
type input "Polak & Graber"
click at [190, 27] on icon "save" at bounding box center [190, 31] width 13 height 13
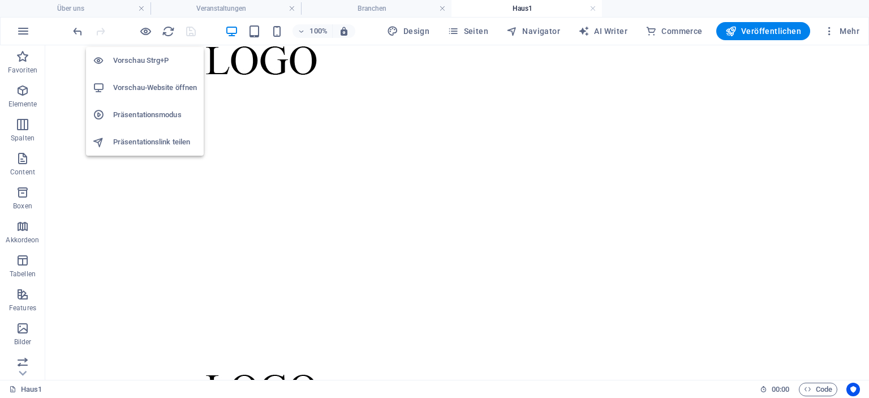
click at [154, 88] on h6 "Vorschau-Website öffnen" at bounding box center [155, 88] width 84 height 14
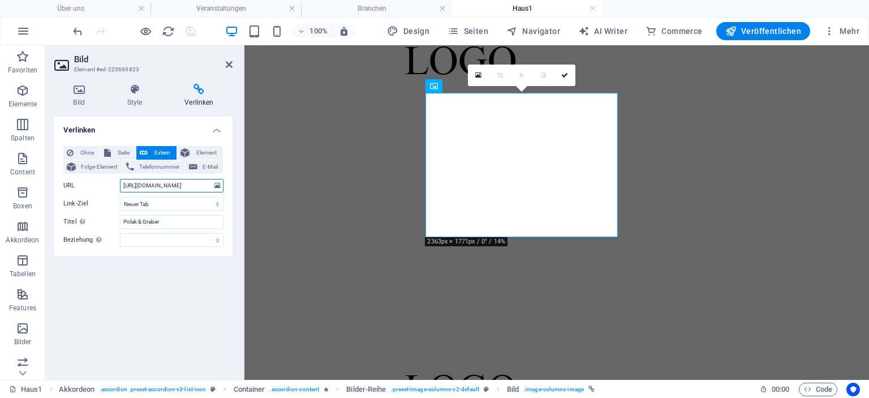
click at [143, 184] on input "[URL][DOMAIN_NAME]" at bounding box center [171, 186] width 103 height 14
type input "[DOMAIN_NAME]"
click at [155, 201] on select "Neuer Tab Gleicher Tab Overlay" at bounding box center [171, 204] width 103 height 14
click at [193, 28] on icon "save" at bounding box center [190, 31] width 13 height 13
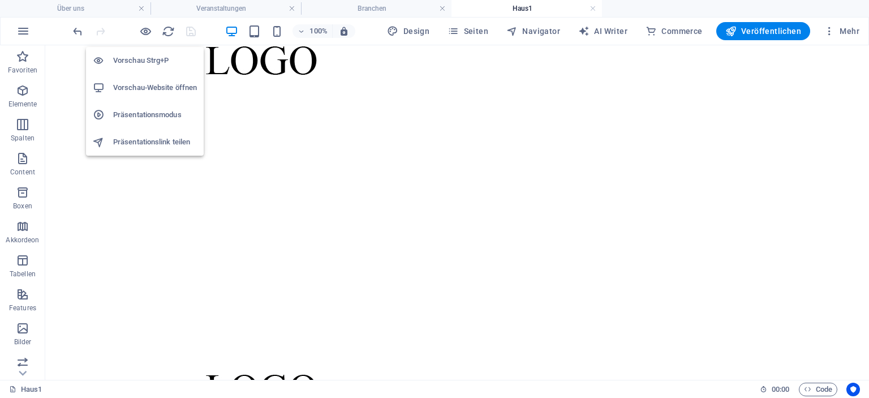
click at [145, 83] on h6 "Vorschau-Website öffnen" at bounding box center [155, 88] width 84 height 14
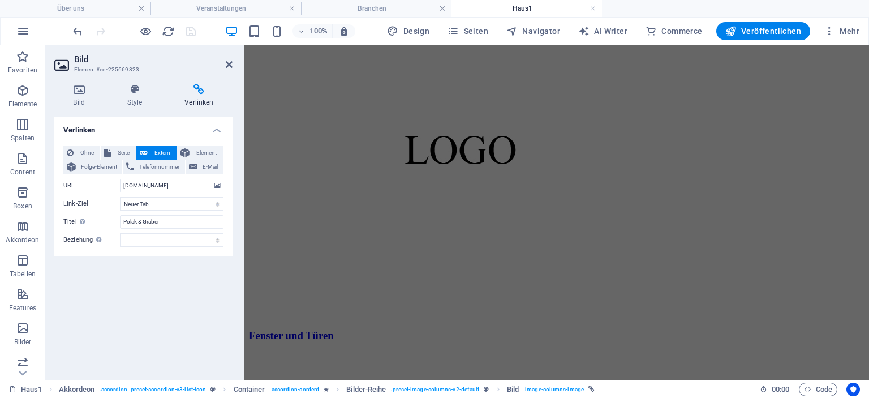
scroll to position [1292, 0]
select select "nofollow"
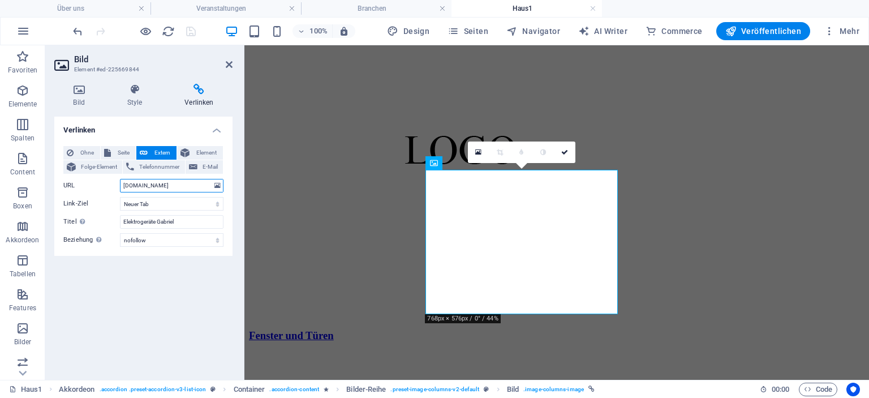
click at [192, 181] on input "[DOMAIN_NAME]" at bounding box center [171, 186] width 103 height 14
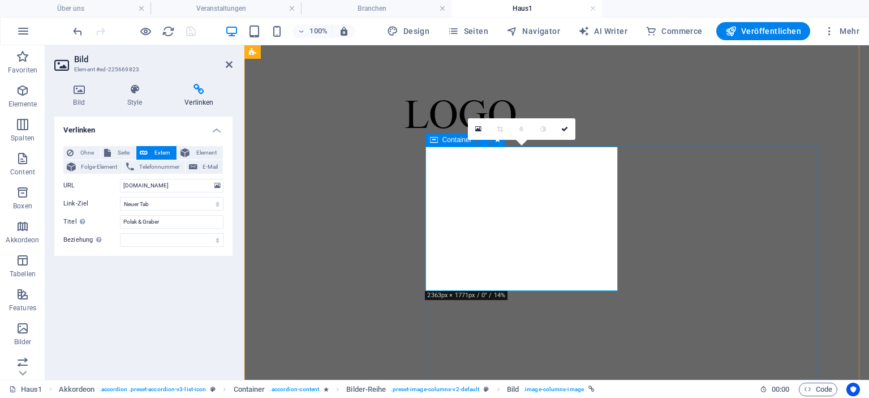
click at [435, 137] on icon at bounding box center [434, 140] width 8 height 14
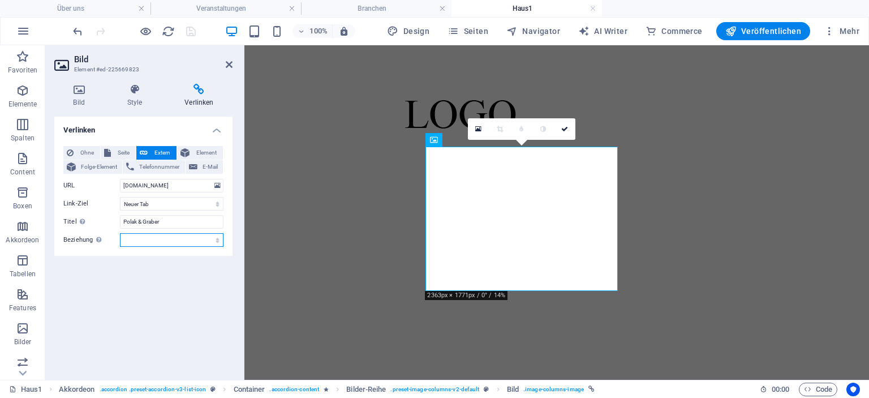
click at [156, 233] on select "alternate author bookmark external help license next nofollow noreferrer noopen…" at bounding box center [171, 240] width 103 height 14
select select "nofollow"
click at [120, 233] on select "alternate author bookmark external help license next nofollow noreferrer noopen…" at bounding box center [171, 240] width 103 height 14
click at [188, 29] on icon "save" at bounding box center [190, 31] width 13 height 13
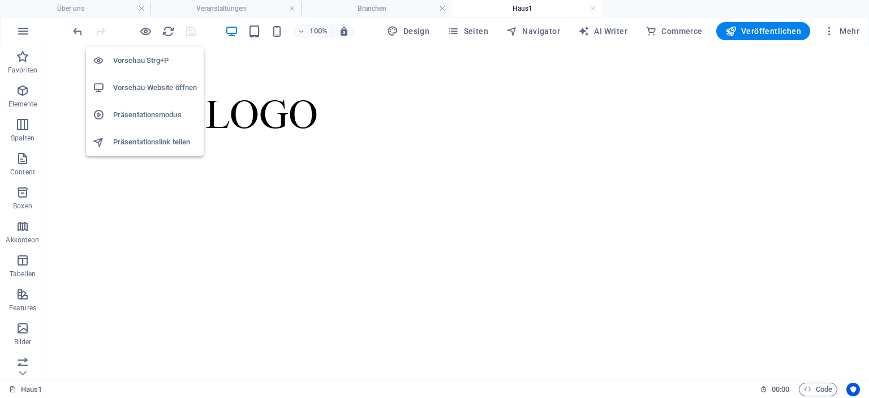
click at [140, 58] on h6 "Vorschau Strg+P" at bounding box center [155, 61] width 84 height 14
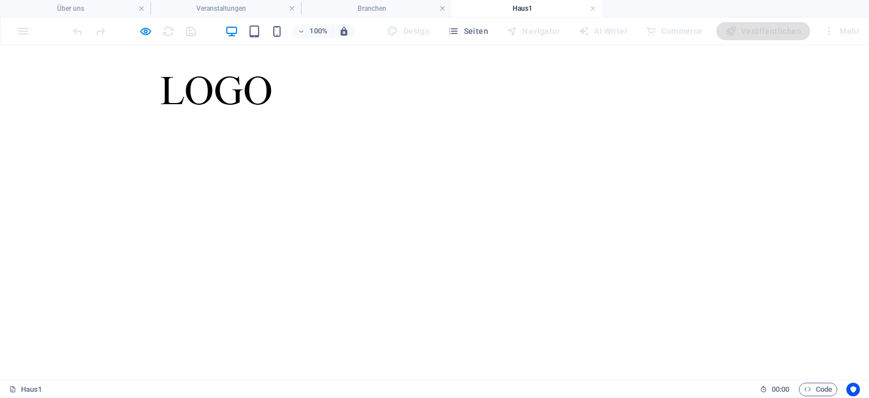
scroll to position [75, 0]
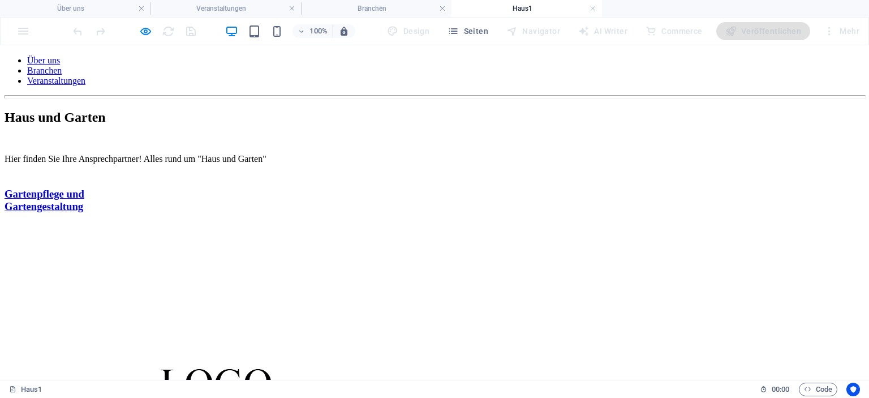
click at [84, 188] on link "Gartenpflege und Gartengestaltung" at bounding box center [45, 200] width 80 height 24
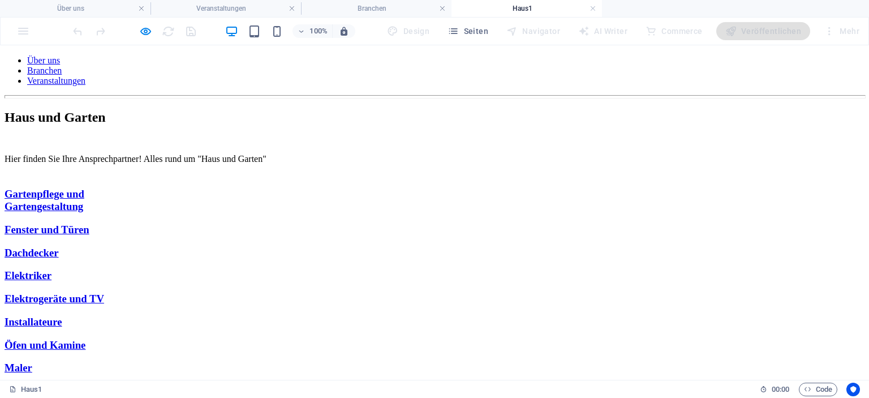
click at [89, 223] on link "Fenster und Türen" at bounding box center [47, 229] width 85 height 12
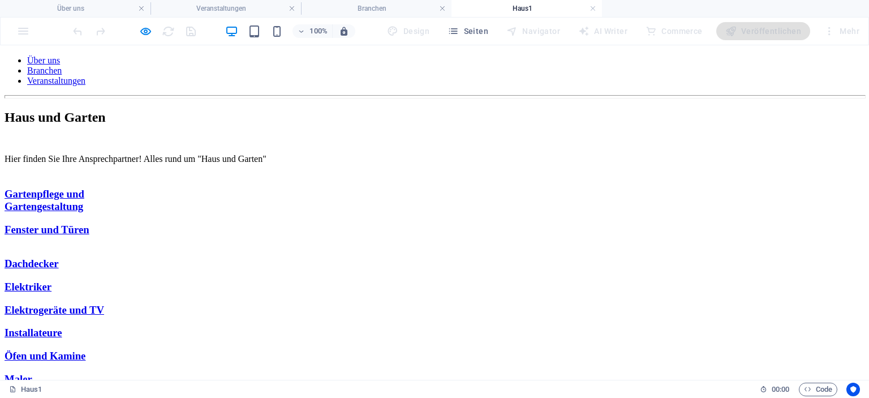
click at [89, 223] on link "Fenster und Türen" at bounding box center [47, 229] width 85 height 12
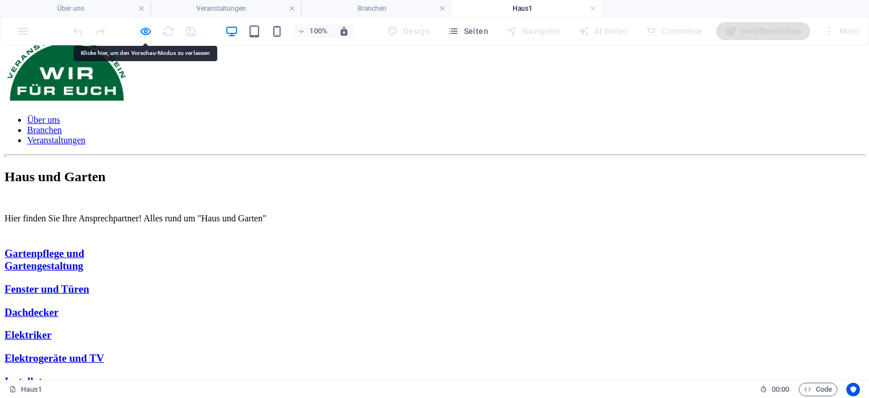
scroll to position [0, 0]
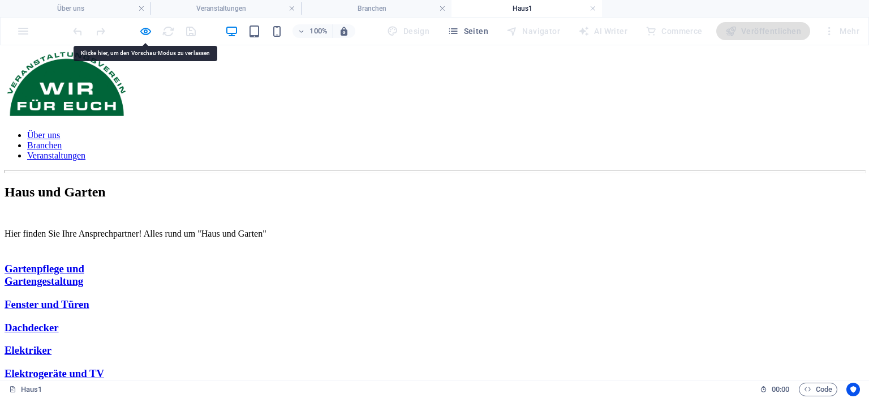
click at [84, 262] on link "Gartenpflege und Gartengestaltung" at bounding box center [45, 274] width 80 height 24
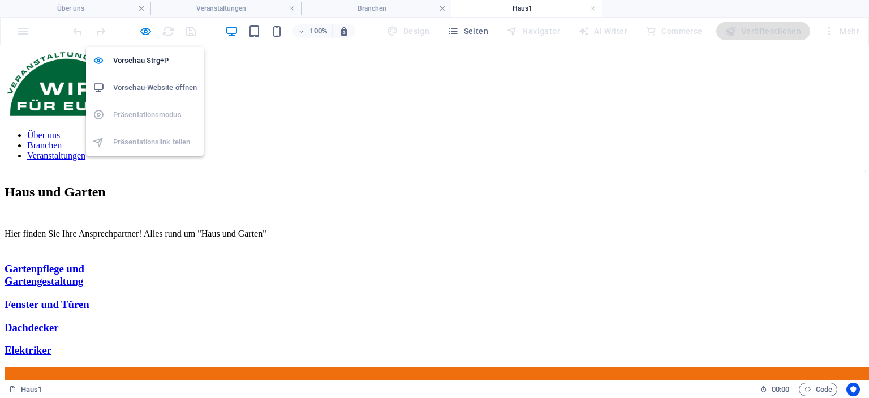
click at [139, 84] on h6 "Vorschau-Website öffnen" at bounding box center [155, 88] width 84 height 14
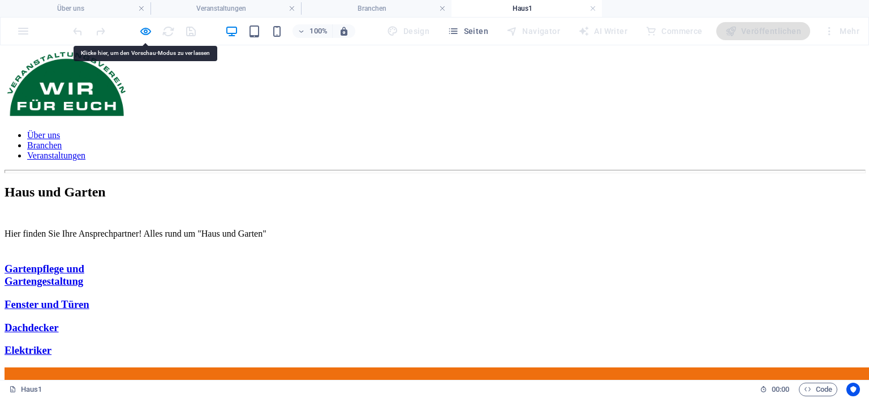
click at [139, 31] on icon "button" at bounding box center [145, 31] width 13 height 13
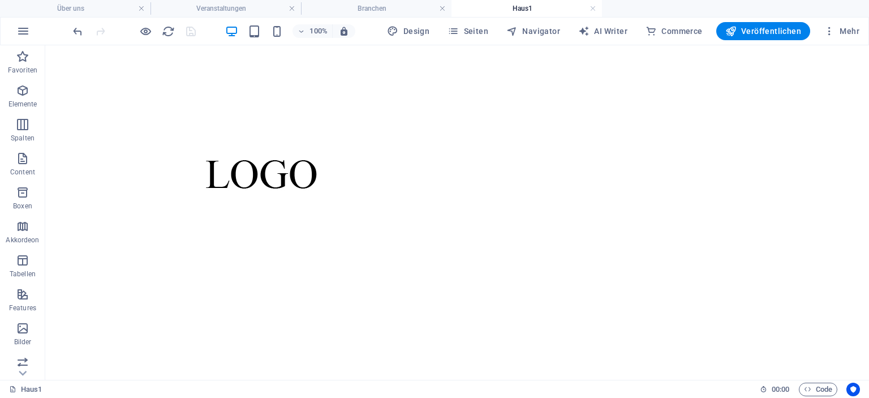
scroll to position [1594, 0]
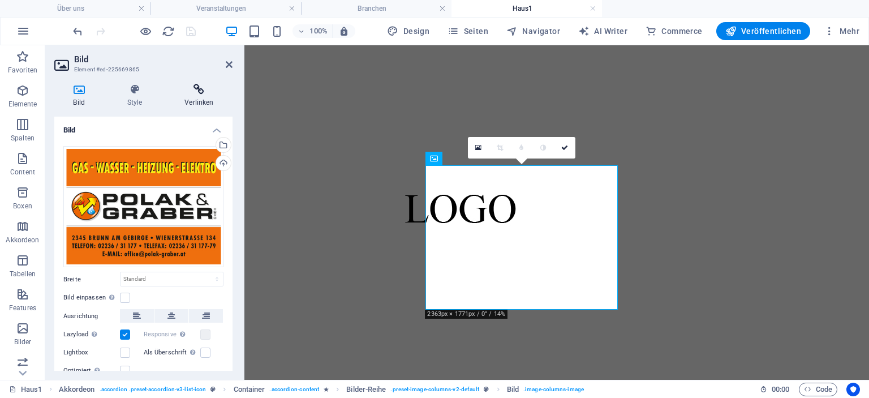
click at [189, 88] on icon at bounding box center [199, 89] width 67 height 11
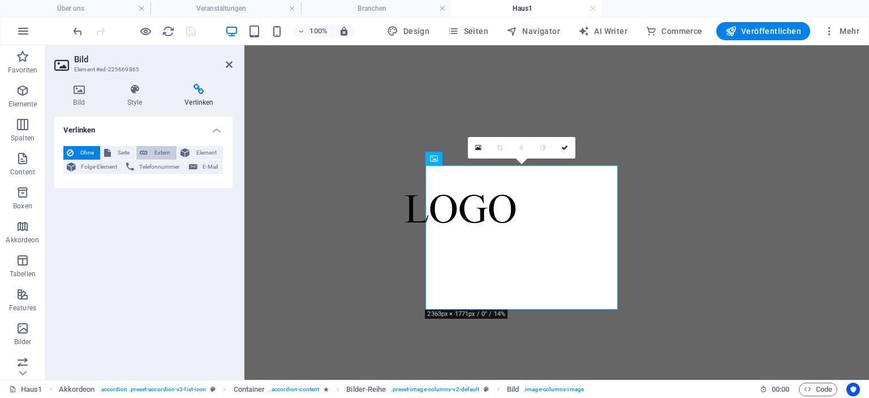
click at [163, 151] on span "Extern" at bounding box center [162, 153] width 22 height 14
select select "blank"
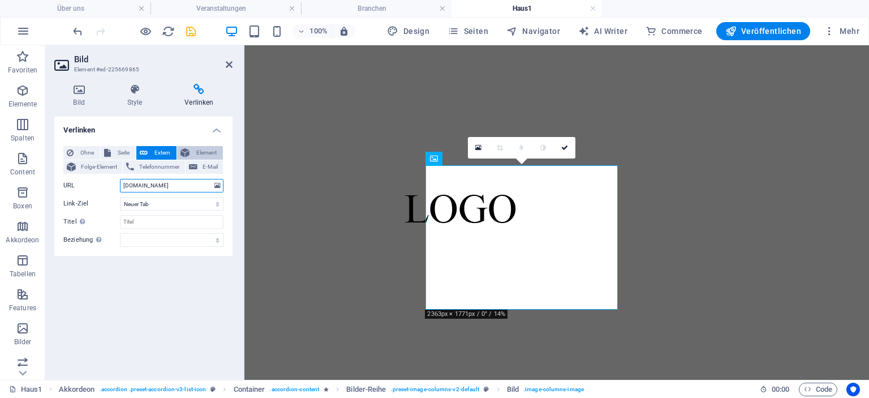
type input "[DOMAIN_NAME]"
click at [158, 228] on input "Titel Zusätzliche Linkbeschreibung, sollte nicht mit dem Linktext identisch sei…" at bounding box center [171, 222] width 103 height 14
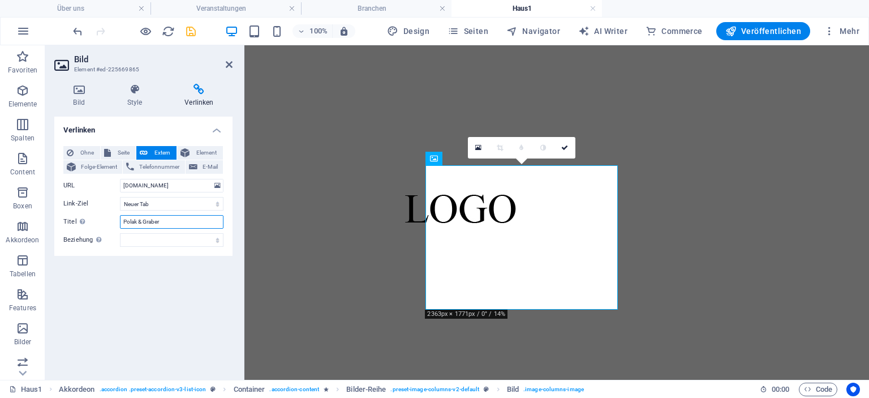
type input "Polak & Graber"
click at [157, 230] on div "Ohne Seite Extern Element Folge-Element Telefonnummer E-Mail Seite Über uns Bra…" at bounding box center [143, 196] width 160 height 101
click at [154, 236] on select "alternate author bookmark external help license next nofollow noreferrer noopen…" at bounding box center [171, 240] width 103 height 14
select select "nofollow"
click at [120, 233] on select "alternate author bookmark external help license next nofollow noreferrer noopen…" at bounding box center [171, 240] width 103 height 14
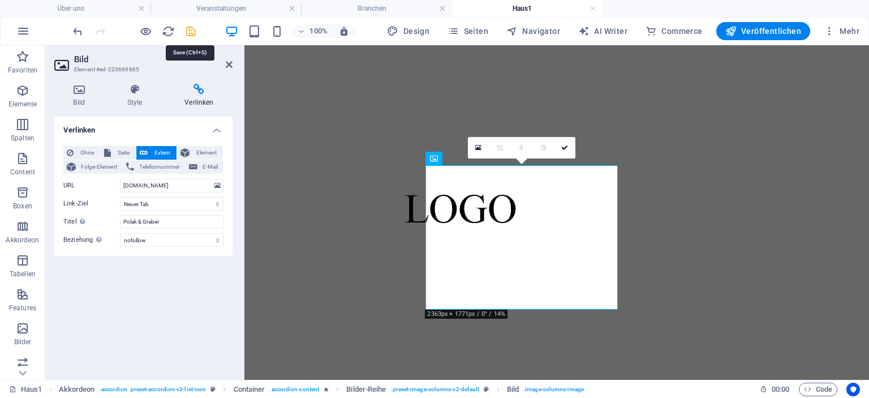
click at [191, 28] on icon "save" at bounding box center [190, 31] width 13 height 13
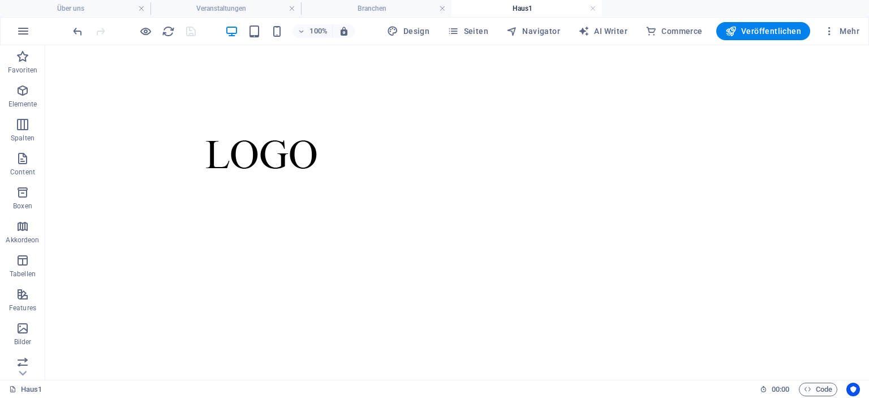
scroll to position [955, 0]
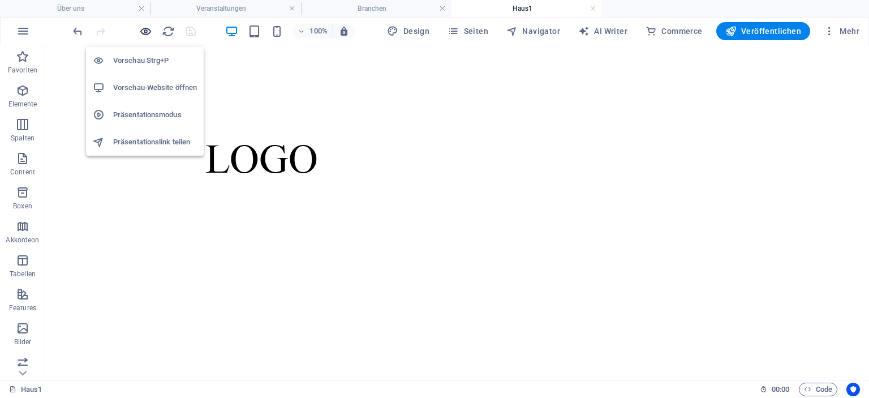
click at [147, 29] on icon "button" at bounding box center [145, 31] width 13 height 13
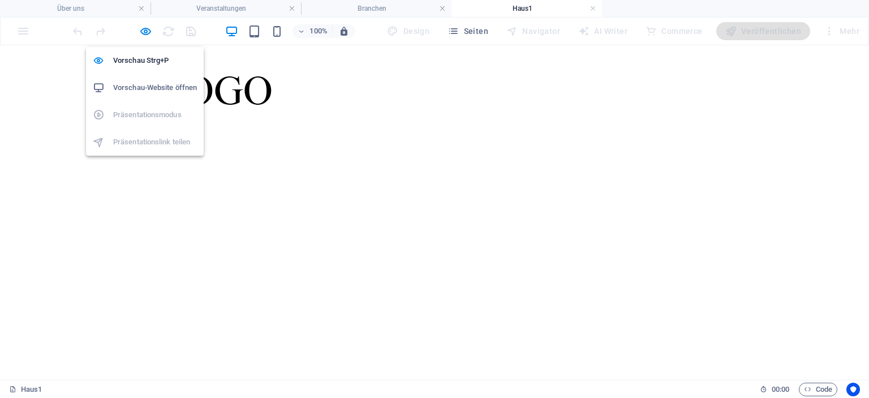
click at [144, 86] on h6 "Vorschau-Website öffnen" at bounding box center [155, 88] width 84 height 14
click at [140, 36] on icon "button" at bounding box center [145, 31] width 13 height 13
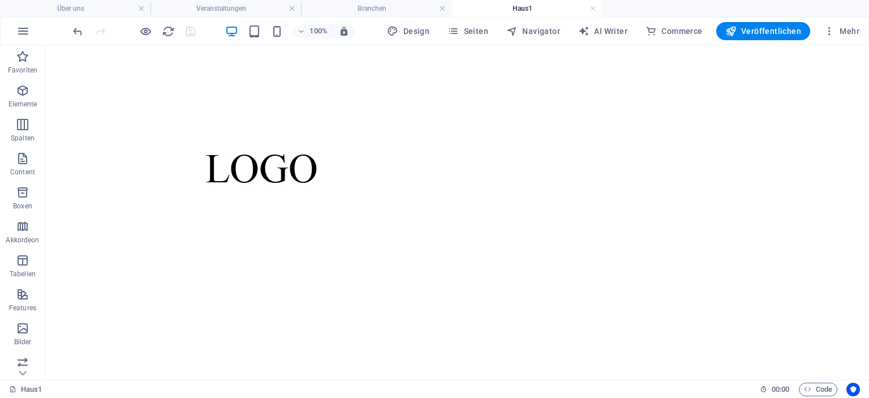
scroll to position [2839, 0]
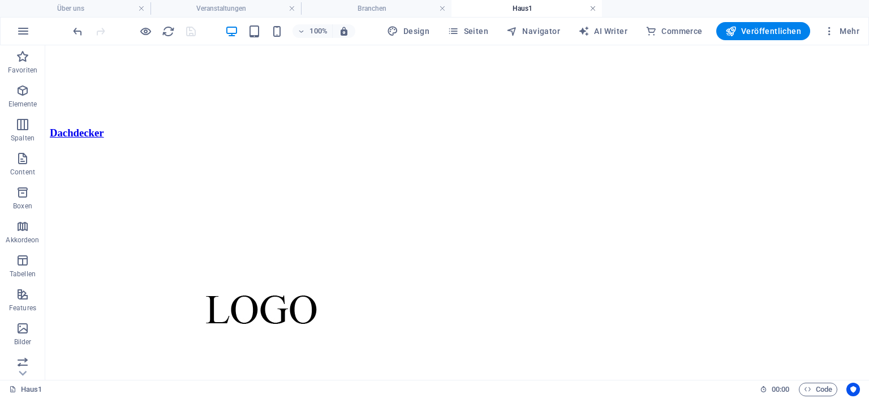
click at [593, 10] on link at bounding box center [592, 8] width 7 height 11
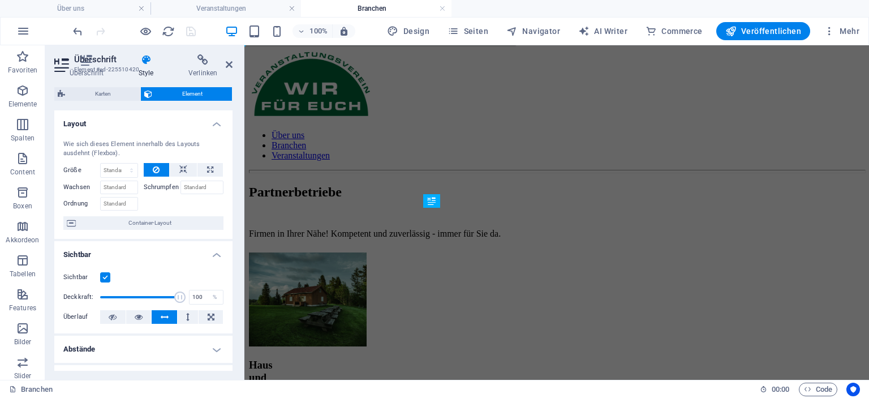
scroll to position [113, 0]
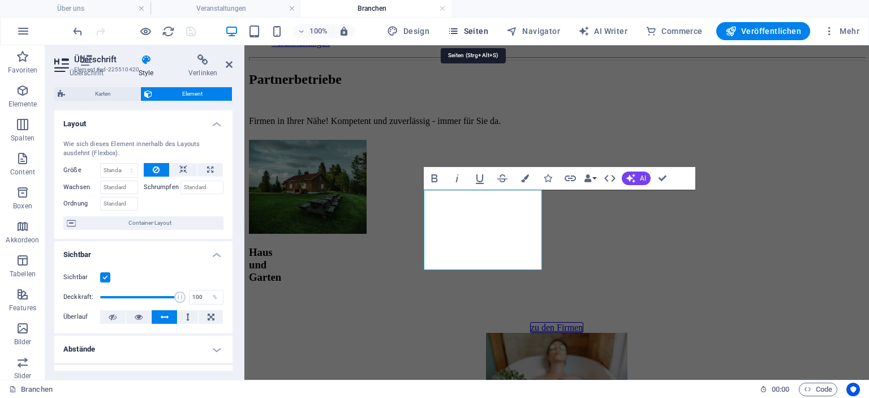
click at [464, 29] on span "Seiten" at bounding box center [467, 30] width 41 height 11
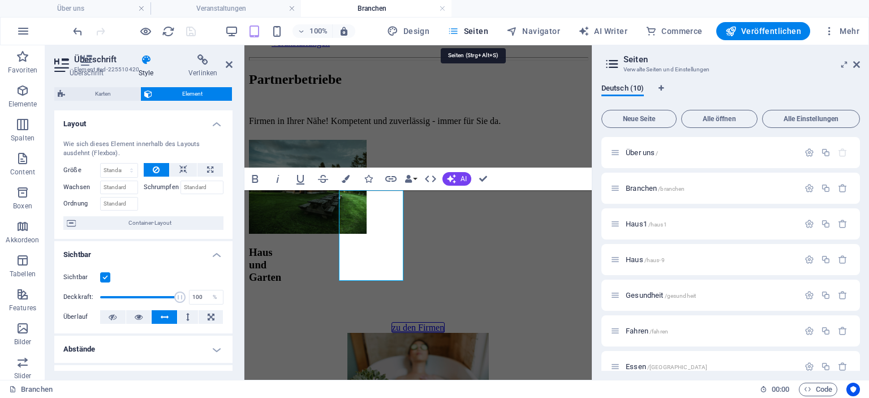
scroll to position [112, 0]
click at [629, 266] on div "Haus /haus-9" at bounding box center [730, 259] width 258 height 31
click at [633, 258] on span "Haus /haus-9" at bounding box center [644, 259] width 39 height 8
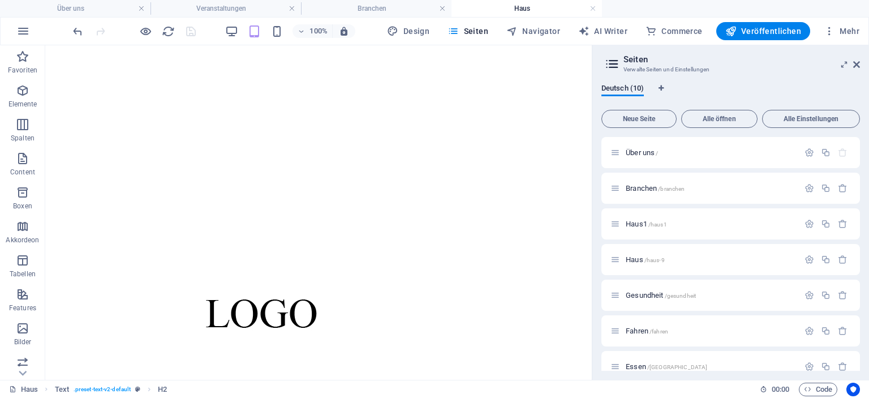
scroll to position [830, 0]
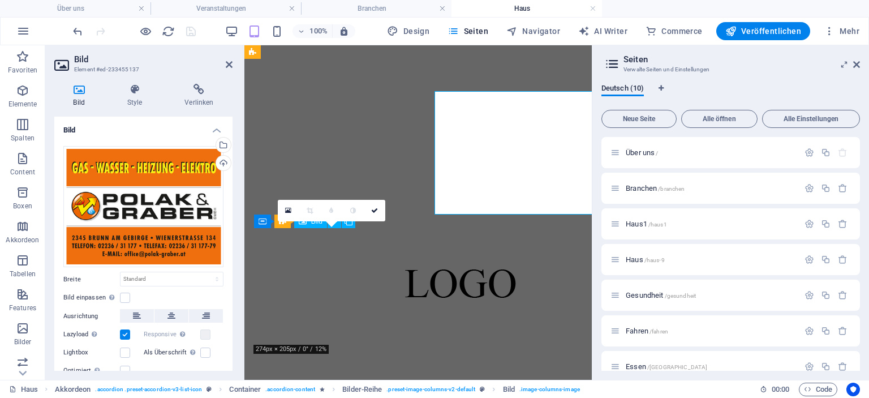
scroll to position [931, 0]
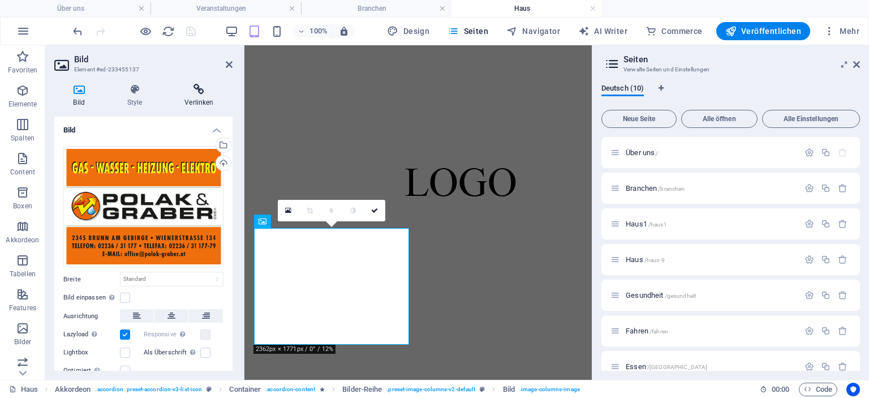
click at [197, 97] on h4 "Verlinken" at bounding box center [199, 96] width 67 height 24
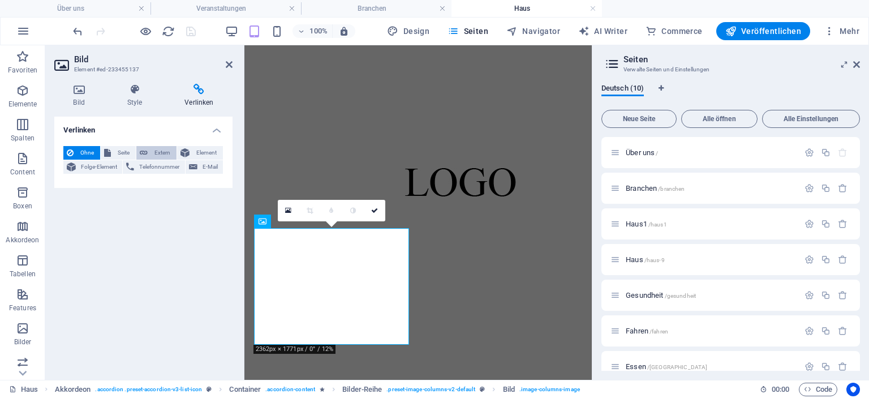
click at [153, 154] on span "Extern" at bounding box center [162, 153] width 22 height 14
select select "blank"
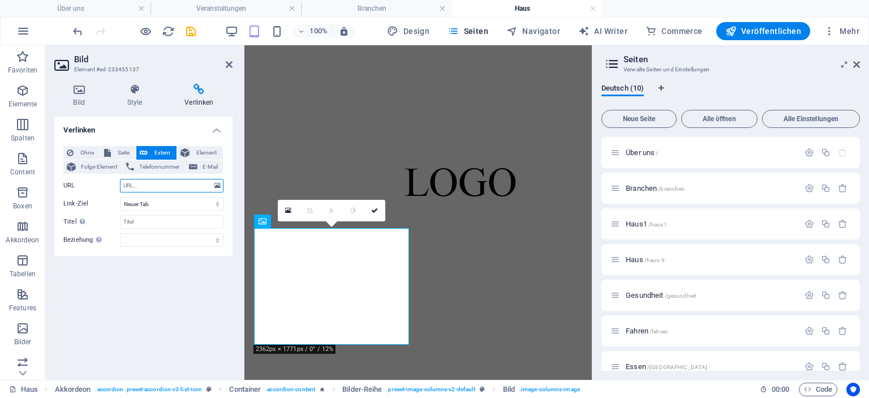
click at [141, 185] on input "URL" at bounding box center [171, 186] width 103 height 14
type input "[DOMAIN_NAME]"
click at [136, 222] on input "Titel Zusätzliche Linkbeschreibung, sollte nicht mit dem Linktext identisch sei…" at bounding box center [171, 222] width 103 height 14
type input "Polak & Graber"
click at [144, 240] on select "alternate author bookmark external help license next nofollow noreferrer noopen…" at bounding box center [171, 240] width 103 height 14
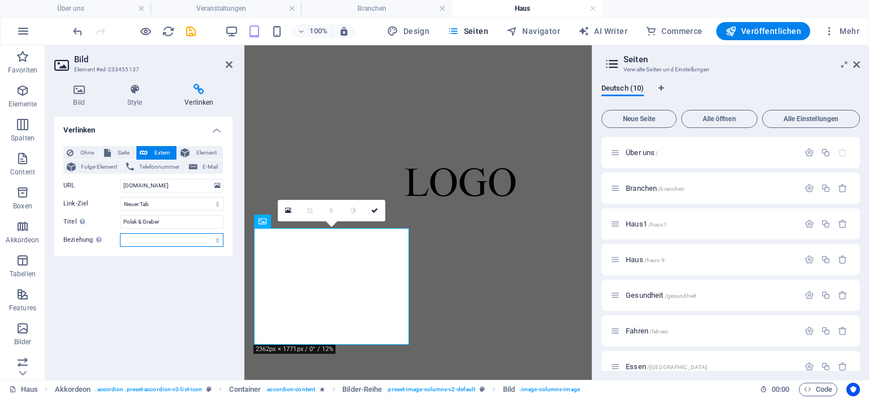
select select "nofollow"
click at [120, 233] on select "alternate author bookmark external help license next nofollow noreferrer noopen…" at bounding box center [171, 240] width 103 height 14
click at [187, 29] on icon "save" at bounding box center [190, 31] width 13 height 13
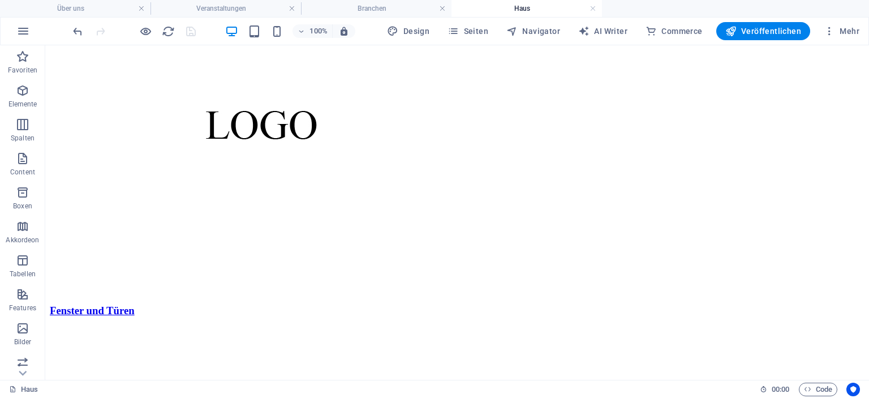
scroll to position [1331, 0]
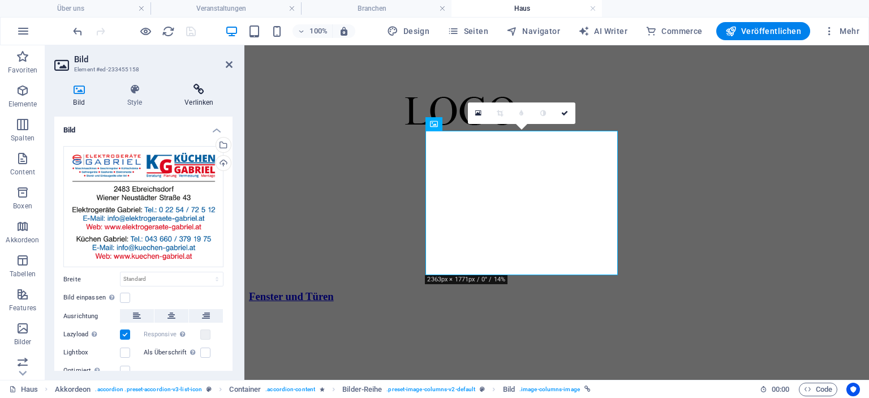
click at [200, 99] on h4 "Verlinken" at bounding box center [199, 96] width 67 height 24
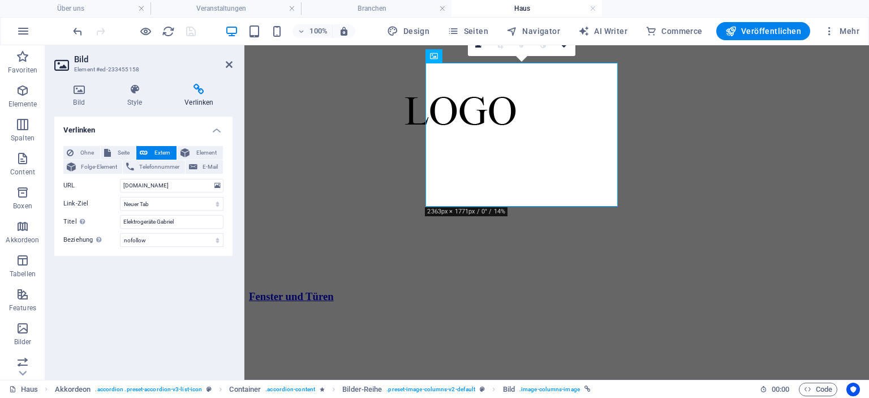
scroll to position [1624, 0]
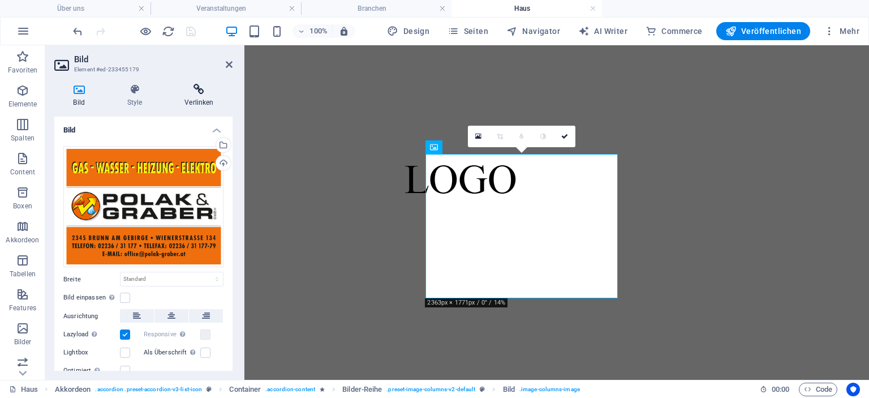
click at [200, 101] on h4 "Verlinken" at bounding box center [199, 96] width 67 height 24
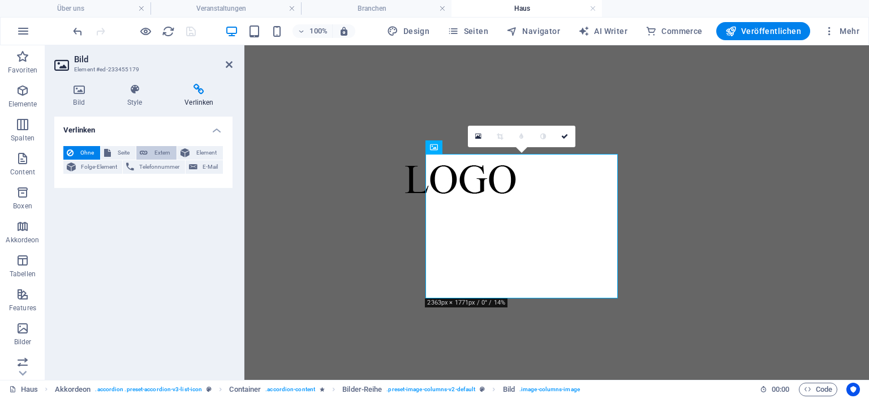
click at [157, 153] on span "Extern" at bounding box center [162, 153] width 22 height 14
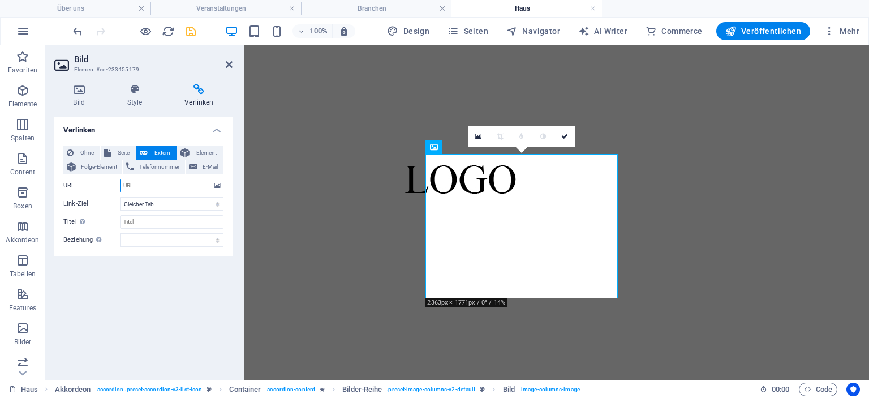
select select "blank"
click at [154, 189] on input "URL" at bounding box center [171, 186] width 103 height 14
type input "[DOMAIN_NAME]"
click at [143, 224] on input "Titel Zusätzliche Linkbeschreibung, sollte nicht mit dem Linktext identisch sei…" at bounding box center [171, 222] width 103 height 14
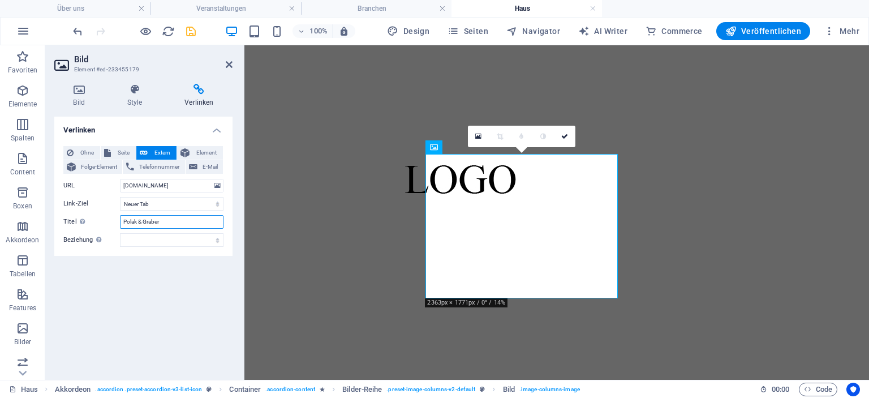
type input "Polak & Graber"
click at [137, 239] on select "alternate author bookmark external help license next nofollow noreferrer noopen…" at bounding box center [171, 240] width 103 height 14
select select "nofollow"
click at [120, 233] on select "alternate author bookmark external help license next nofollow noreferrer noopen…" at bounding box center [171, 240] width 103 height 14
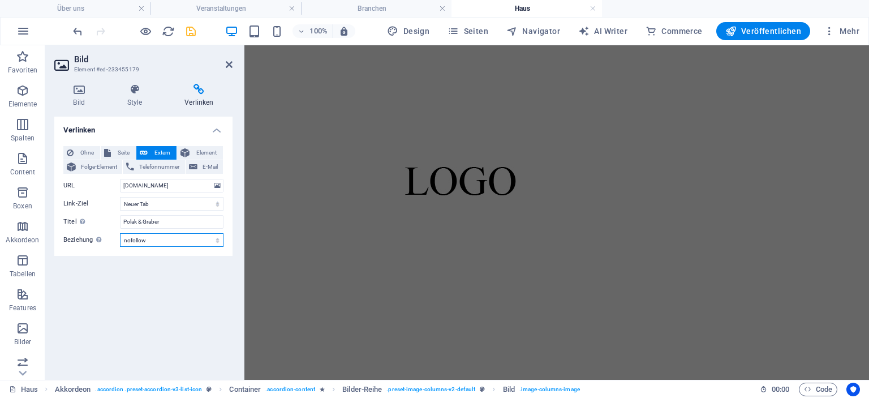
scroll to position [1974, 0]
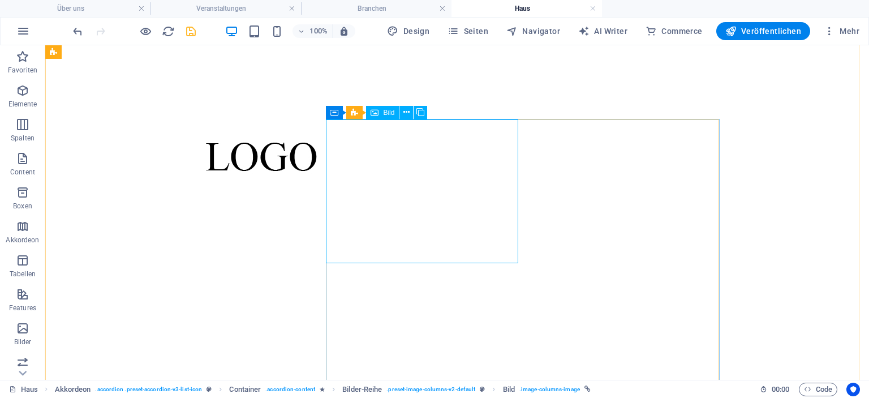
select select "nofollow"
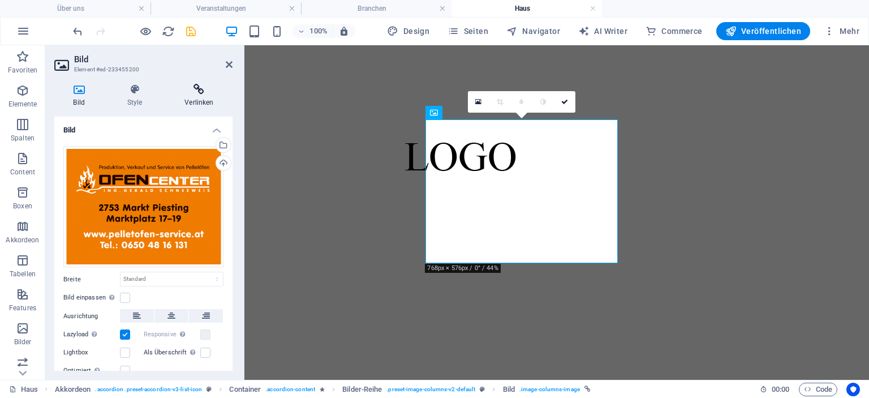
click at [195, 94] on icon at bounding box center [199, 89] width 67 height 11
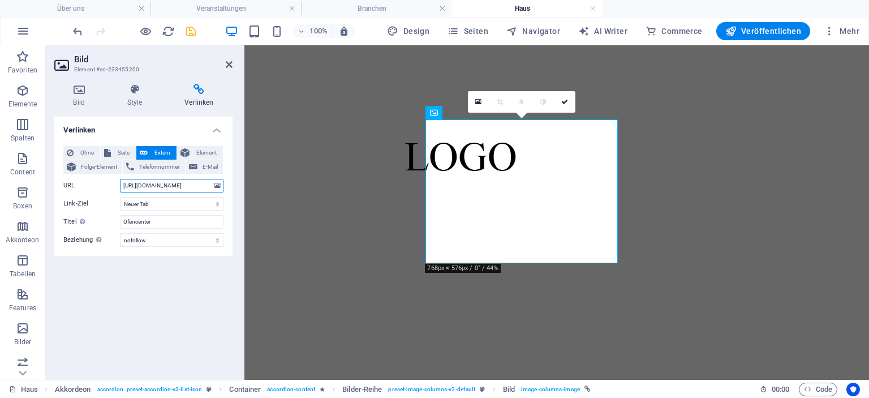
drag, startPoint x: 141, startPoint y: 185, endPoint x: 61, endPoint y: 191, distance: 81.1
click at [61, 191] on div "Ohne Seite Extern Element Folge-Element Telefonnummer E-Mail Seite Über uns Bra…" at bounding box center [143, 196] width 178 height 119
click at [197, 185] on input "[DOMAIN_NAME][URL]" at bounding box center [171, 186] width 103 height 14
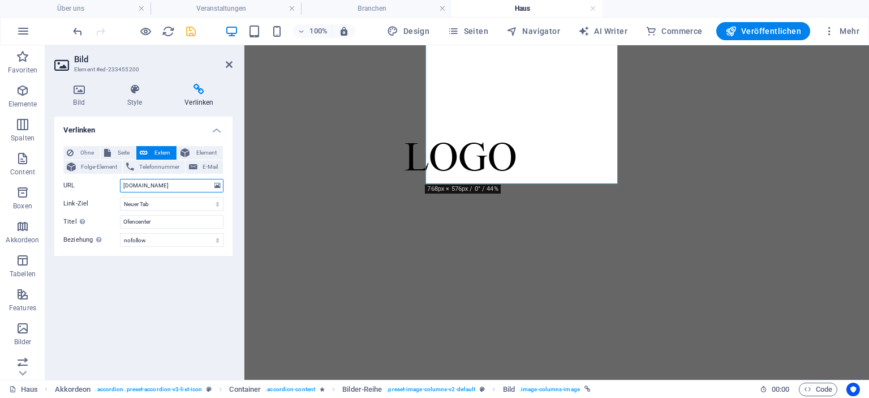
scroll to position [2267, 0]
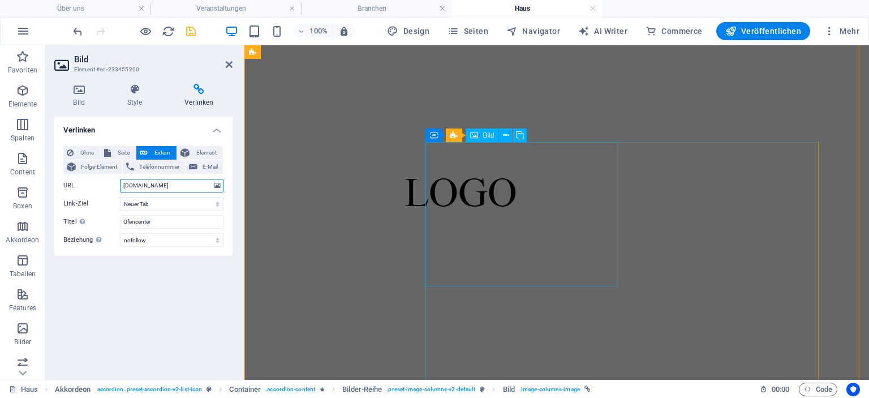
type input "[DOMAIN_NAME]"
select select "nofollow"
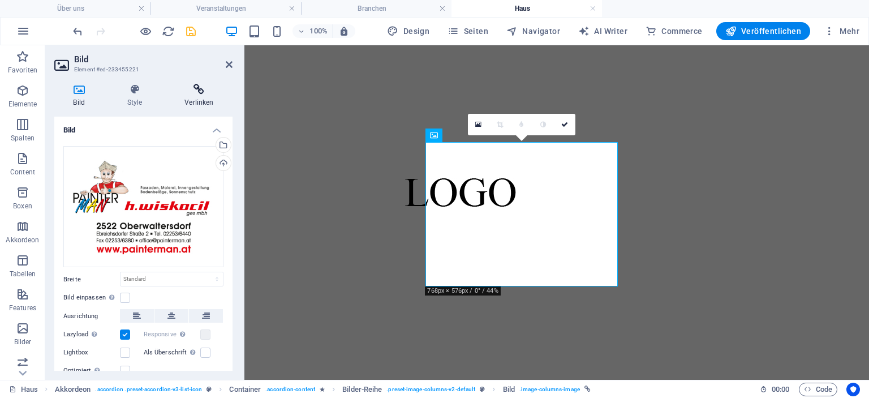
click at [207, 103] on h4 "Verlinken" at bounding box center [199, 96] width 67 height 24
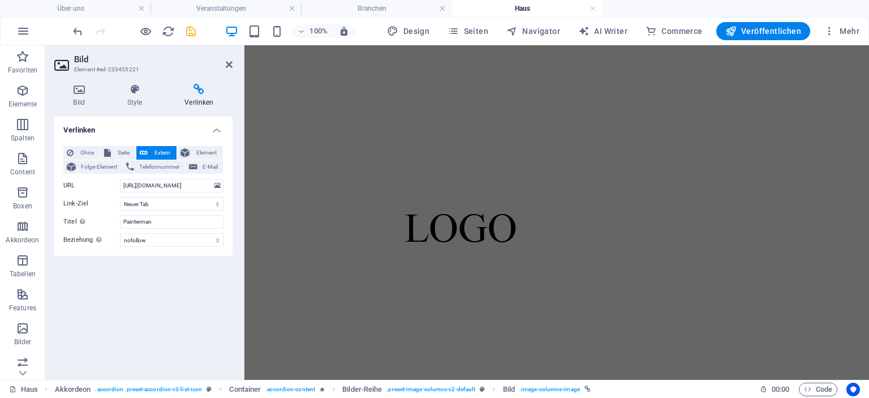
scroll to position [2852, 0]
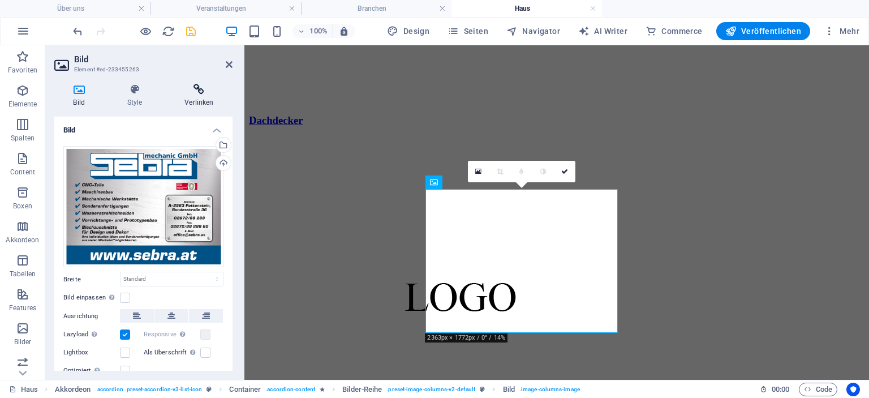
click at [192, 88] on icon at bounding box center [199, 89] width 67 height 11
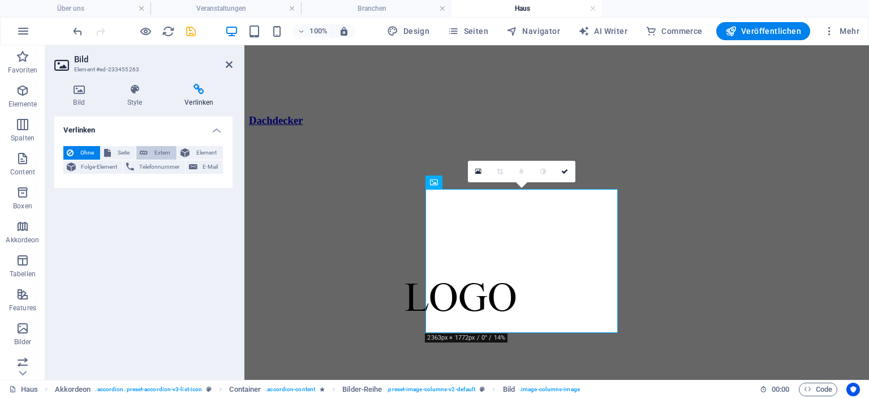
click at [153, 149] on span "Extern" at bounding box center [162, 153] width 22 height 14
select select "blank"
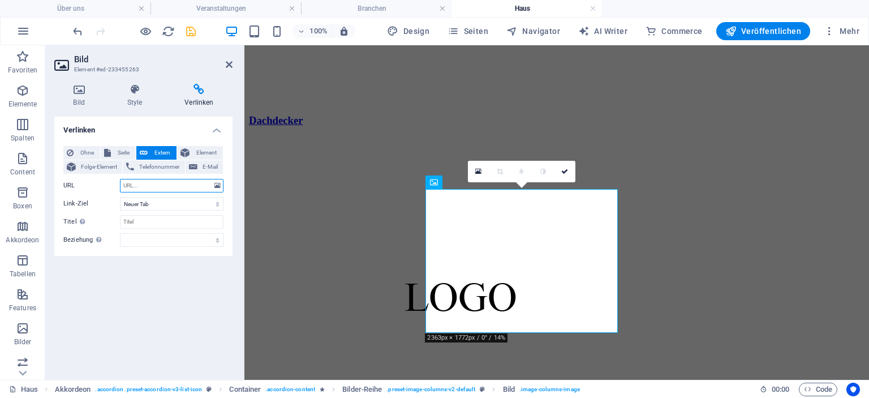
click at [150, 183] on input "URL" at bounding box center [171, 186] width 103 height 14
type input "[DOMAIN_NAME]"
click at [151, 219] on input "Titel Zusätzliche Linkbeschreibung, sollte nicht mit dem Linktext identisch sei…" at bounding box center [171, 222] width 103 height 14
type input "Sebra mechanig GmbH"
click at [156, 246] on div "Ohne Seite Extern Element Folge-Element Telefonnummer E-Mail Seite Über uns Bra…" at bounding box center [143, 196] width 178 height 119
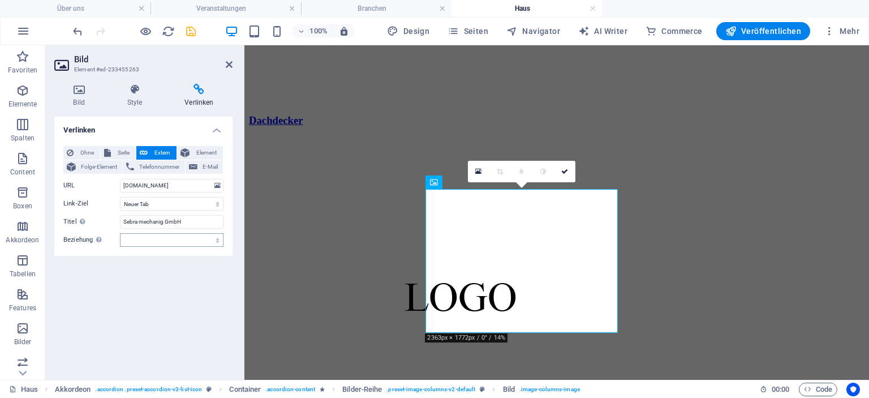
click at [156, 246] on div "Ohne Seite Extern Element Folge-Element Telefonnummer E-Mail Seite Über uns Bra…" at bounding box center [143, 196] width 178 height 119
click at [163, 235] on select "alternate author bookmark external help license next nofollow noreferrer noopen…" at bounding box center [171, 240] width 103 height 14
select select "nofollow"
click at [120, 233] on select "alternate author bookmark external help license next nofollow noreferrer noopen…" at bounding box center [171, 240] width 103 height 14
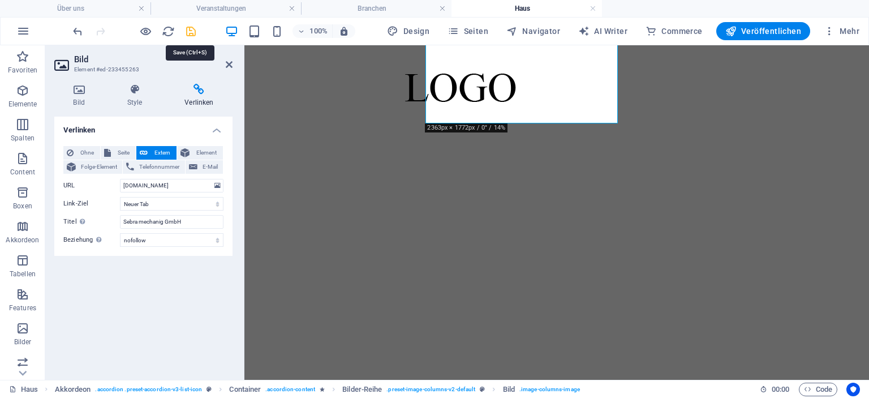
click at [189, 32] on icon "save" at bounding box center [190, 31] width 13 height 13
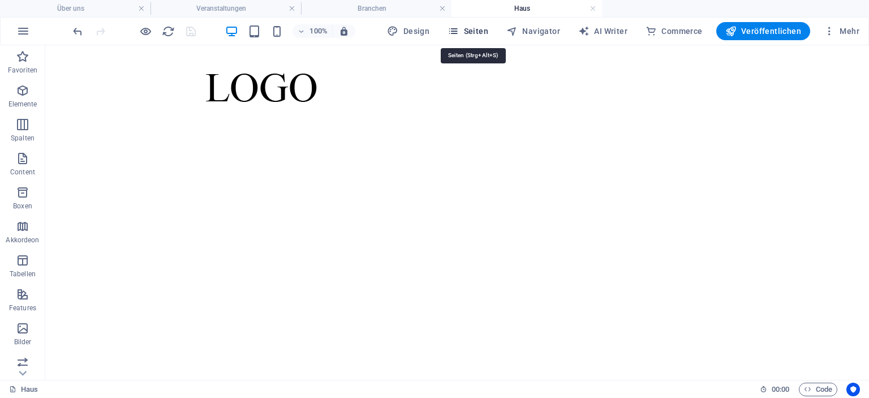
click at [480, 29] on span "Seiten" at bounding box center [467, 30] width 41 height 11
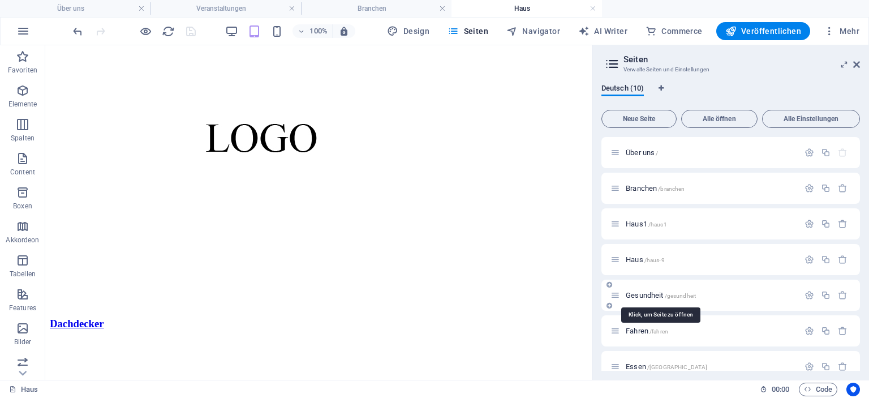
click at [642, 292] on span "Gesundheit /gesundheit" at bounding box center [660, 295] width 70 height 8
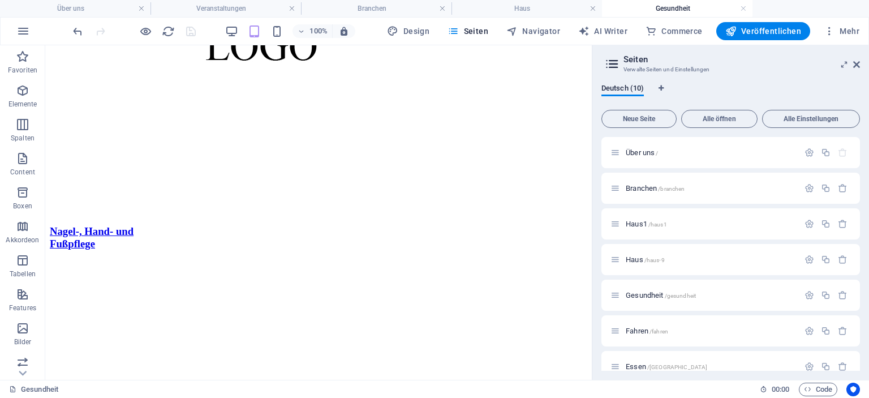
scroll to position [2179, 0]
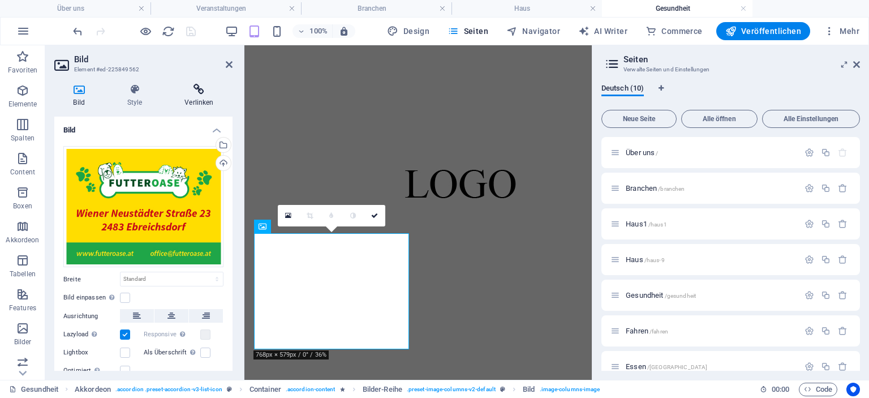
click at [192, 91] on icon at bounding box center [199, 89] width 67 height 11
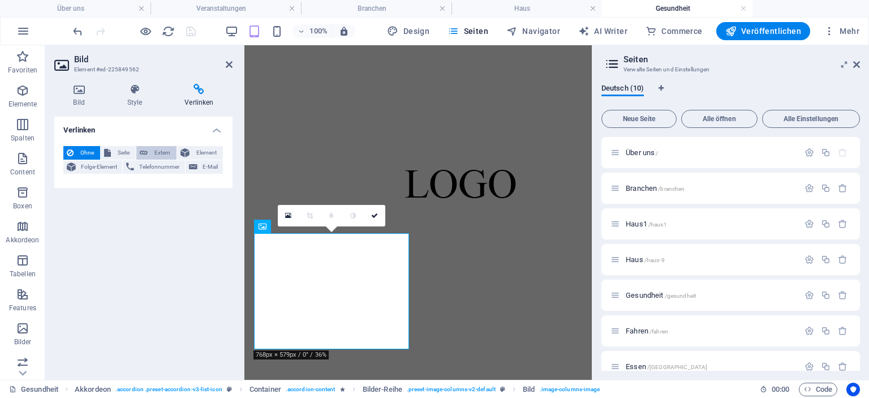
click at [158, 152] on span "Extern" at bounding box center [162, 153] width 22 height 14
select select "blank"
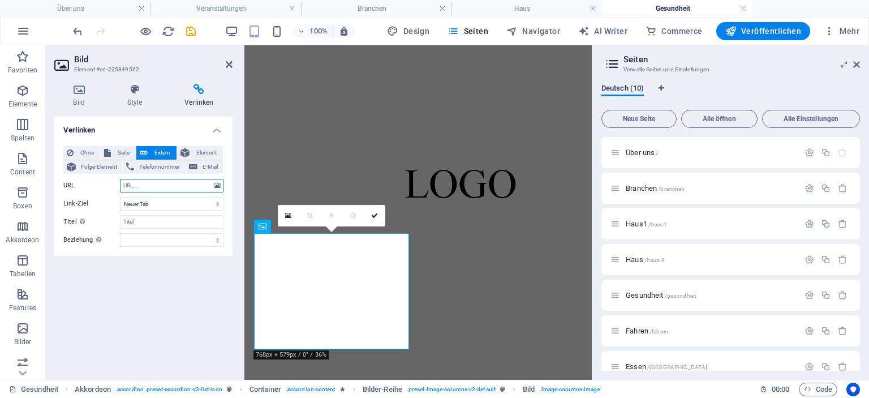
click at [144, 184] on input "URL" at bounding box center [171, 186] width 103 height 14
type input "[DOMAIN_NAME]"
click at [152, 221] on input "Titel Zusätzliche Linkbeschreibung, sollte nicht mit dem Linktext identisch sei…" at bounding box center [171, 222] width 103 height 14
type input "Futteroase"
click at [163, 237] on select "alternate author bookmark external help license next nofollow noreferrer noopen…" at bounding box center [171, 240] width 103 height 14
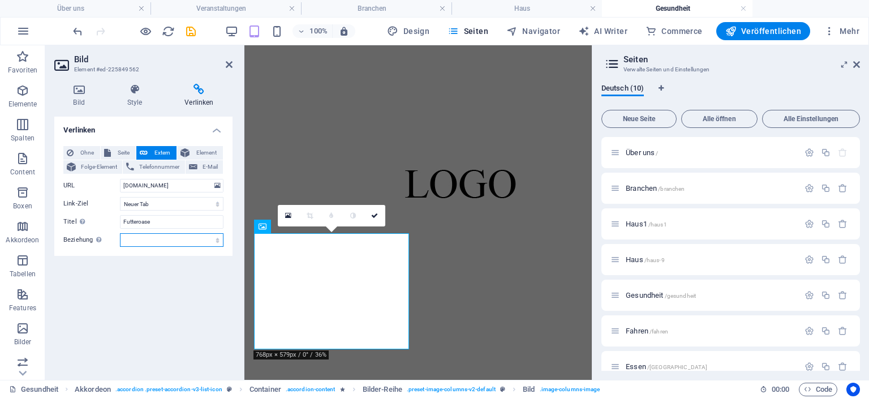
select select "nofollow"
click at [120, 233] on select "alternate author bookmark external help license next nofollow noreferrer noopen…" at bounding box center [171, 240] width 103 height 14
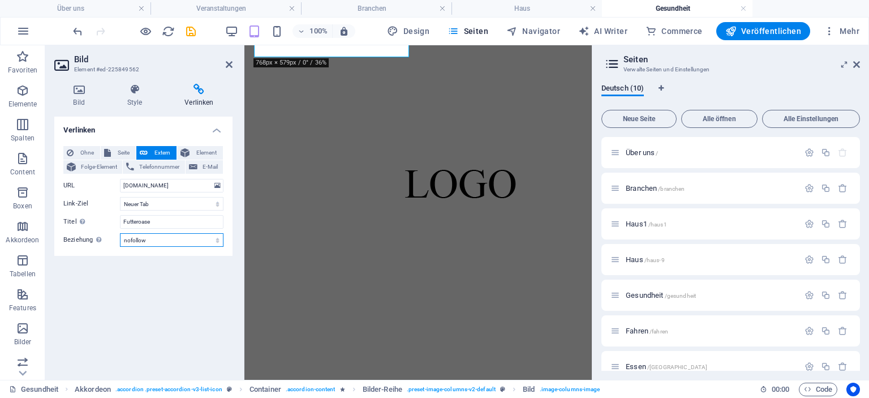
scroll to position [2712, 0]
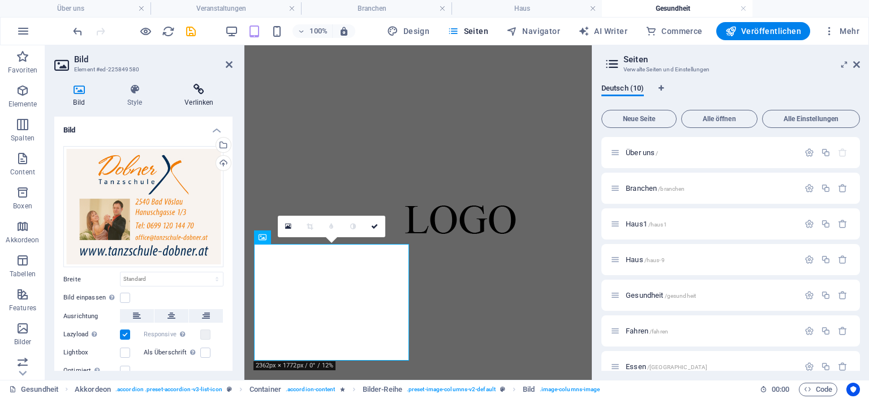
click at [196, 103] on h4 "Verlinken" at bounding box center [199, 96] width 67 height 24
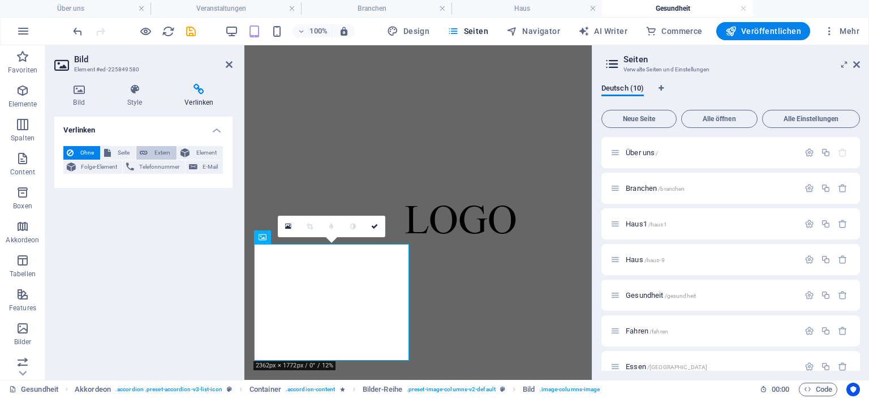
click at [160, 152] on span "Extern" at bounding box center [162, 153] width 22 height 14
select select "blank"
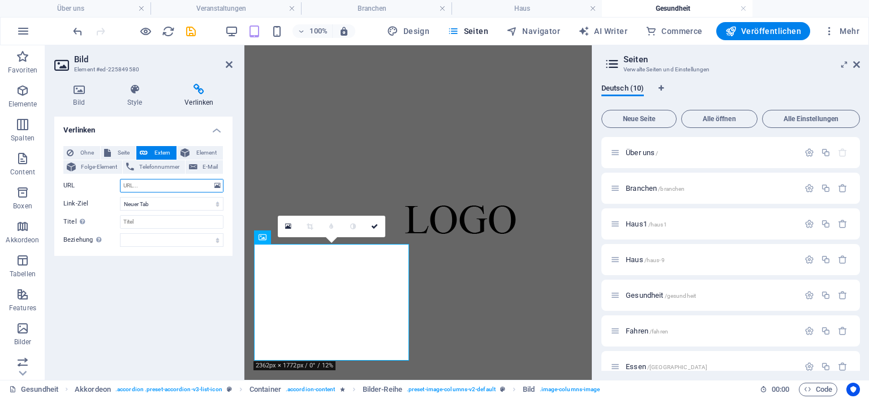
click at [145, 187] on input "URL" at bounding box center [171, 186] width 103 height 14
type input "[DOMAIN_NAME]"
click at [158, 226] on input "Titel Zusätzliche Linkbeschreibung, sollte nicht mit dem Linktext identisch sei…" at bounding box center [171, 222] width 103 height 14
type input "Tanzschule Dobner"
click at [216, 235] on select "alternate author bookmark external help license next nofollow noreferrer noopen…" at bounding box center [171, 240] width 103 height 14
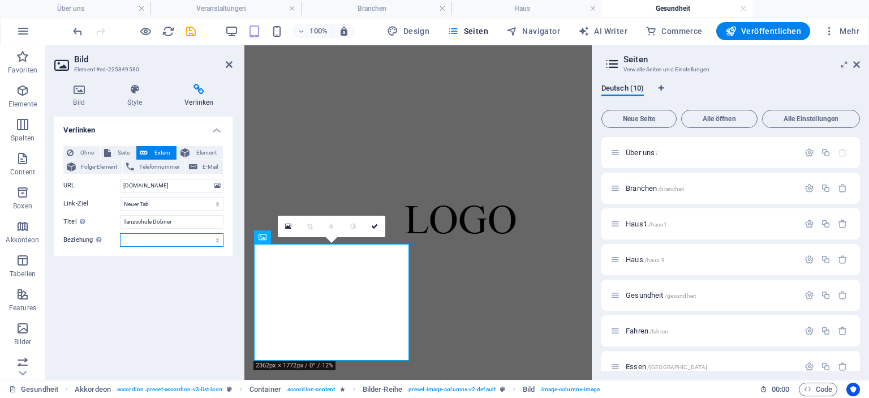
select select "nofollow"
click at [120, 233] on select "alternate author bookmark external help license next nofollow noreferrer noopen…" at bounding box center [171, 240] width 103 height 14
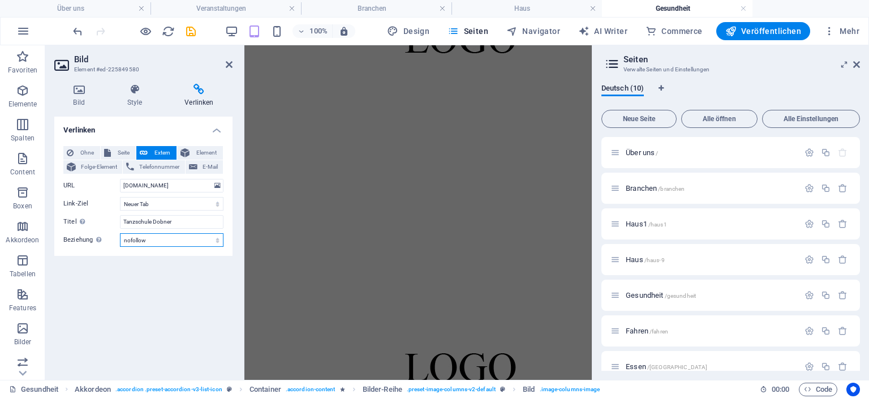
scroll to position [3226, 0]
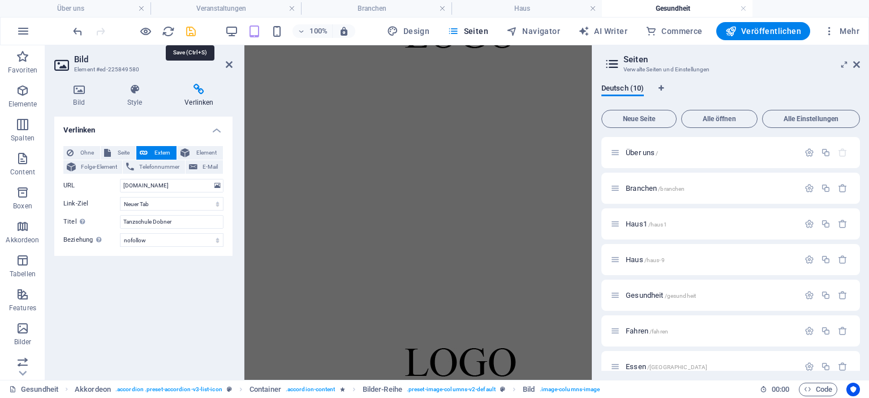
click at [193, 32] on icon "save" at bounding box center [190, 31] width 13 height 13
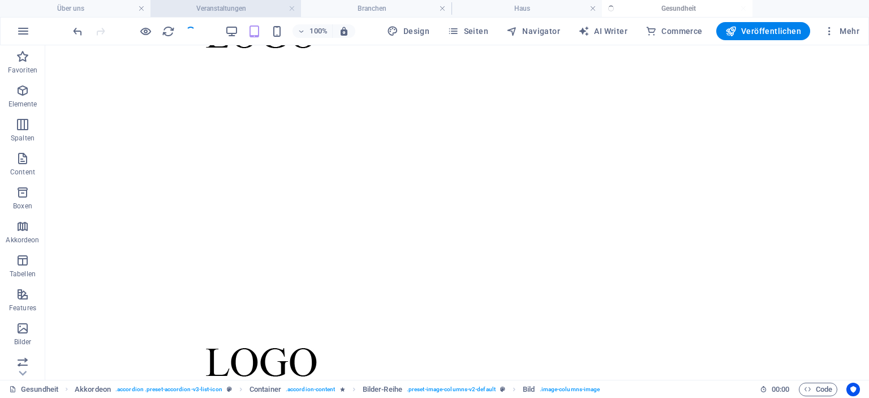
scroll to position [2849, 0]
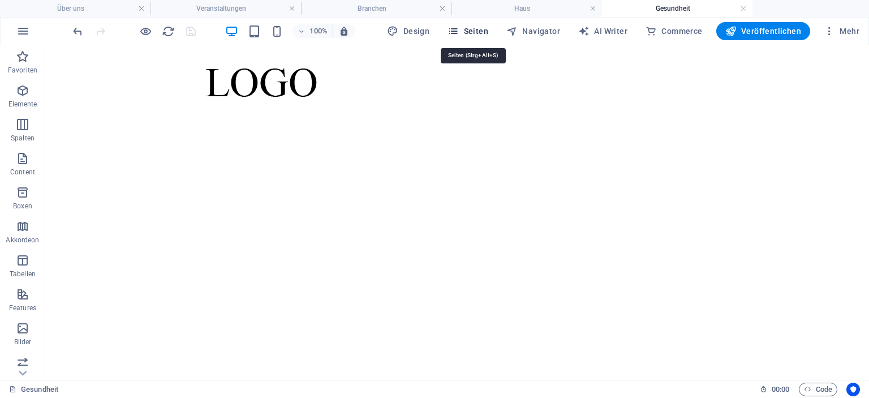
click at [474, 29] on span "Seiten" at bounding box center [467, 30] width 41 height 11
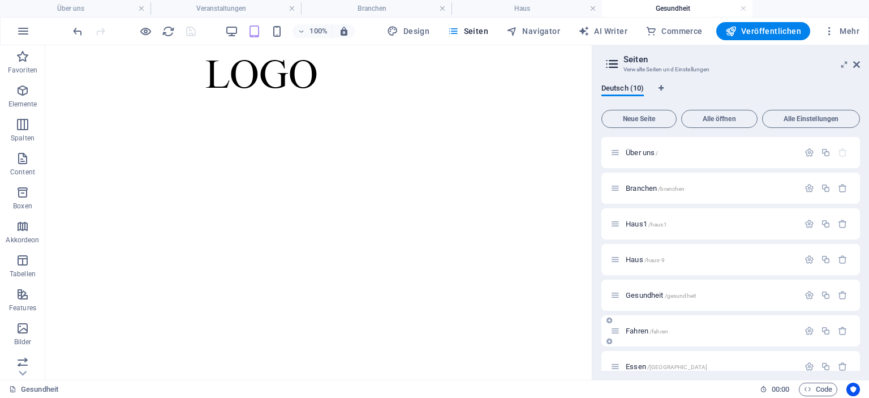
click at [633, 330] on span "Fahren /fahren" at bounding box center [646, 330] width 42 height 8
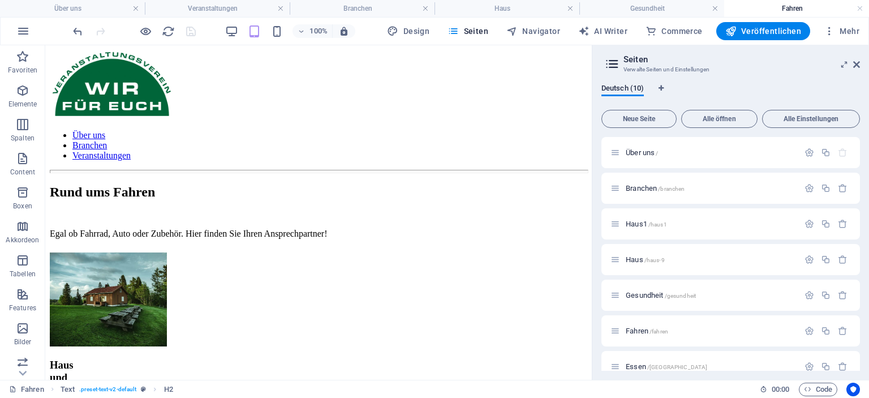
scroll to position [292, 0]
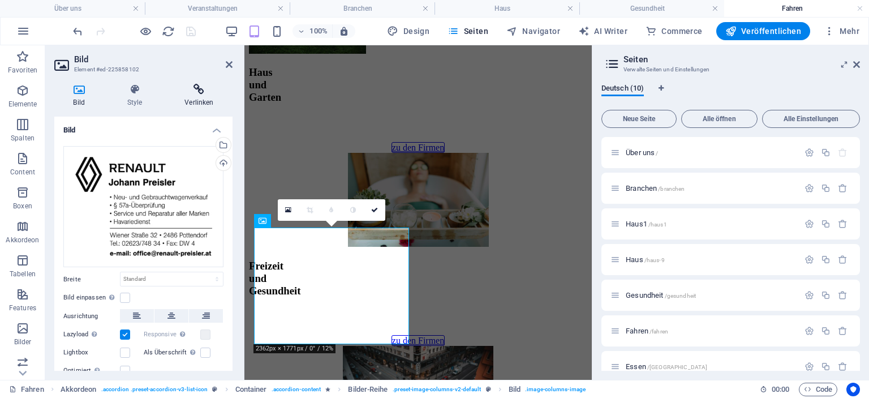
click at [201, 97] on h4 "Verlinken" at bounding box center [199, 96] width 67 height 24
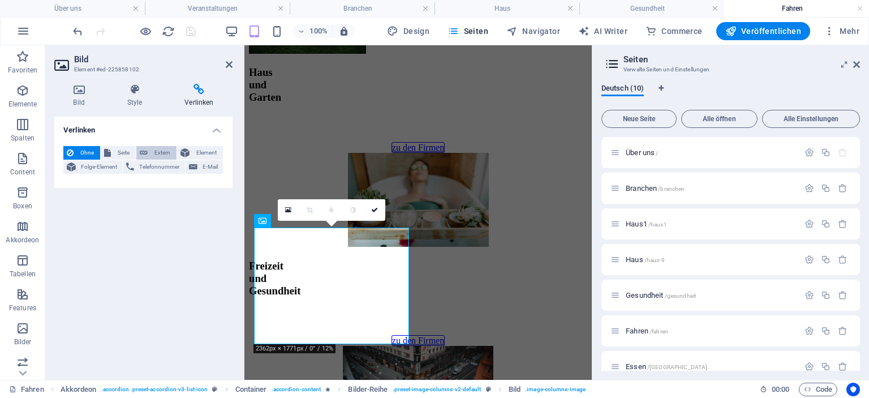
click at [158, 148] on span "Extern" at bounding box center [162, 153] width 22 height 14
select select "blank"
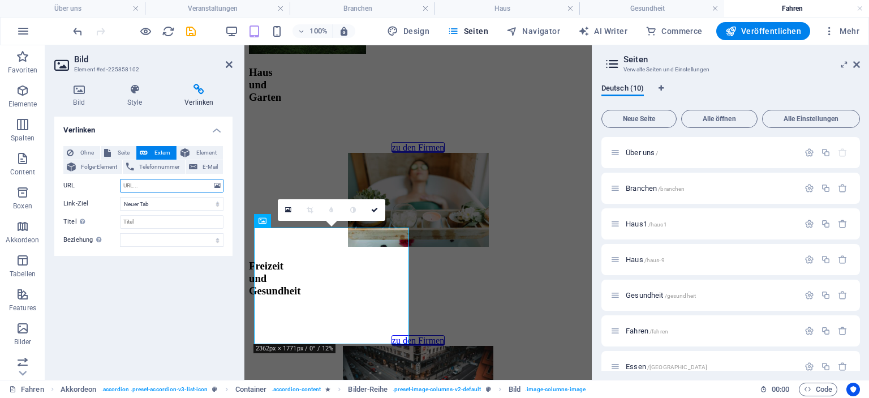
click at [145, 184] on input "URL" at bounding box center [171, 186] width 103 height 14
type input "[DOMAIN_NAME]"
click at [149, 221] on input "Titel Zusätzliche Linkbeschreibung, sollte nicht mit dem Linktext identisch sei…" at bounding box center [171, 222] width 103 height 14
type input "Renault [PERSON_NAME]"
click at [217, 241] on select "alternate author bookmark external help license next nofollow noreferrer noopen…" at bounding box center [171, 240] width 103 height 14
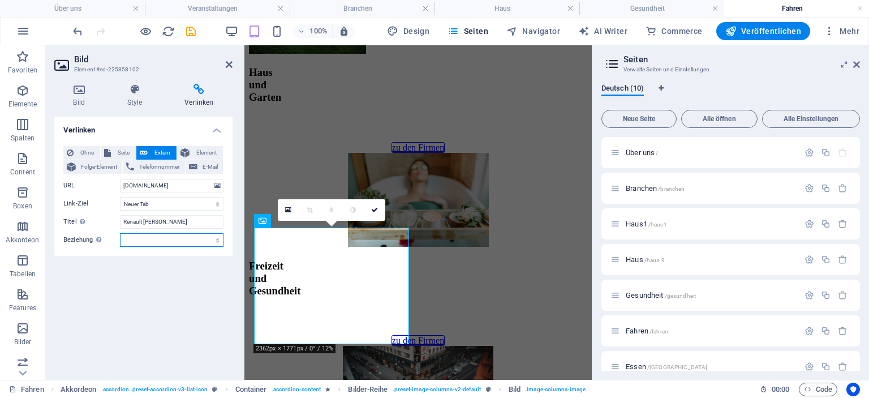
select select "nofollow"
click at [120, 233] on select "alternate author bookmark external help license next nofollow noreferrer noopen…" at bounding box center [171, 240] width 103 height 14
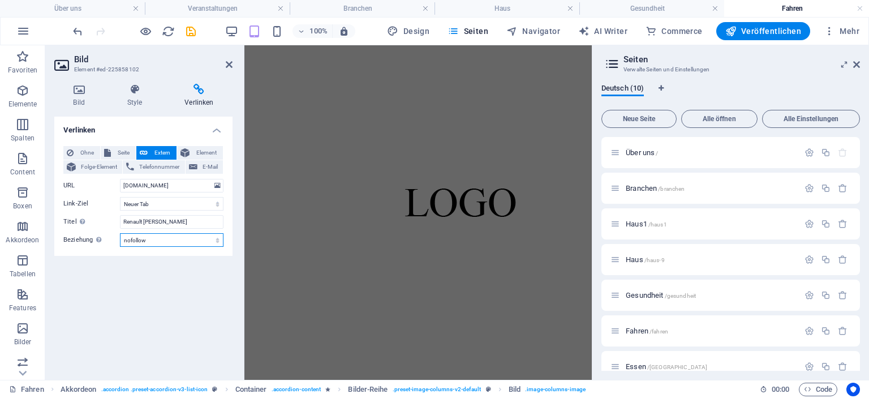
scroll to position [2340, 0]
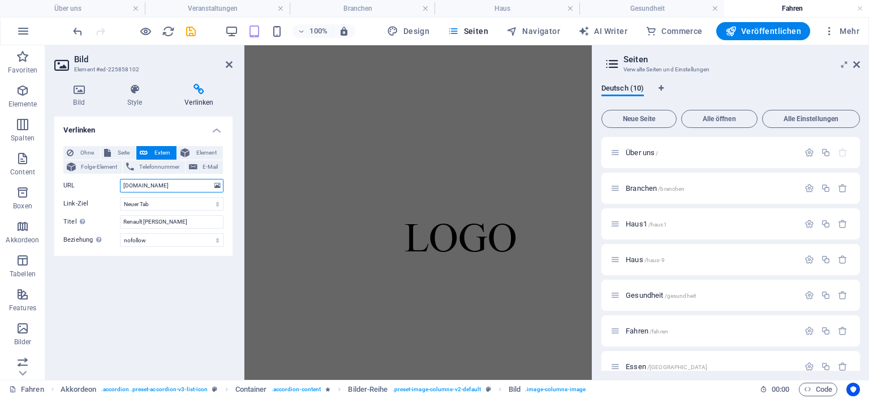
drag, startPoint x: 191, startPoint y: 184, endPoint x: 69, endPoint y: 187, distance: 122.2
click at [69, 187] on div "URL [DOMAIN_NAME]" at bounding box center [143, 186] width 160 height 14
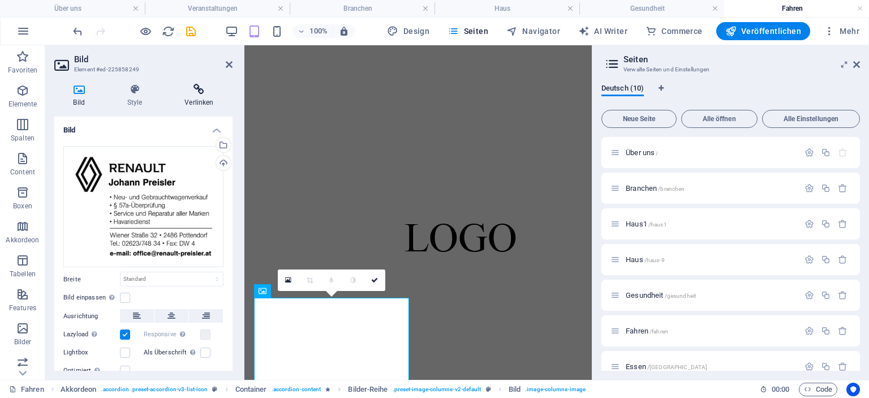
click at [189, 98] on h4 "Verlinken" at bounding box center [199, 96] width 67 height 24
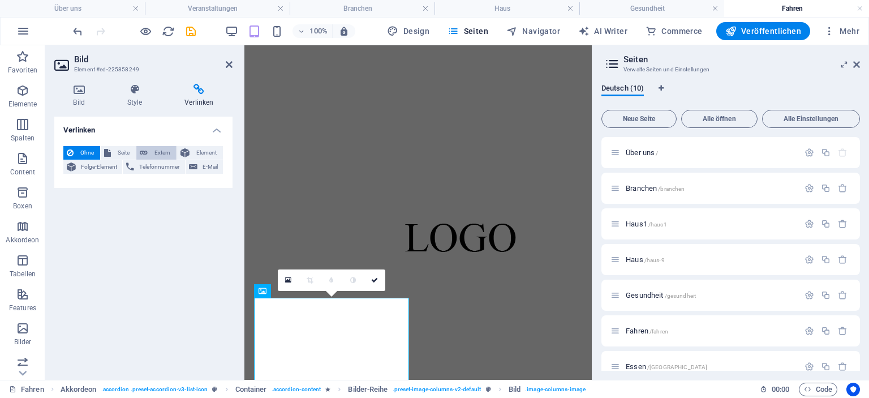
click at [150, 155] on button "Extern" at bounding box center [156, 153] width 40 height 14
select select "blank"
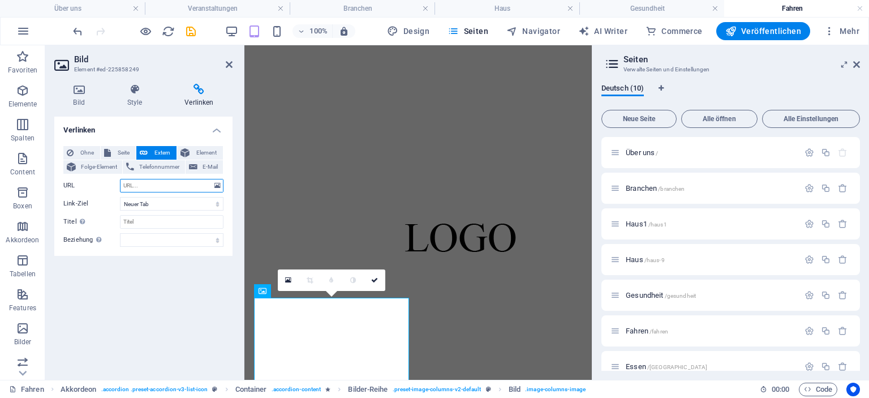
click at [143, 190] on input "URL" at bounding box center [171, 186] width 103 height 14
paste input "[DOMAIN_NAME]"
type input "[DOMAIN_NAME]"
click at [140, 218] on input "Titel Zusätzliche Linkbeschreibung, sollte nicht mit dem Linktext identisch sei…" at bounding box center [171, 222] width 103 height 14
type input "Renault [PERSON_NAME]"
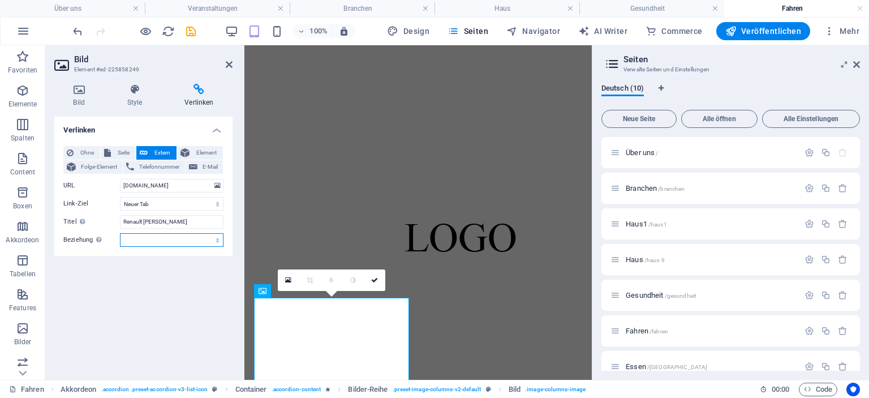
click at [220, 237] on select "alternate author bookmark external help license next nofollow noreferrer noopen…" at bounding box center [171, 240] width 103 height 14
select select "nofollow"
click at [120, 233] on select "alternate author bookmark external help license next nofollow noreferrer noopen…" at bounding box center [171, 240] width 103 height 14
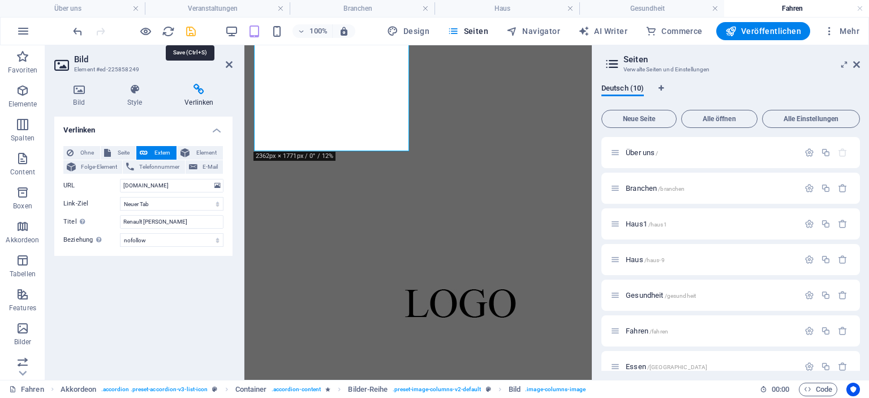
drag, startPoint x: 191, startPoint y: 28, endPoint x: 558, endPoint y: 139, distance: 383.4
click at [191, 28] on icon "save" at bounding box center [190, 31] width 13 height 13
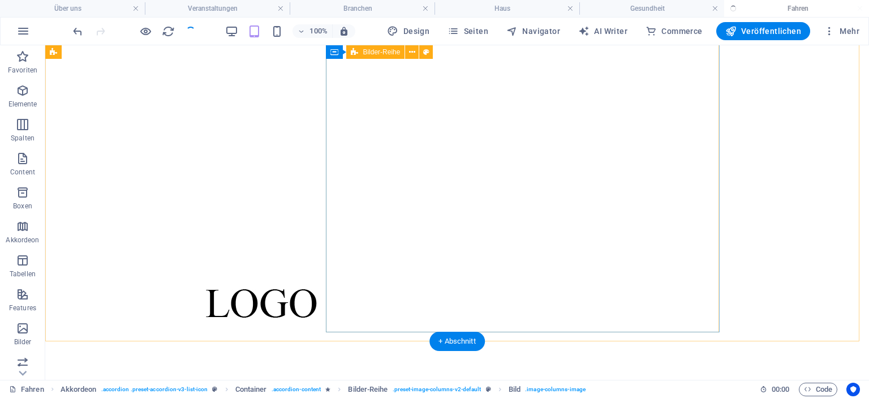
scroll to position [2639, 0]
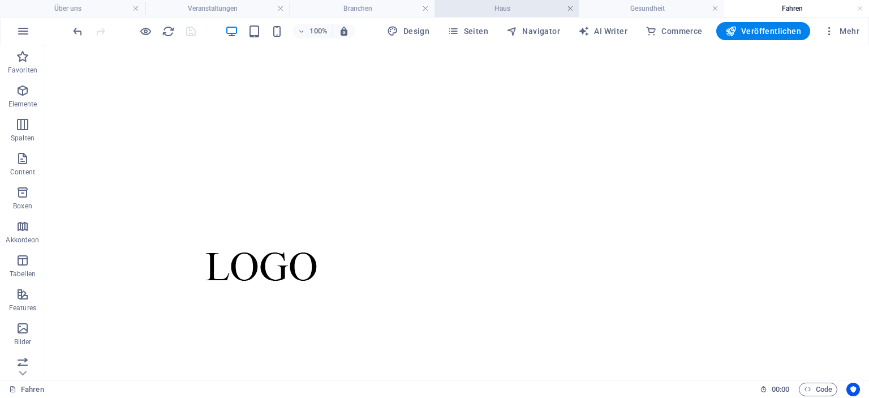
click at [568, 10] on link at bounding box center [570, 8] width 7 height 11
click at [590, 8] on link at bounding box center [592, 8] width 7 height 11
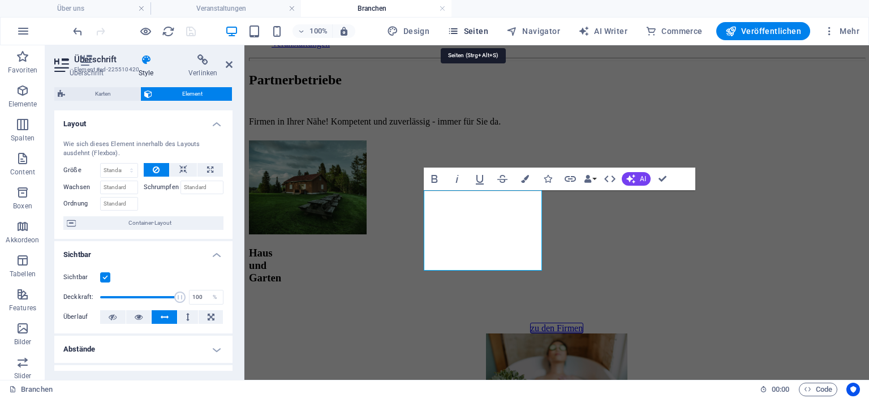
click at [478, 32] on span "Seiten" at bounding box center [467, 30] width 41 height 11
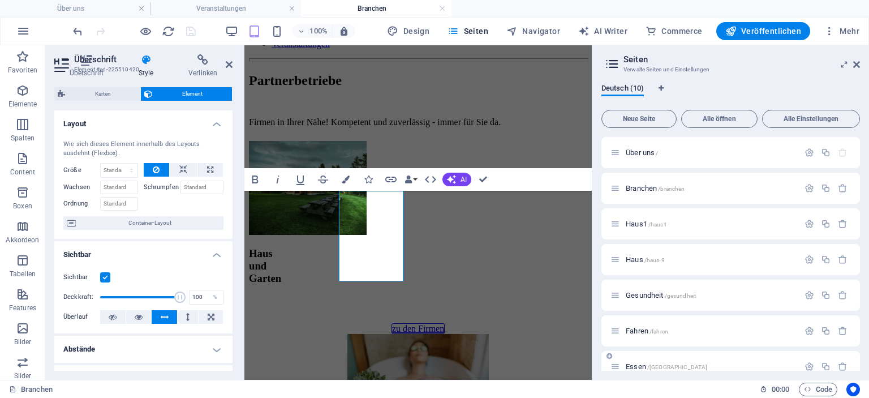
click at [658, 366] on span "/[GEOGRAPHIC_DATA]" at bounding box center [677, 367] width 61 height 6
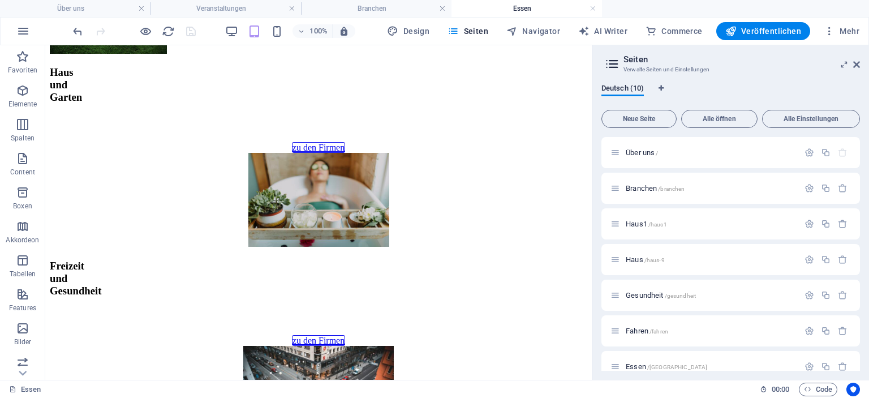
scroll to position [585, 0]
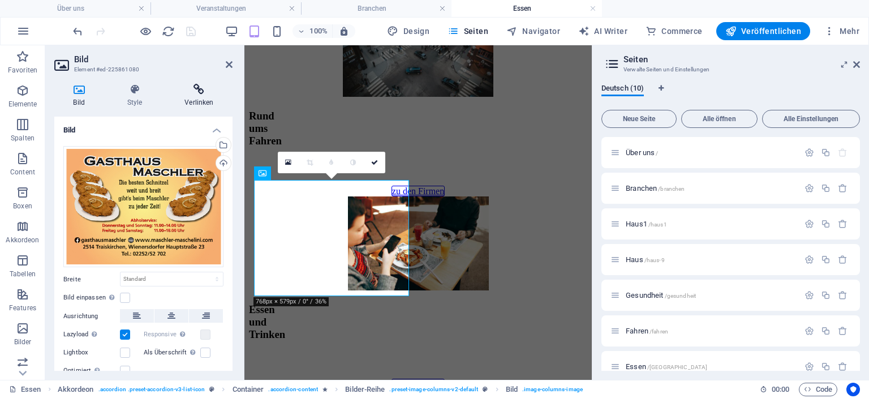
click at [191, 91] on icon at bounding box center [199, 89] width 67 height 11
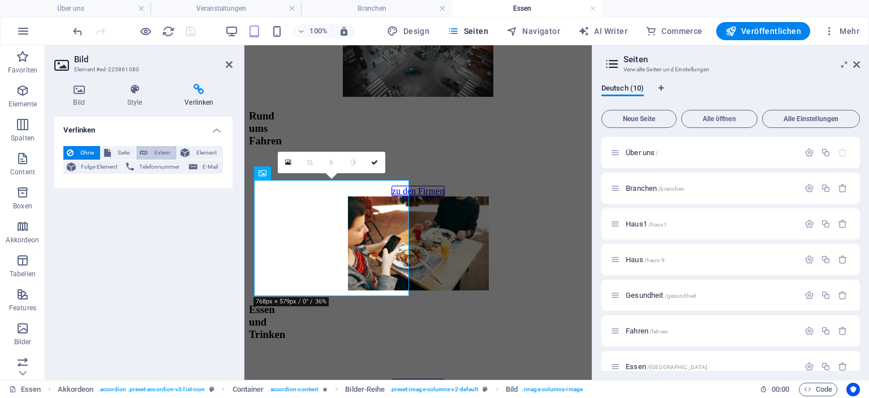
click at [154, 156] on span "Extern" at bounding box center [162, 153] width 22 height 14
select select "blank"
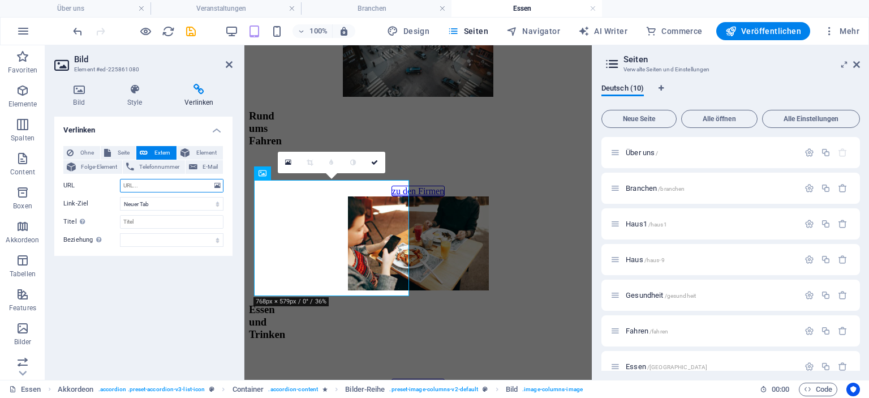
click at [146, 183] on input "URL" at bounding box center [171, 186] width 103 height 14
type input "[DOMAIN_NAME]"
click at [201, 220] on input "Titel Zusätzliche Linkbeschreibung, sollte nicht mit dem Linktext identisch sei…" at bounding box center [171, 222] width 103 height 14
type input "Gasthaus Maschler"
click at [216, 237] on select "alternate author bookmark external help license next nofollow noreferrer noopen…" at bounding box center [171, 240] width 103 height 14
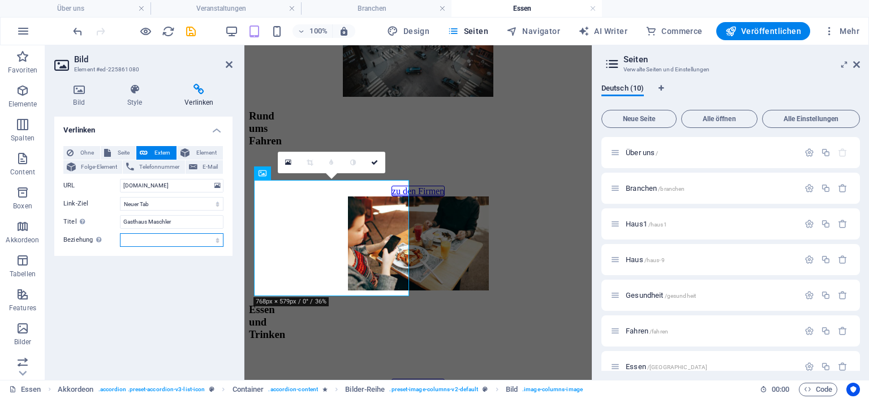
select select "nofollow"
click at [120, 233] on select "alternate author bookmark external help license next nofollow noreferrer noopen…" at bounding box center [171, 240] width 103 height 14
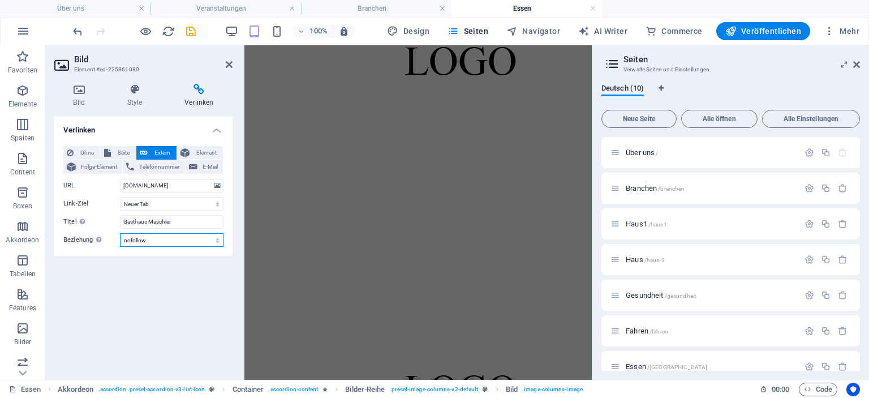
scroll to position [1691, 0]
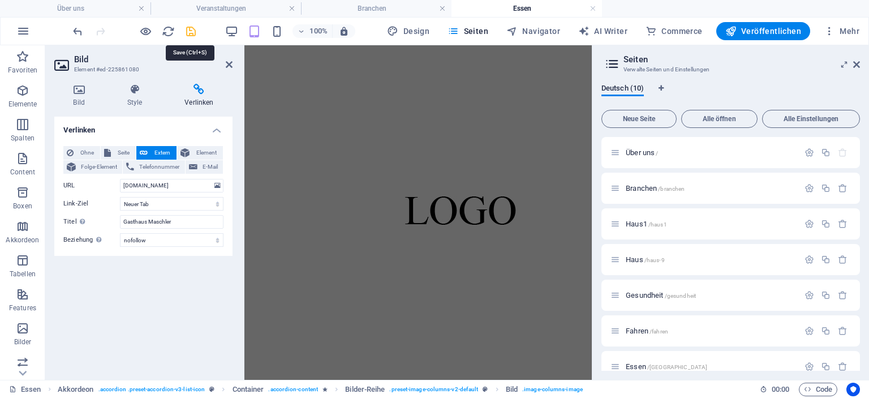
click at [194, 31] on icon "save" at bounding box center [190, 31] width 13 height 13
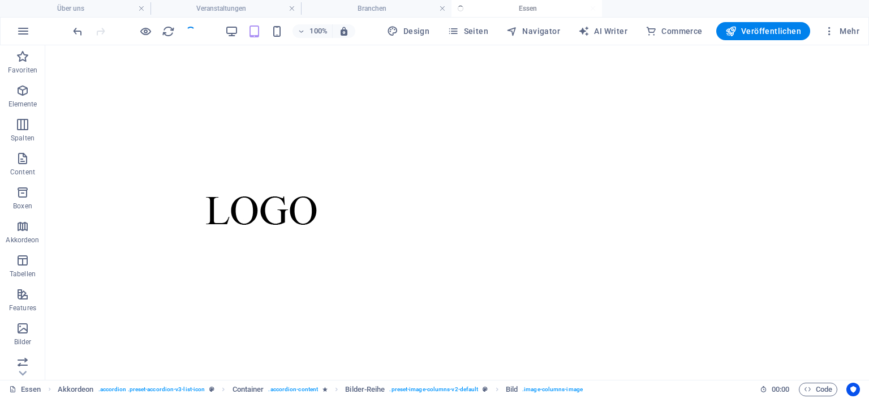
scroll to position [638, 0]
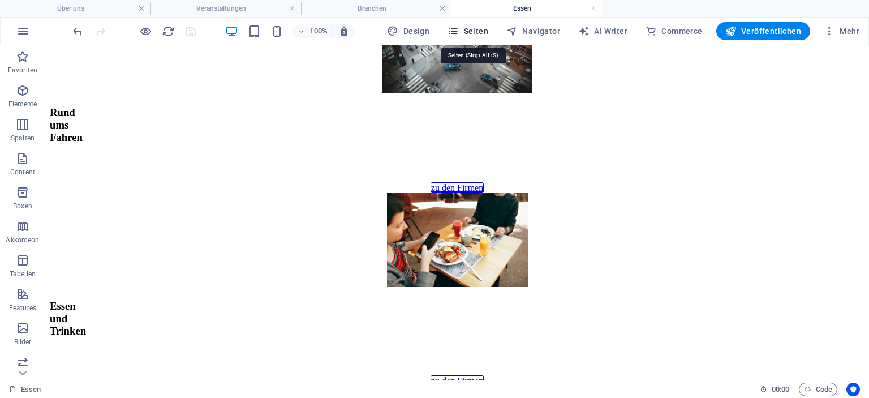
click at [480, 33] on span "Seiten" at bounding box center [467, 30] width 41 height 11
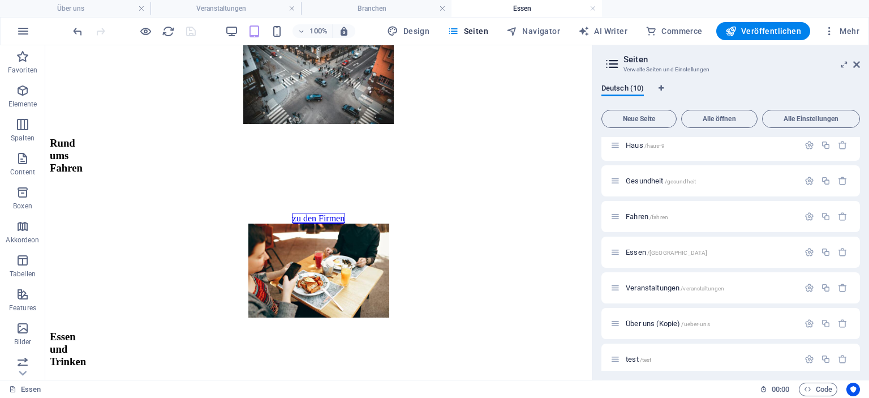
scroll to position [122, 0]
click at [20, 25] on icon "button" at bounding box center [23, 31] width 14 height 14
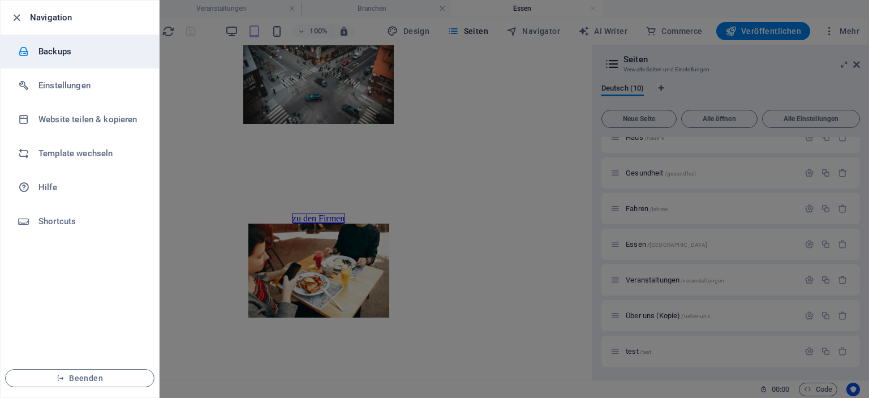
click at [77, 54] on h6 "Backups" at bounding box center [90, 52] width 105 height 14
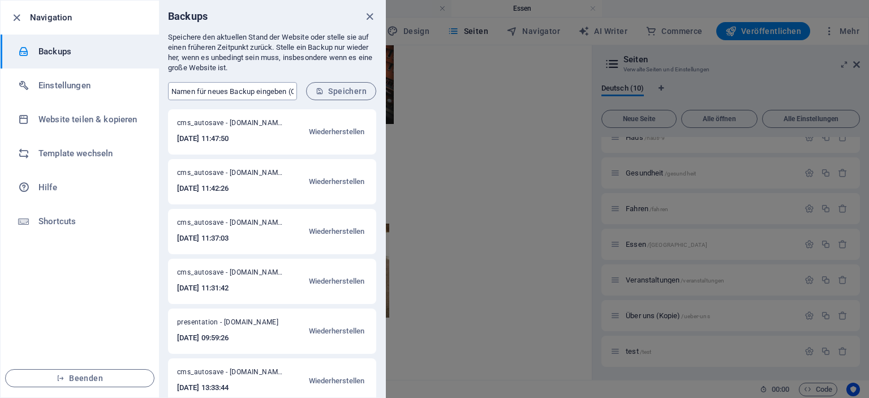
click at [200, 90] on input "text" at bounding box center [232, 91] width 129 height 18
type input "CS"
click at [323, 89] on icon "submit" at bounding box center [320, 91] width 8 height 8
click at [115, 377] on span "Beenden" at bounding box center [80, 377] width 130 height 9
